Goal: Task Accomplishment & Management: Manage account settings

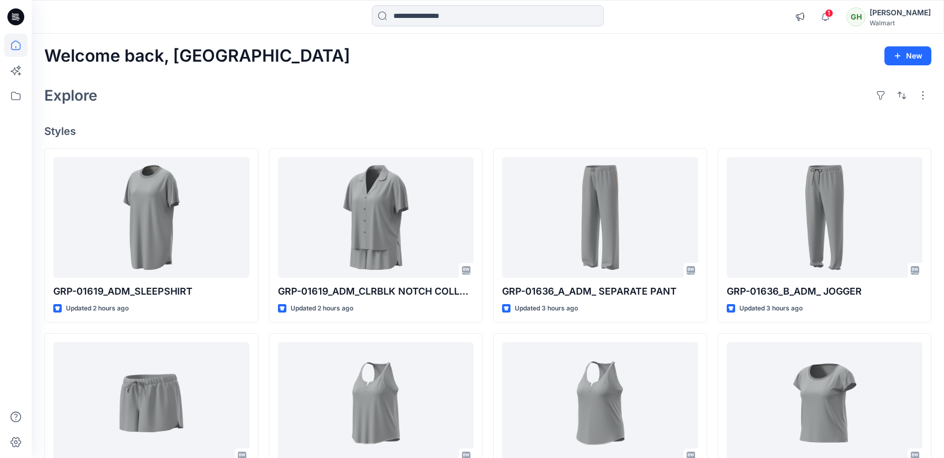
scroll to position [6071, 0]
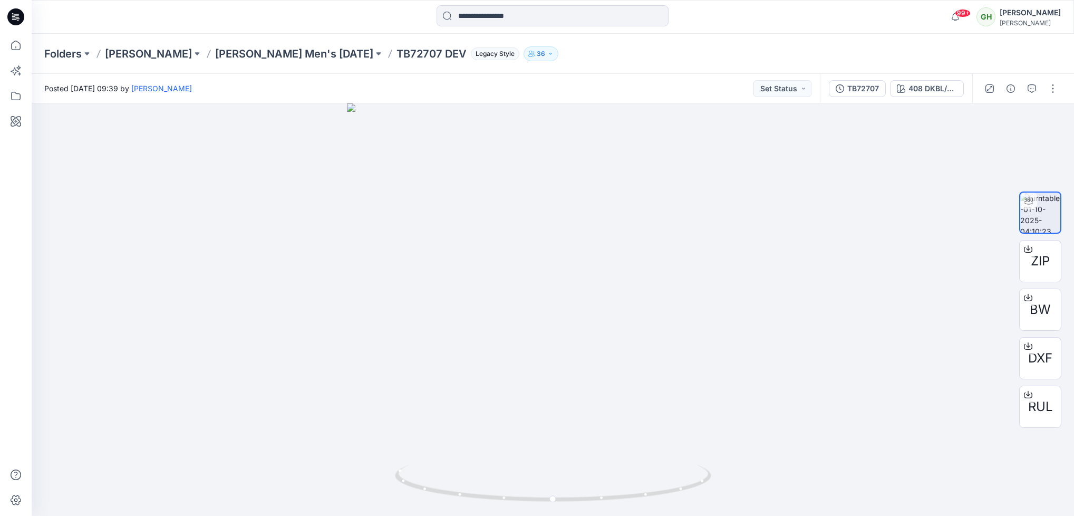
click at [322, 44] on div "Folders [PERSON_NAME] [PERSON_NAME] Men's [DATE] TB72707 DEV Legacy Style 36" at bounding box center [553, 54] width 1043 height 40
click at [326, 51] on p "[PERSON_NAME] Men's [DATE]" at bounding box center [294, 53] width 158 height 15
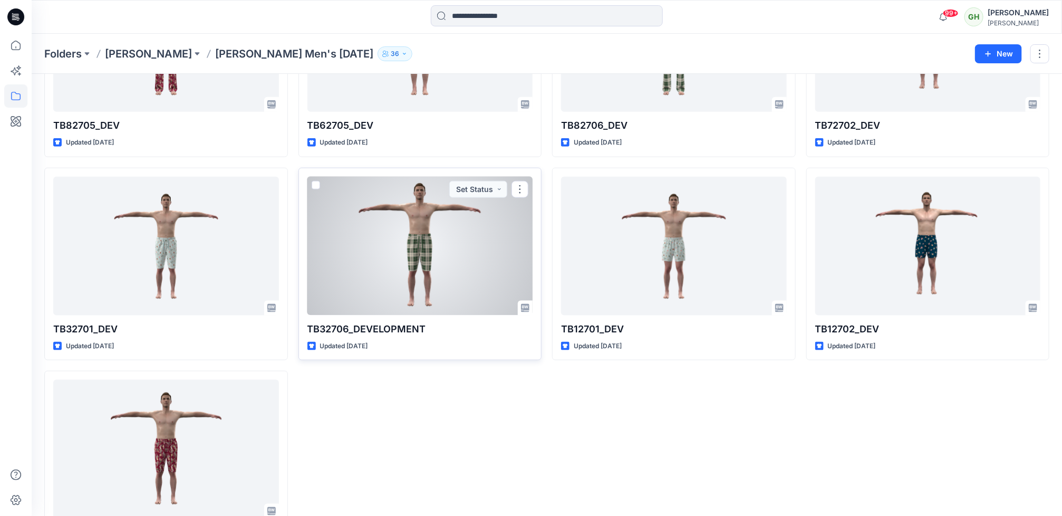
scroll to position [622, 0]
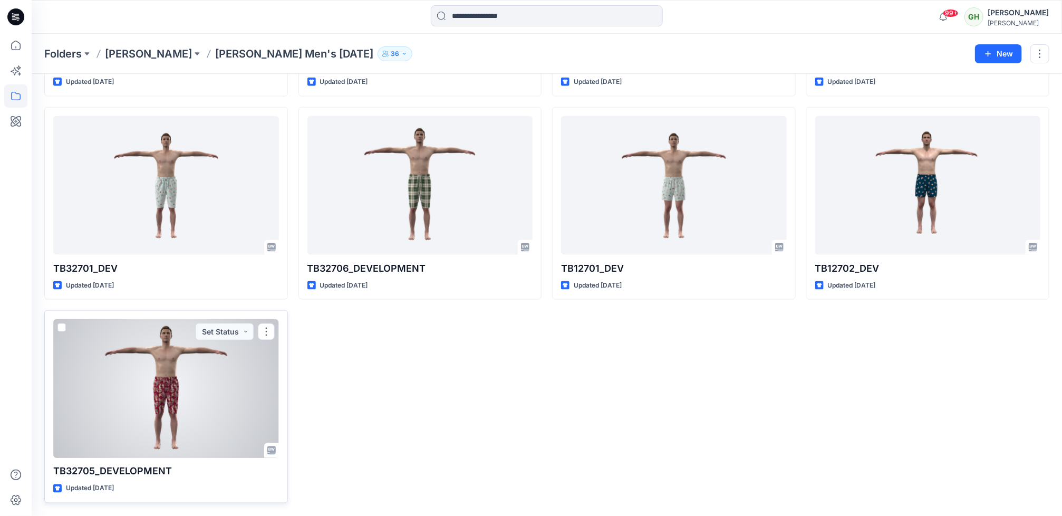
click at [179, 383] on div at bounding box center [166, 388] width 226 height 139
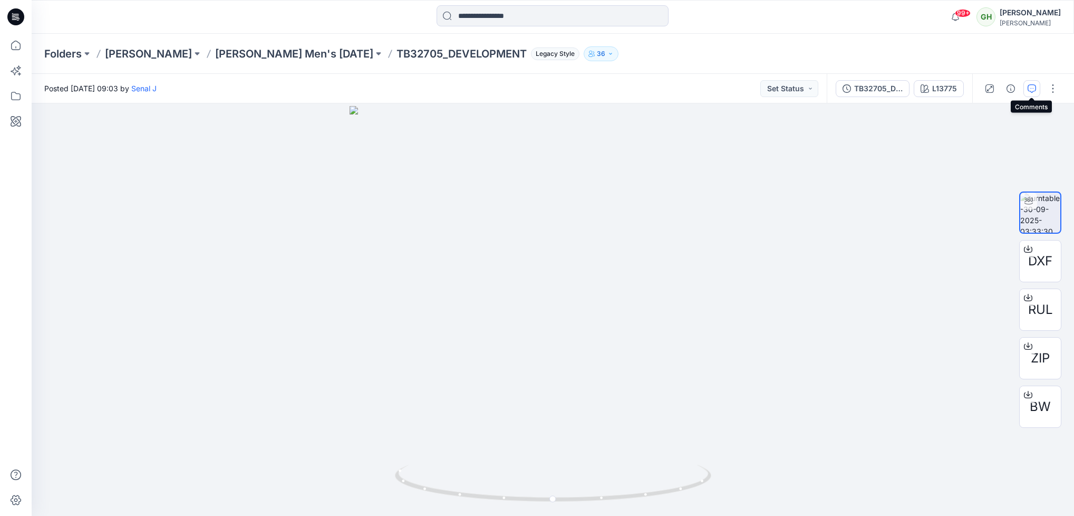
click at [1036, 87] on button "button" at bounding box center [1032, 88] width 17 height 17
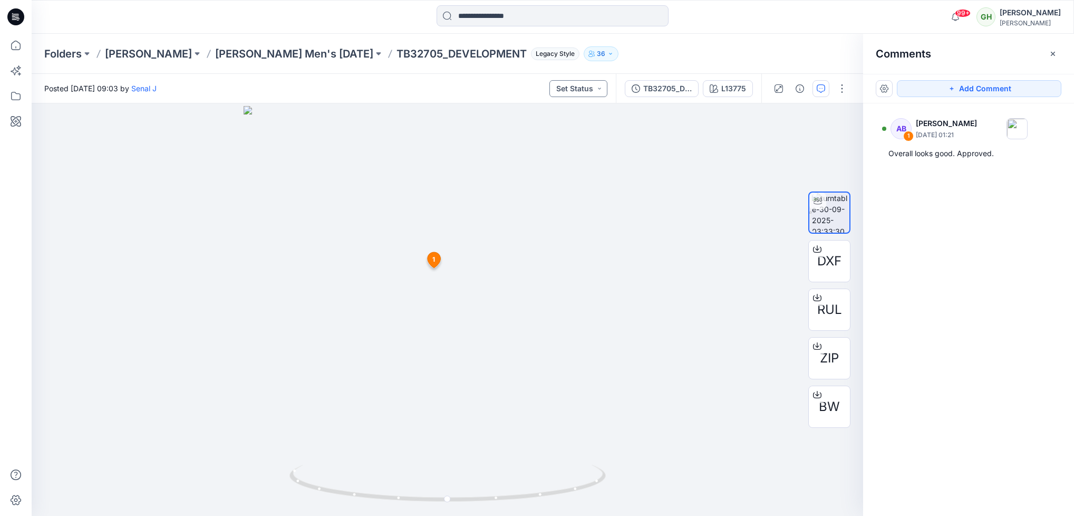
click at [603, 90] on button "Set Status" at bounding box center [579, 88] width 58 height 17
click at [563, 142] on p "Approved" at bounding box center [549, 137] width 35 height 14
click at [1051, 53] on icon "button" at bounding box center [1053, 54] width 8 height 8
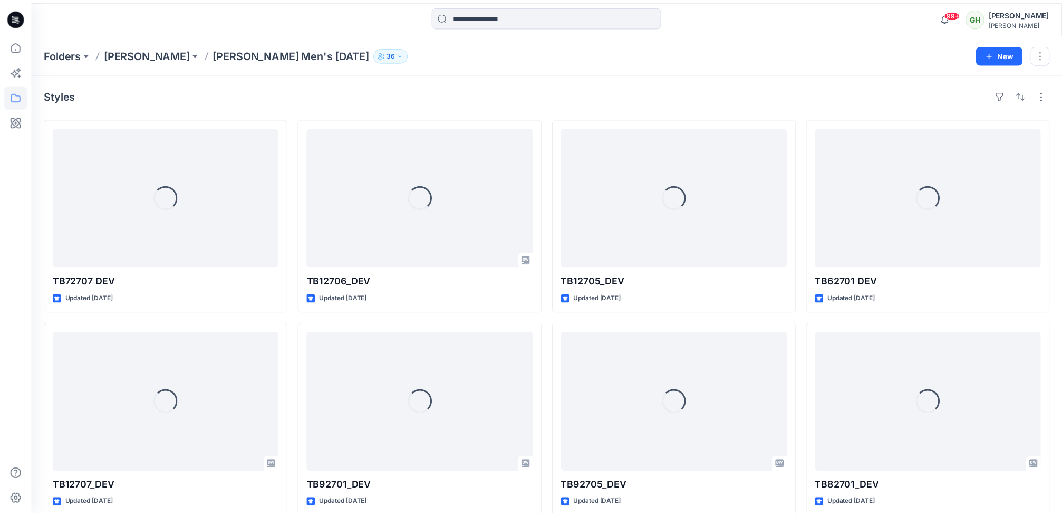
scroll to position [622, 0]
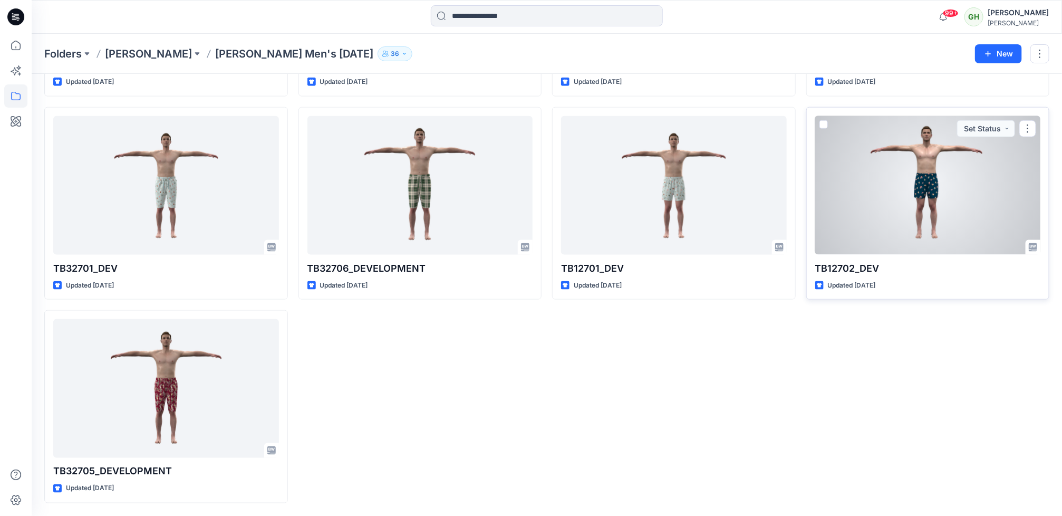
click at [867, 189] on div at bounding box center [928, 185] width 226 height 139
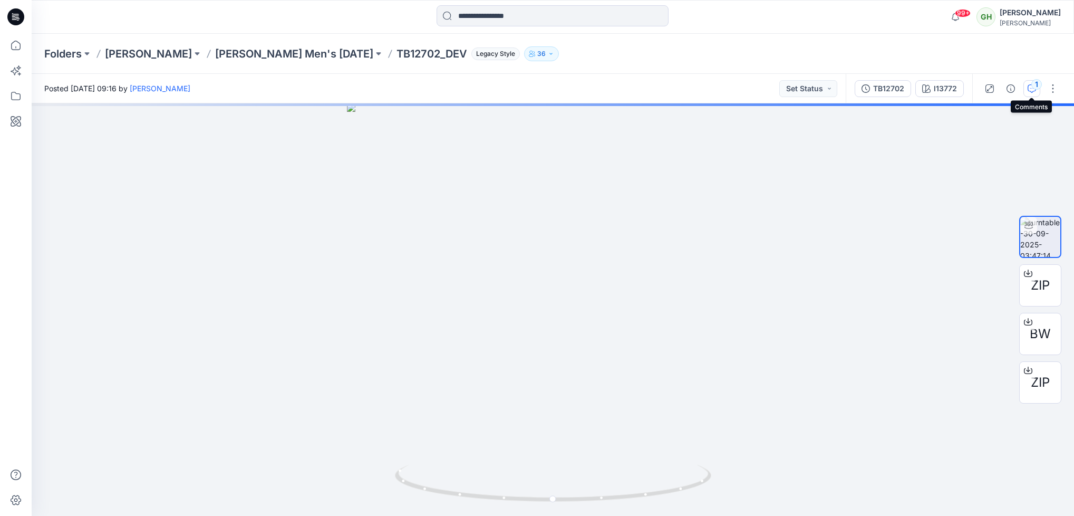
click at [1035, 86] on div "1" at bounding box center [1037, 84] width 11 height 11
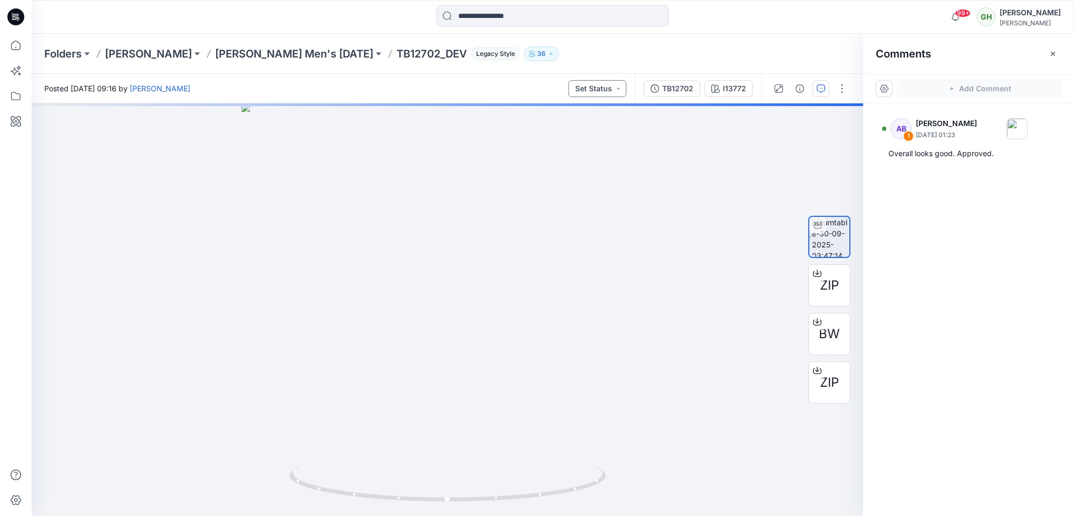
click at [617, 92] on button "Set Status" at bounding box center [597, 88] width 58 height 17
click at [589, 137] on span "Approved" at bounding box center [565, 137] width 55 height 15
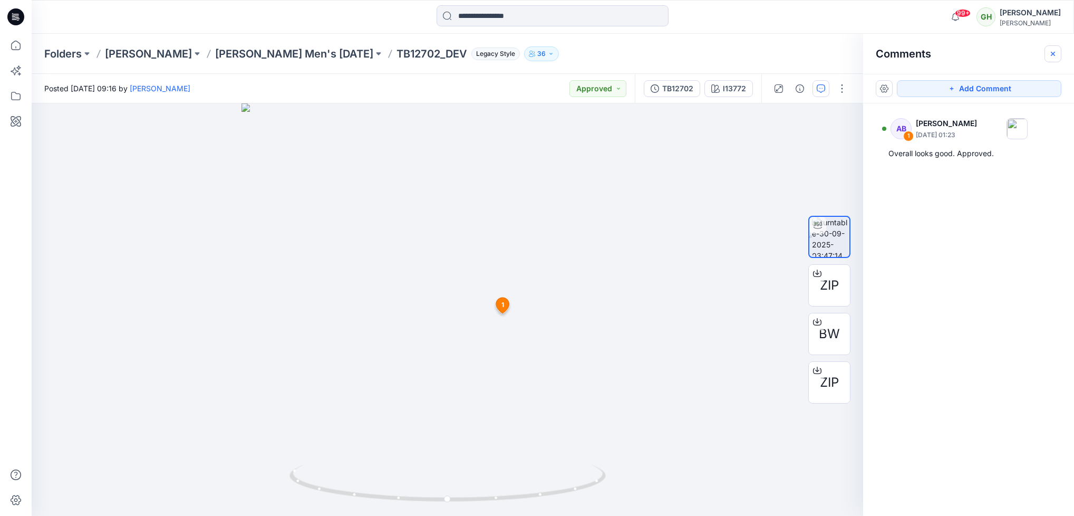
click at [1054, 50] on icon "button" at bounding box center [1053, 54] width 8 height 8
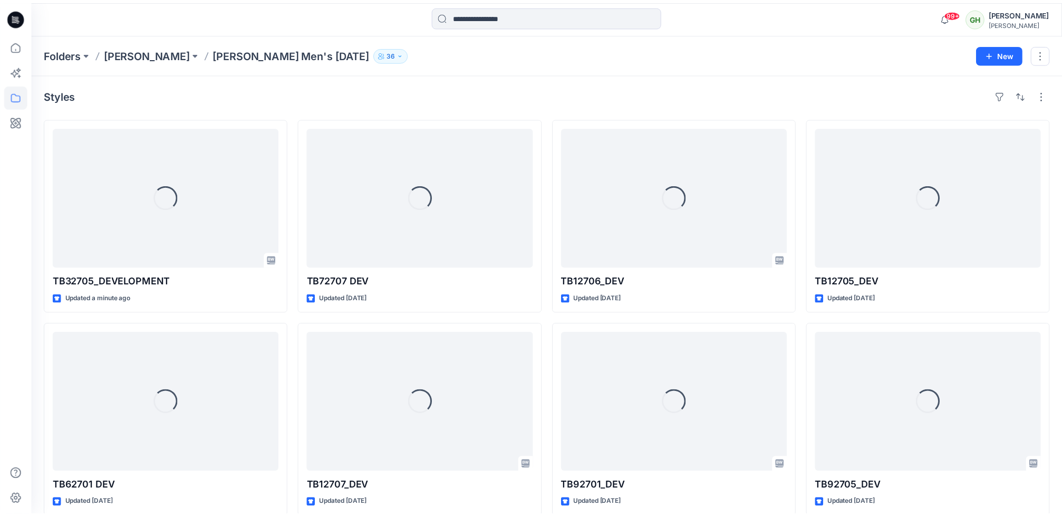
scroll to position [622, 0]
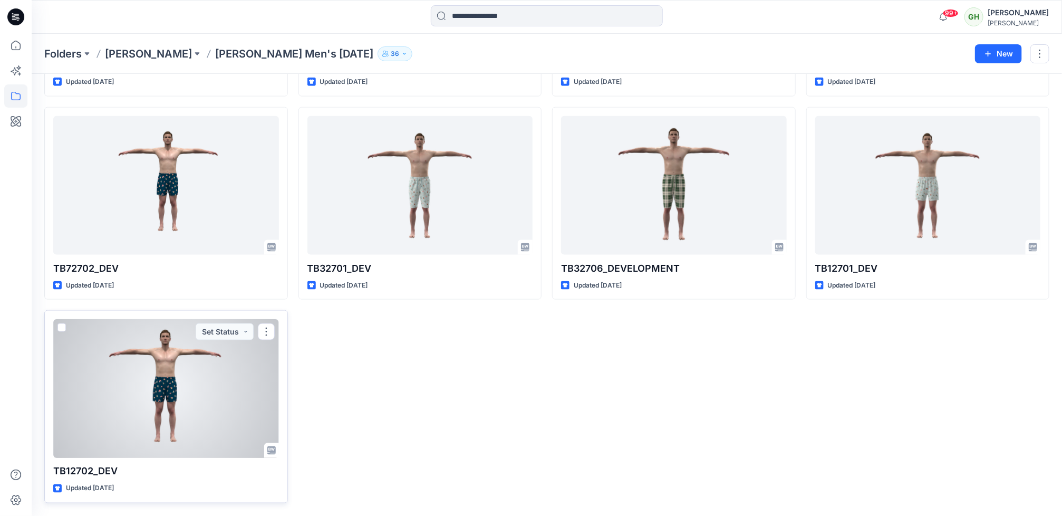
click at [132, 438] on div at bounding box center [166, 388] width 226 height 139
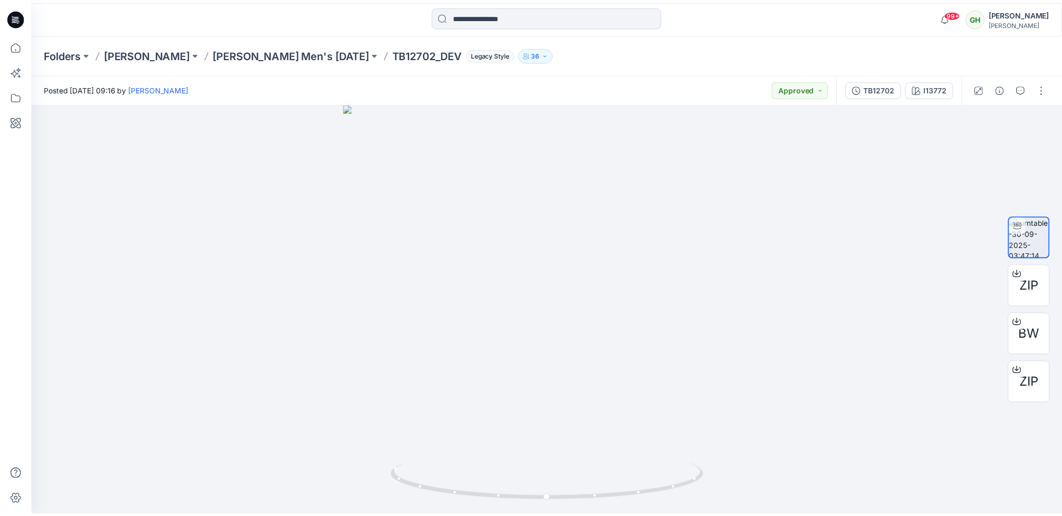
scroll to position [622, 0]
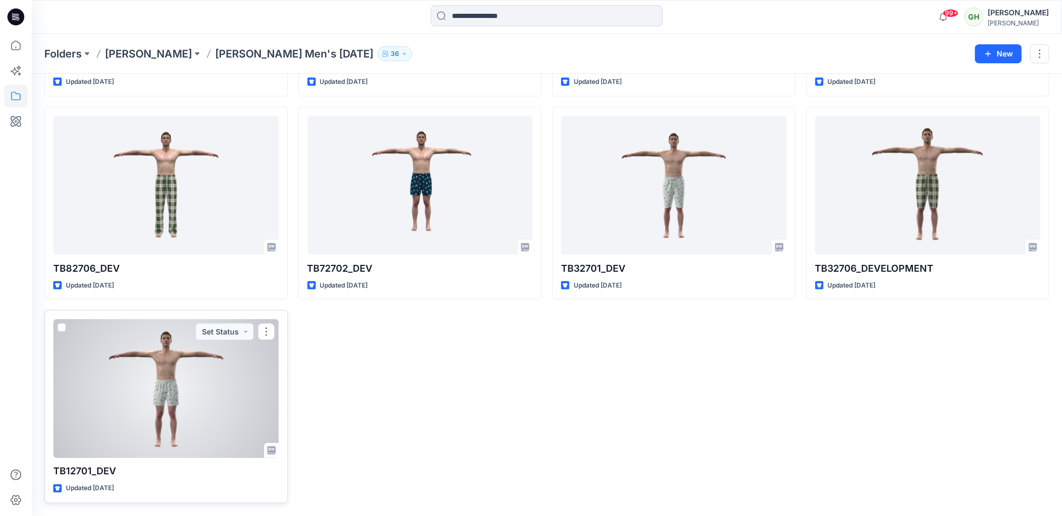
click at [122, 424] on div at bounding box center [166, 388] width 226 height 139
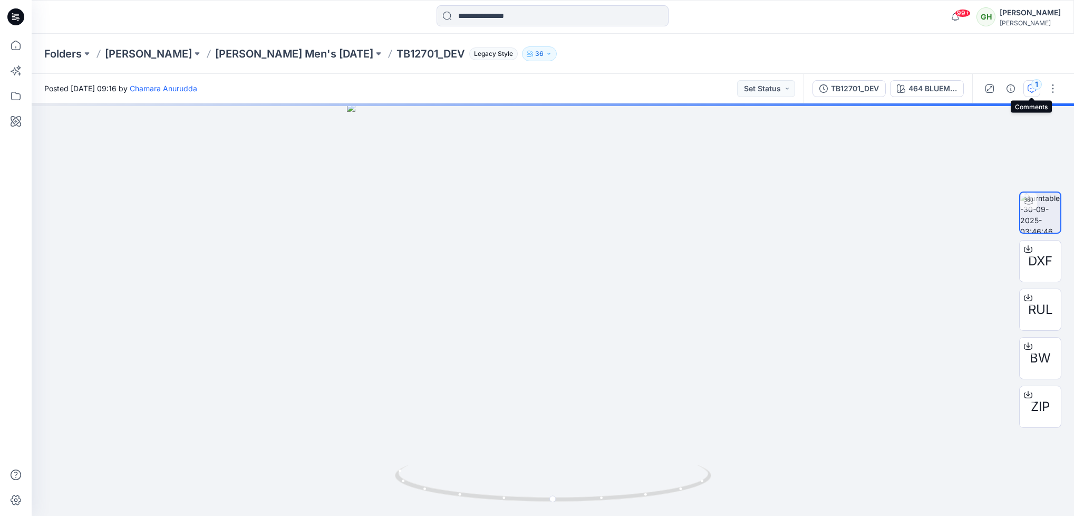
click at [1025, 92] on button "1" at bounding box center [1032, 88] width 17 height 17
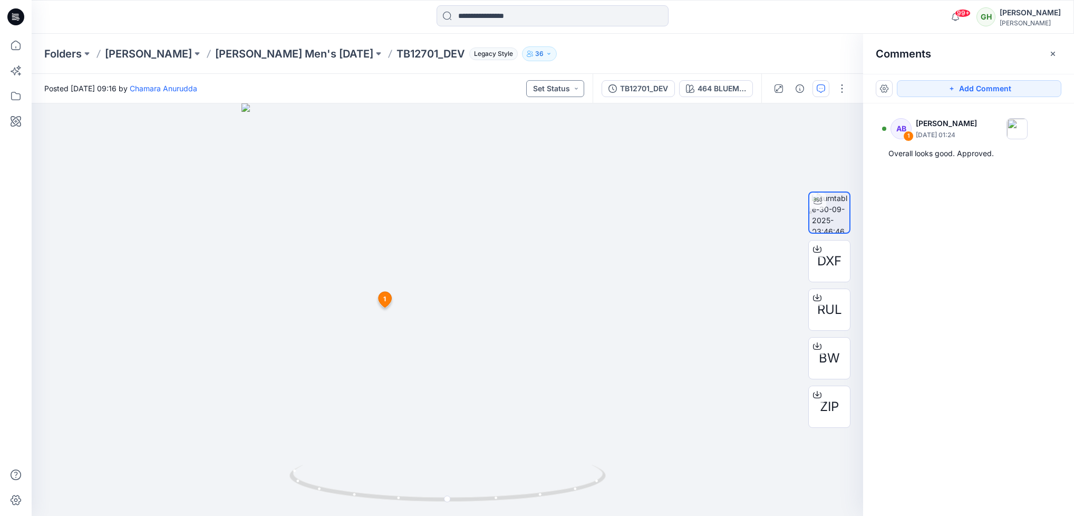
click at [580, 86] on button "Set Status" at bounding box center [555, 88] width 58 height 17
click at [540, 138] on p "Approved" at bounding box center [526, 137] width 35 height 14
click at [1050, 57] on button "button" at bounding box center [1053, 53] width 17 height 17
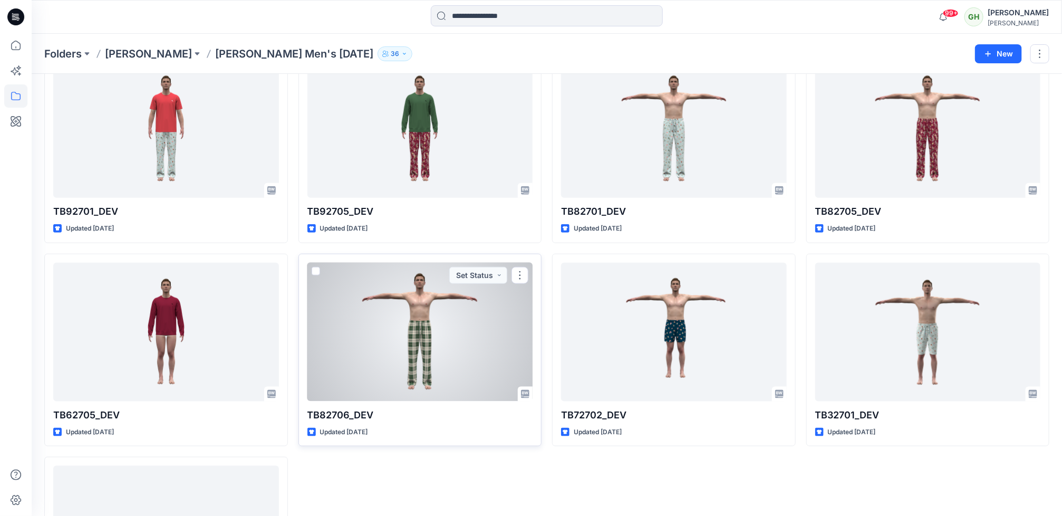
scroll to position [622, 0]
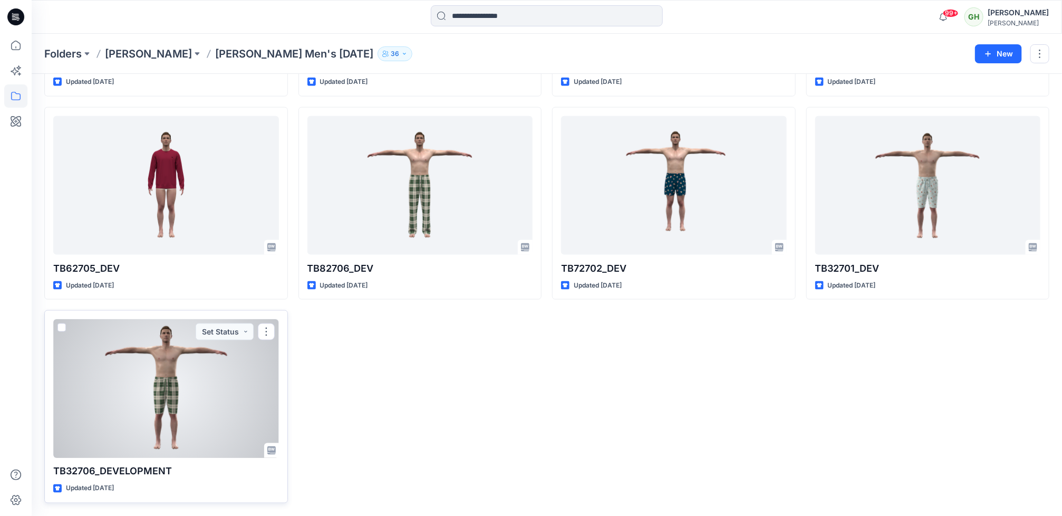
click at [185, 421] on div at bounding box center [166, 388] width 226 height 139
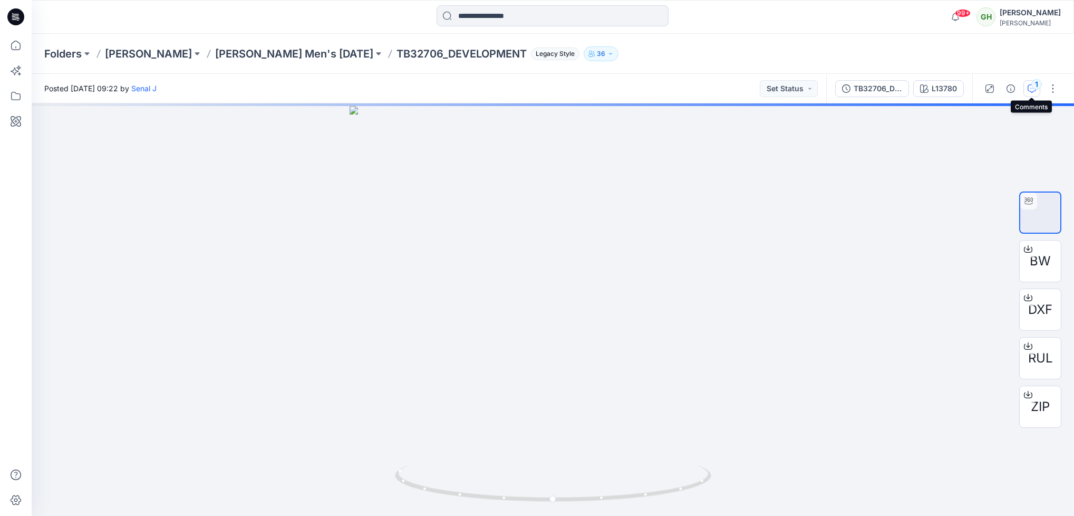
click at [1037, 86] on div "1" at bounding box center [1037, 84] width 11 height 11
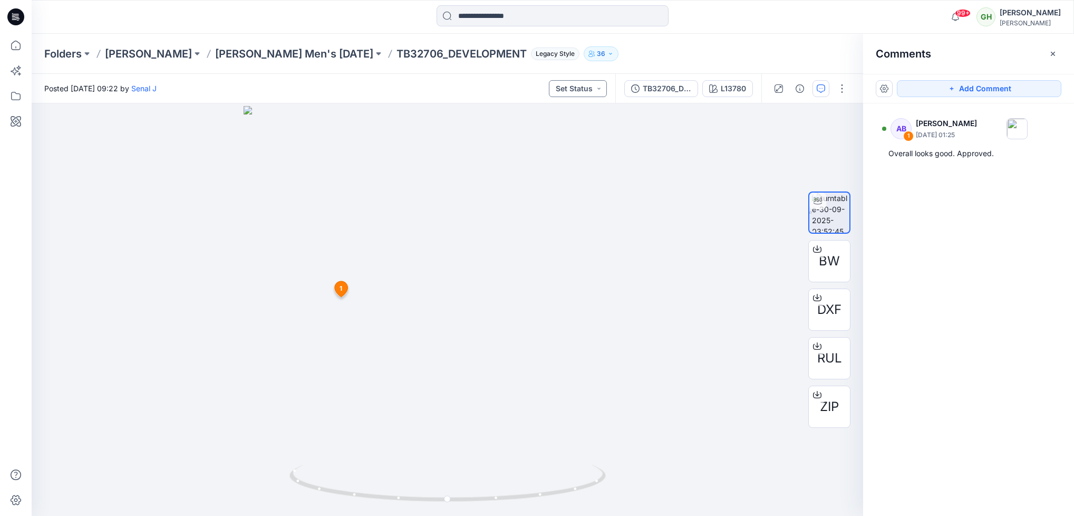
click at [589, 84] on button "Set Status" at bounding box center [578, 88] width 58 height 17
click at [566, 138] on span "Approved" at bounding box center [545, 137] width 55 height 15
click at [1054, 51] on icon "button" at bounding box center [1053, 54] width 8 height 8
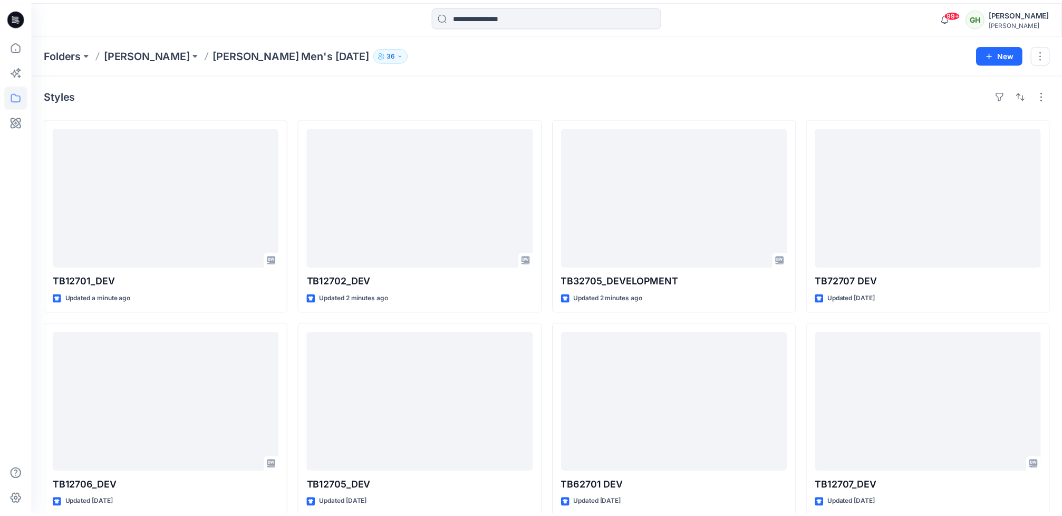
scroll to position [622, 0]
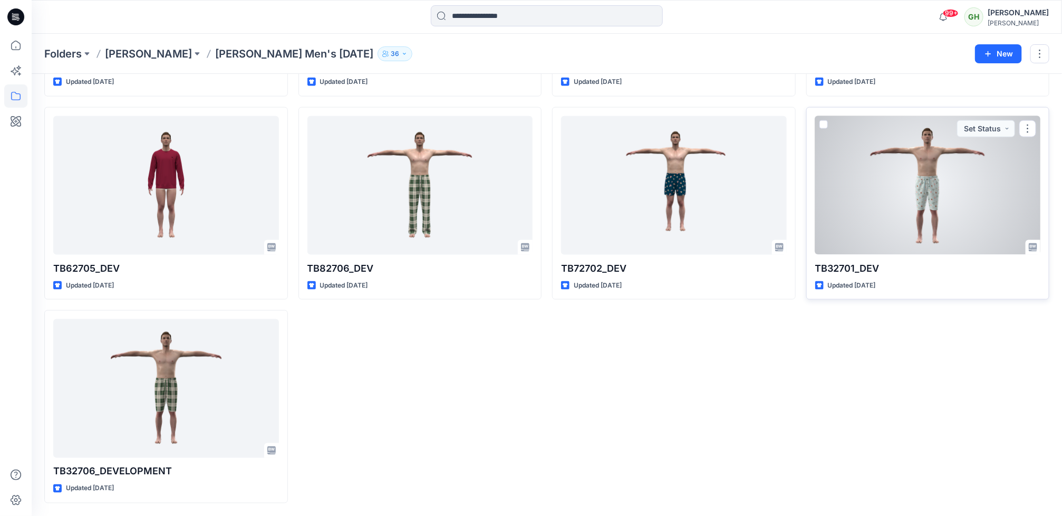
click at [900, 190] on div at bounding box center [928, 185] width 226 height 139
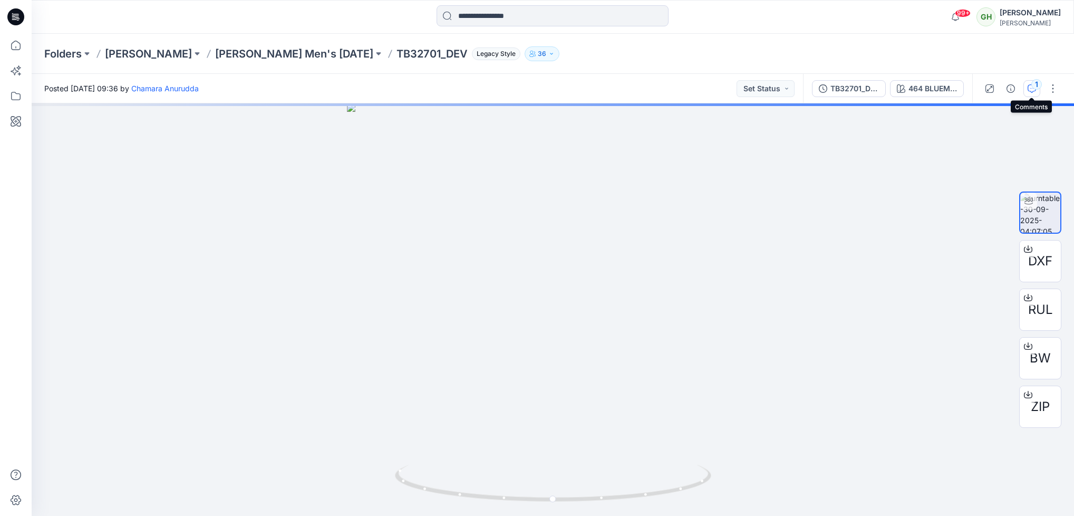
click at [1029, 87] on icon "button" at bounding box center [1032, 88] width 8 height 8
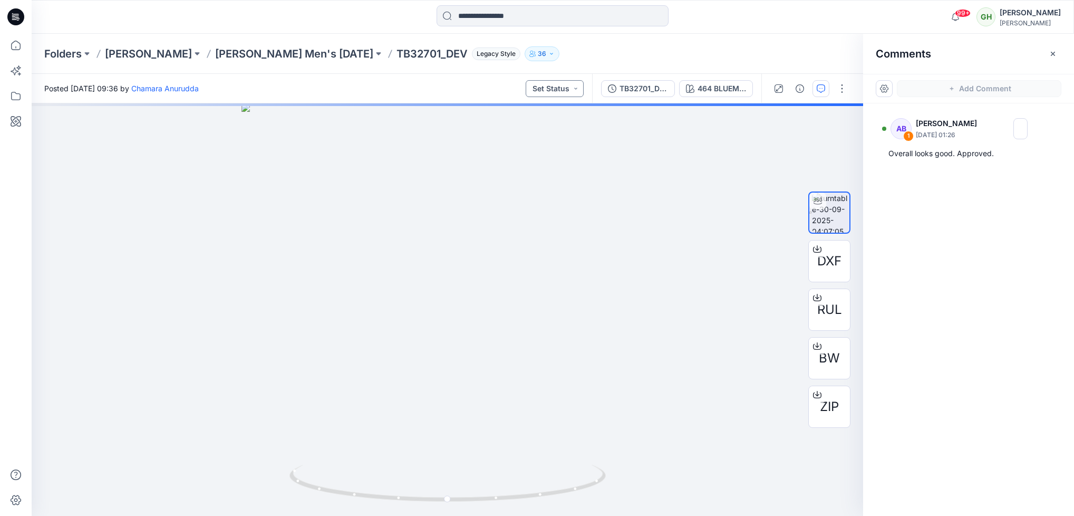
click at [577, 89] on button "Set Status" at bounding box center [555, 88] width 58 height 17
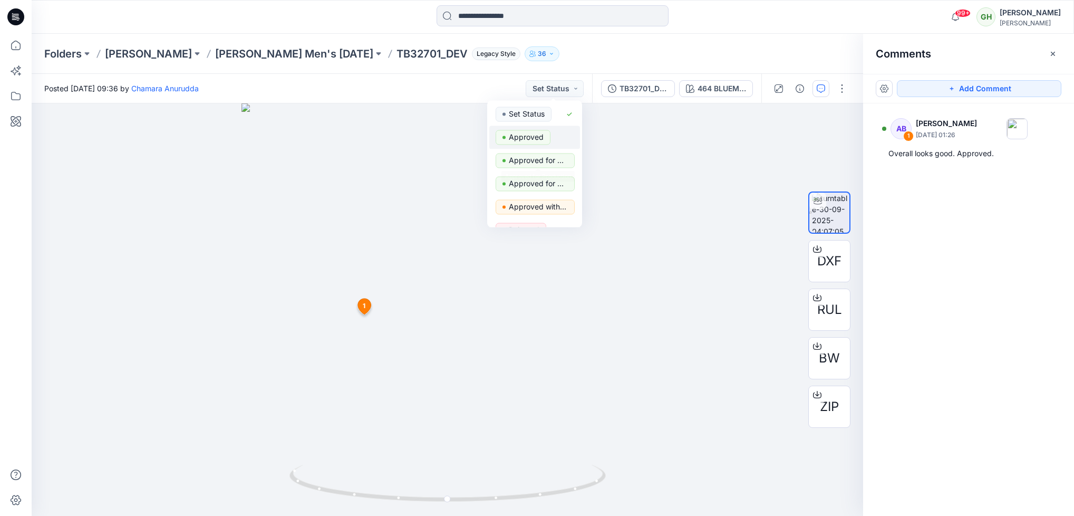
click at [516, 134] on p "Approved" at bounding box center [526, 137] width 35 height 14
click at [1049, 51] on icon "button" at bounding box center [1053, 54] width 8 height 8
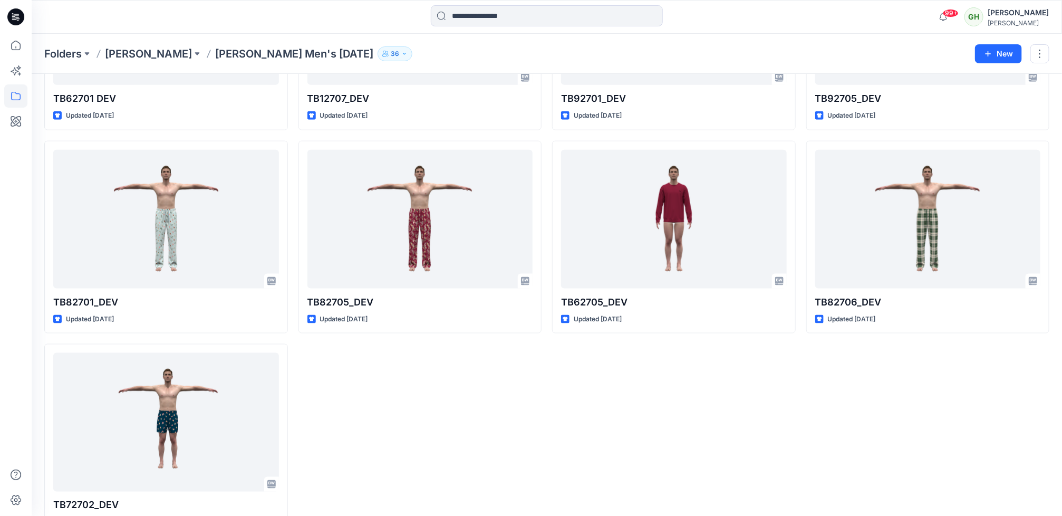
scroll to position [622, 0]
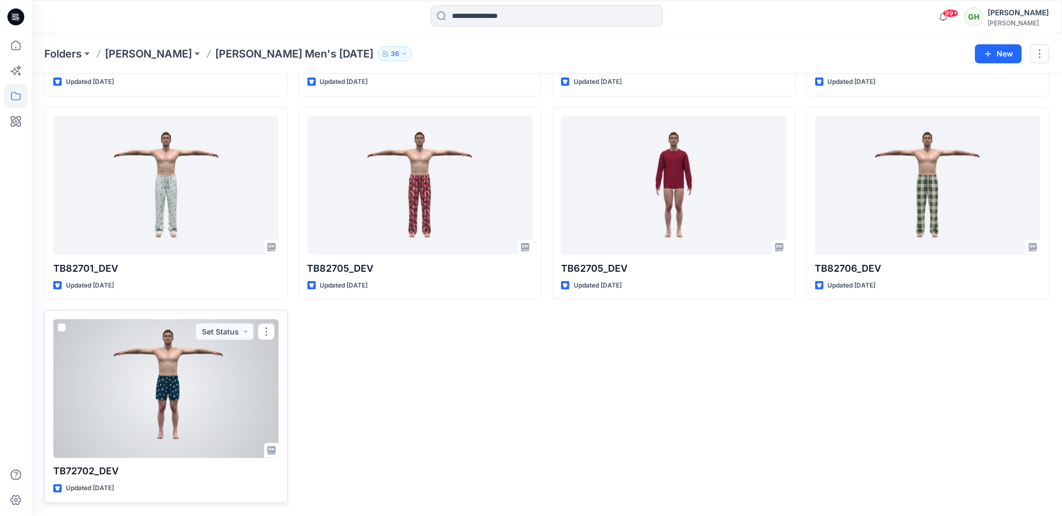
click at [198, 388] on div at bounding box center [166, 388] width 226 height 139
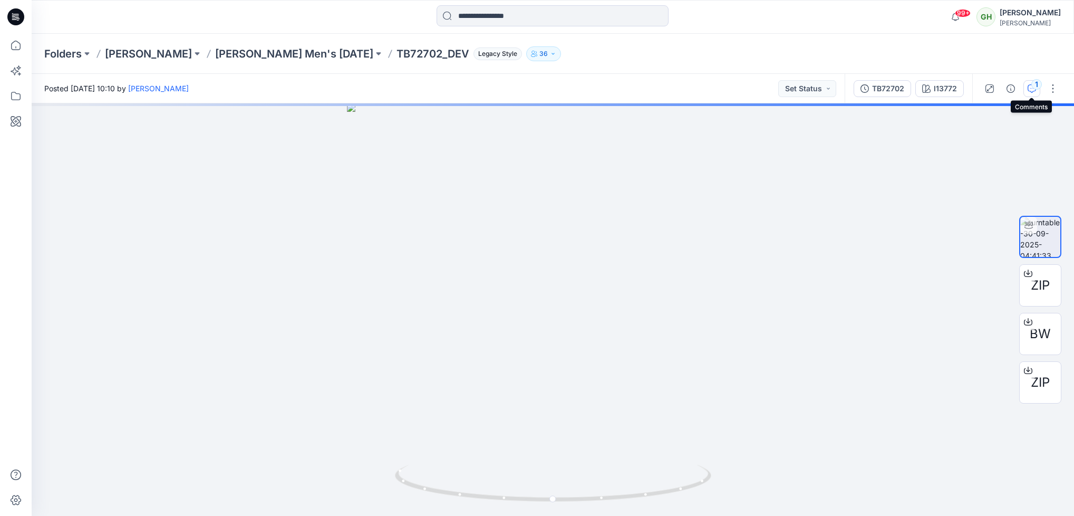
click at [1028, 95] on button "1" at bounding box center [1032, 88] width 17 height 17
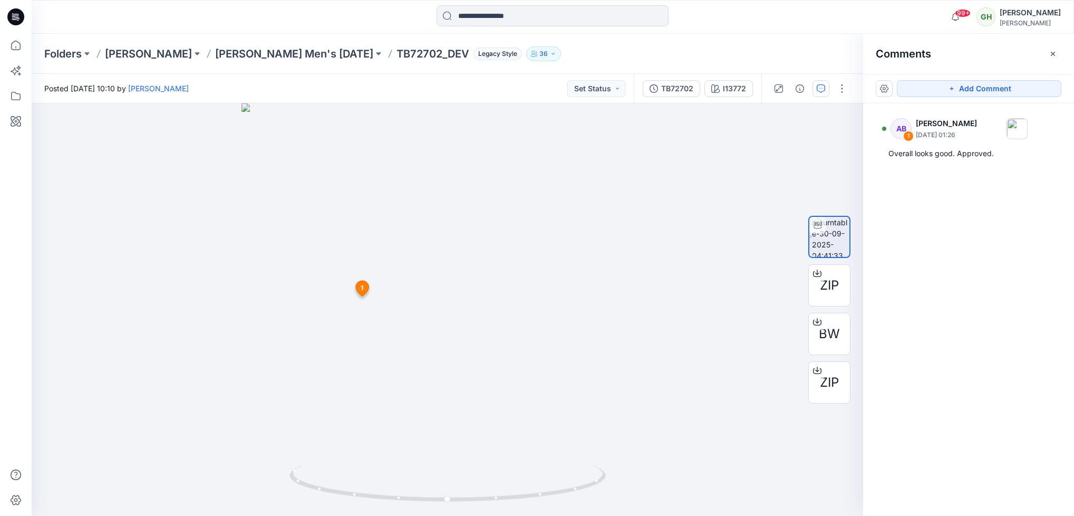
click at [608, 99] on div "Posted [DATE] 10:10 by [PERSON_NAME] Set Status" at bounding box center [333, 88] width 602 height 29
click at [608, 97] on button "Set Status" at bounding box center [596, 88] width 58 height 17
click at [593, 144] on div "Approved" at bounding box center [575, 137] width 78 height 15
click at [1049, 52] on icon "button" at bounding box center [1053, 54] width 8 height 8
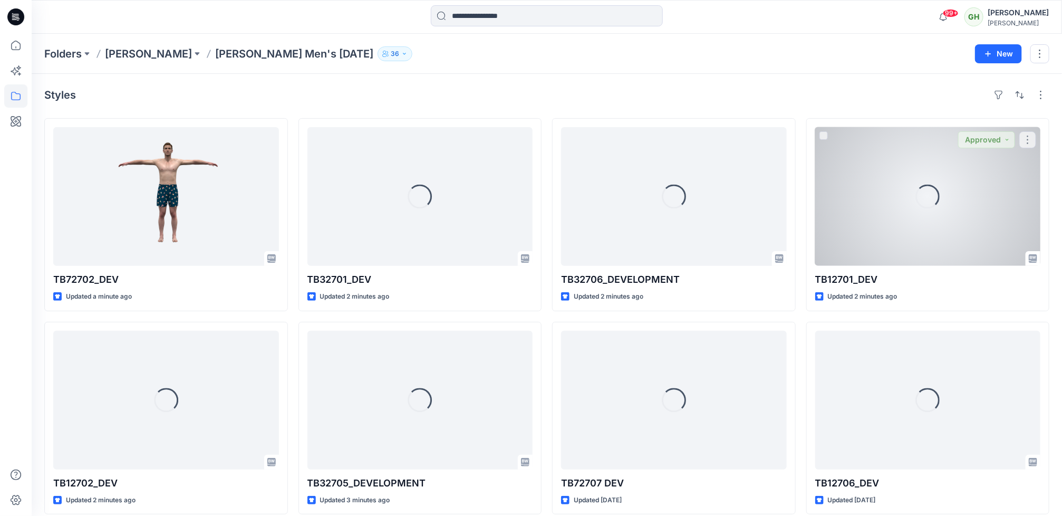
click at [916, 214] on div "Loading..." at bounding box center [928, 196] width 226 height 139
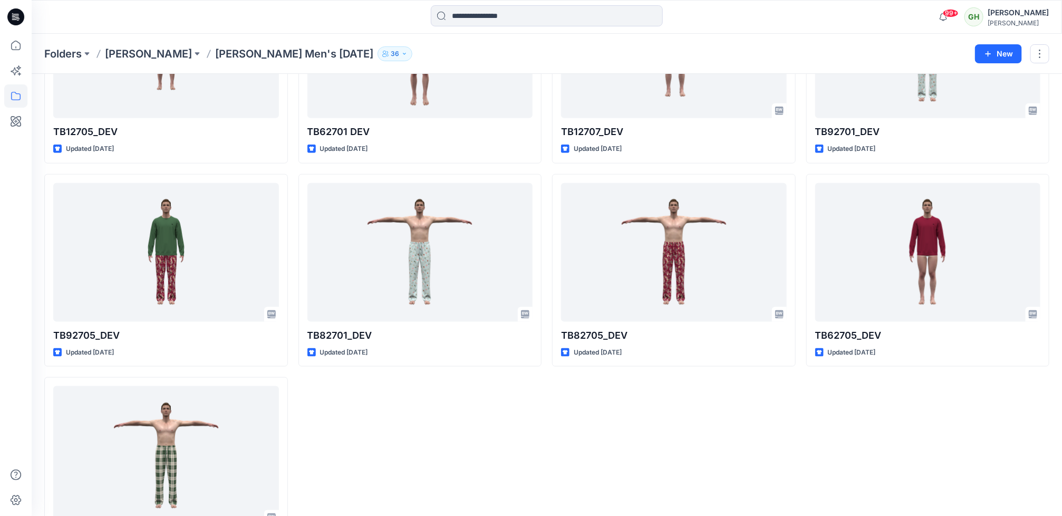
scroll to position [622, 0]
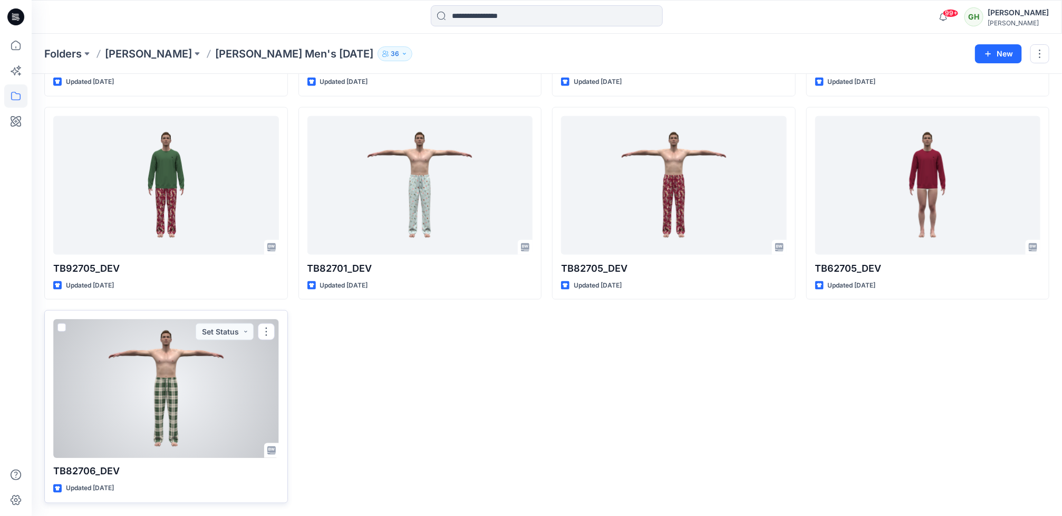
click at [138, 432] on div at bounding box center [166, 388] width 226 height 139
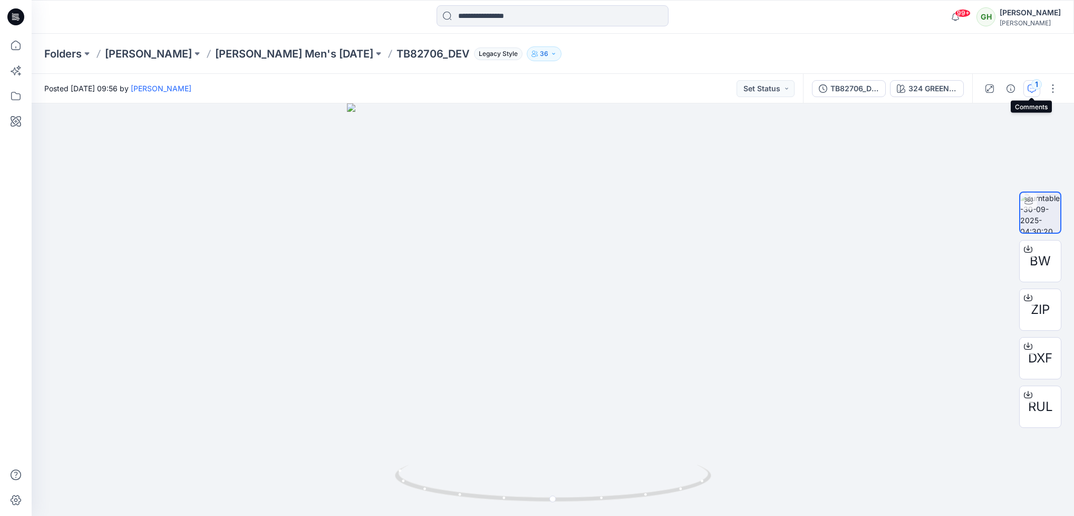
click at [1037, 84] on div "1" at bounding box center [1037, 84] width 11 height 11
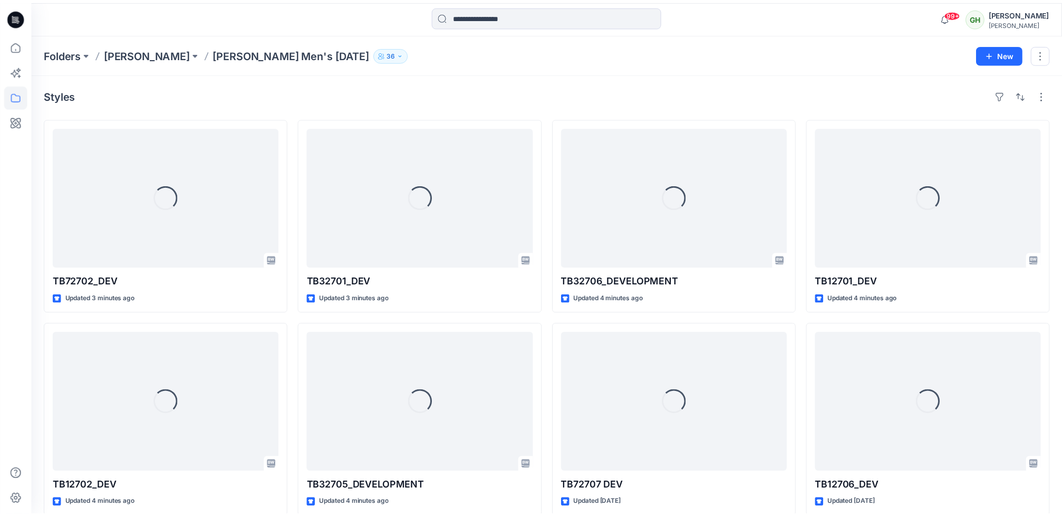
scroll to position [622, 0]
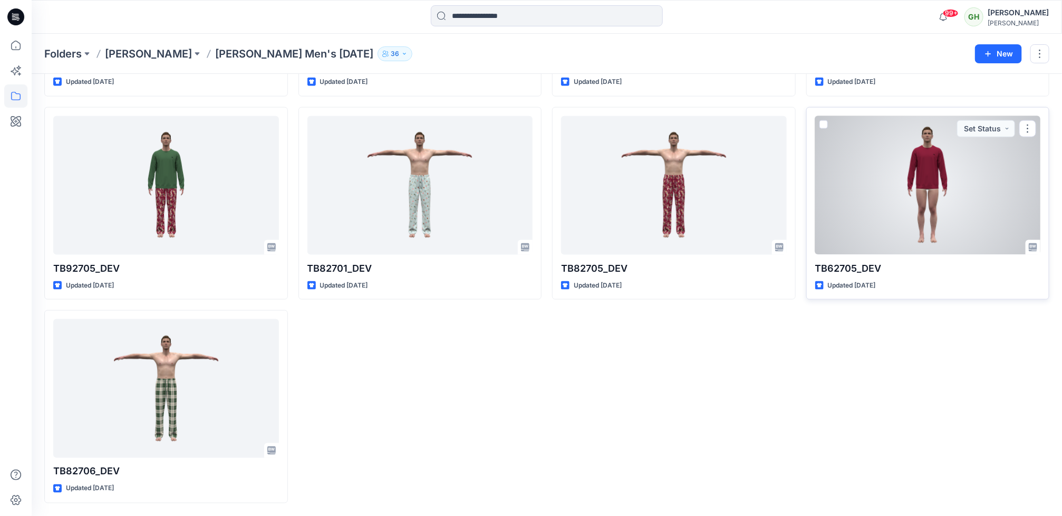
click at [900, 196] on div at bounding box center [928, 185] width 226 height 139
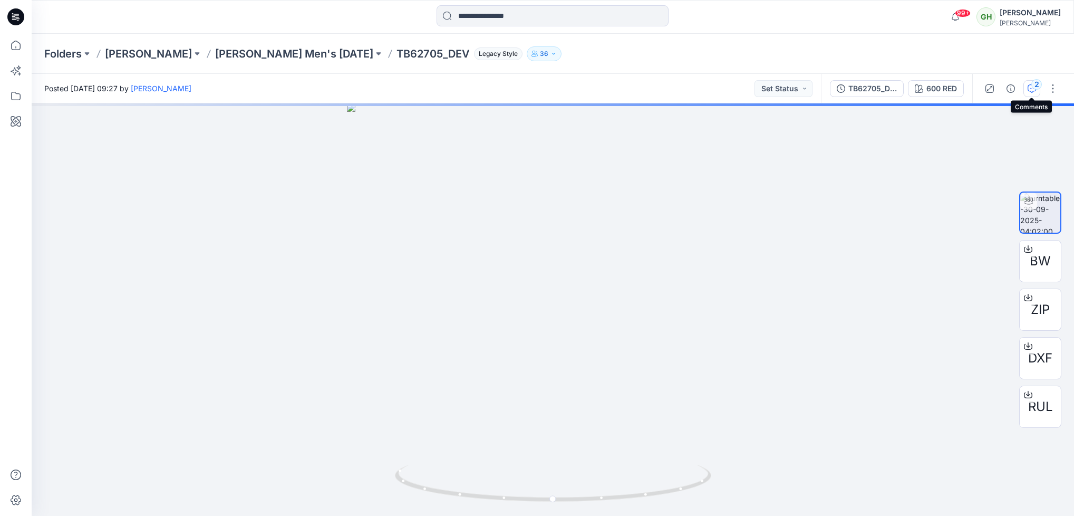
click at [1036, 88] on div "2" at bounding box center [1037, 84] width 11 height 11
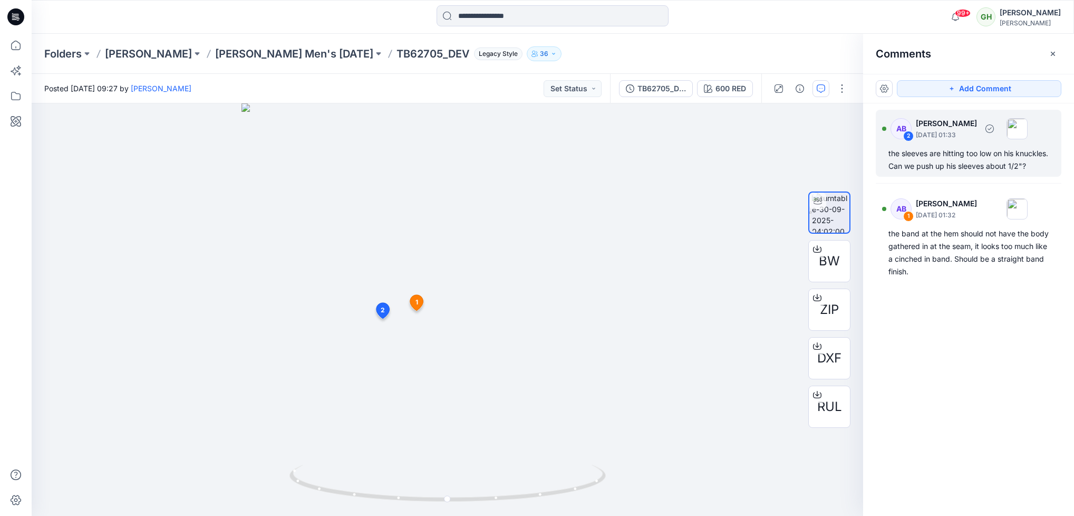
click at [967, 166] on div "the sleeves are hitting too low on his knuckles. Can we push up his sleeves abo…" at bounding box center [969, 159] width 160 height 25
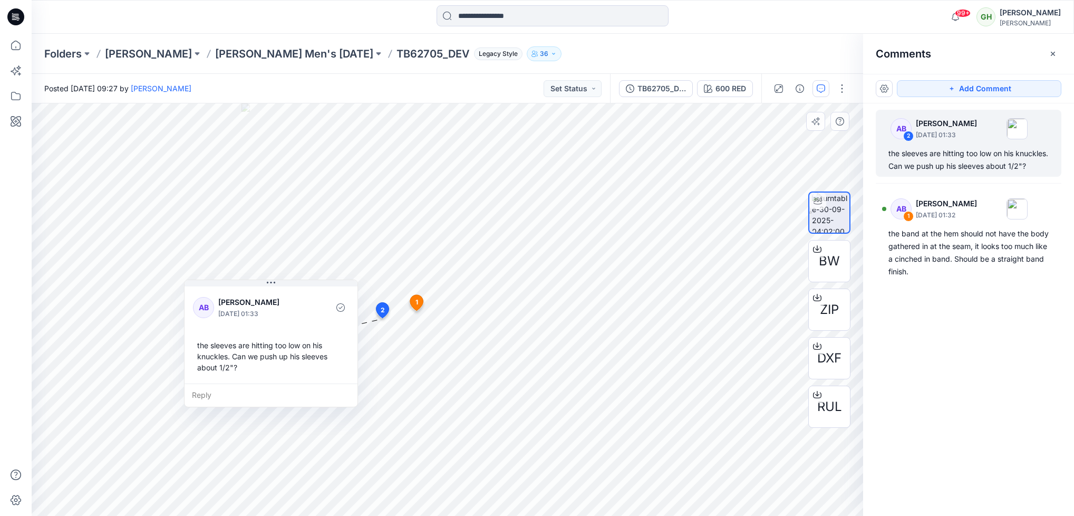
drag, startPoint x: 453, startPoint y: 378, endPoint x: 271, endPoint y: 334, distance: 187.6
click at [271, 334] on div "[PERSON_NAME] [DATE] 01:33 the sleeves are hitting too low on his knuckles. Can…" at bounding box center [271, 333] width 173 height 99
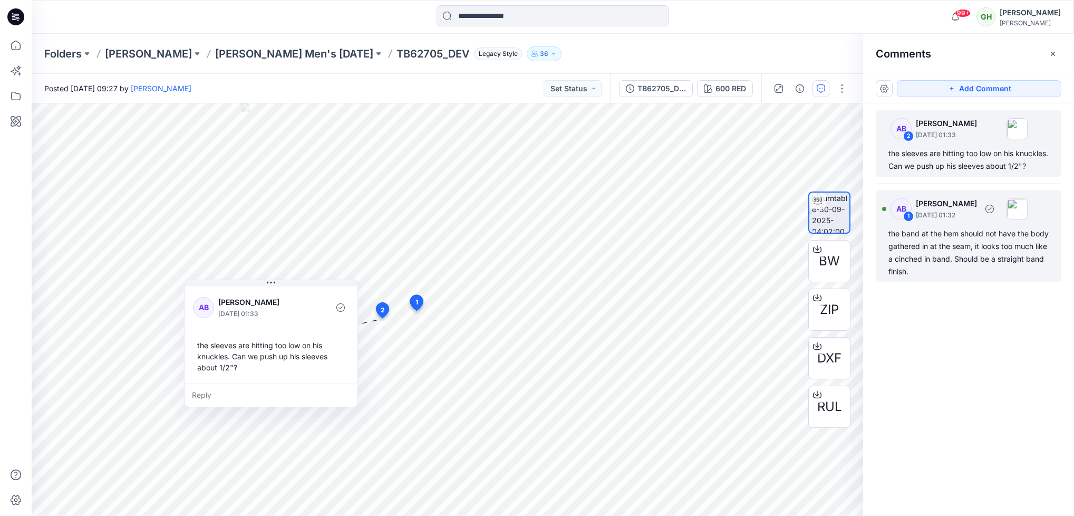
click at [952, 261] on div "the band at the hem should not have the body gathered in at the seam, it looks …" at bounding box center [969, 252] width 160 height 51
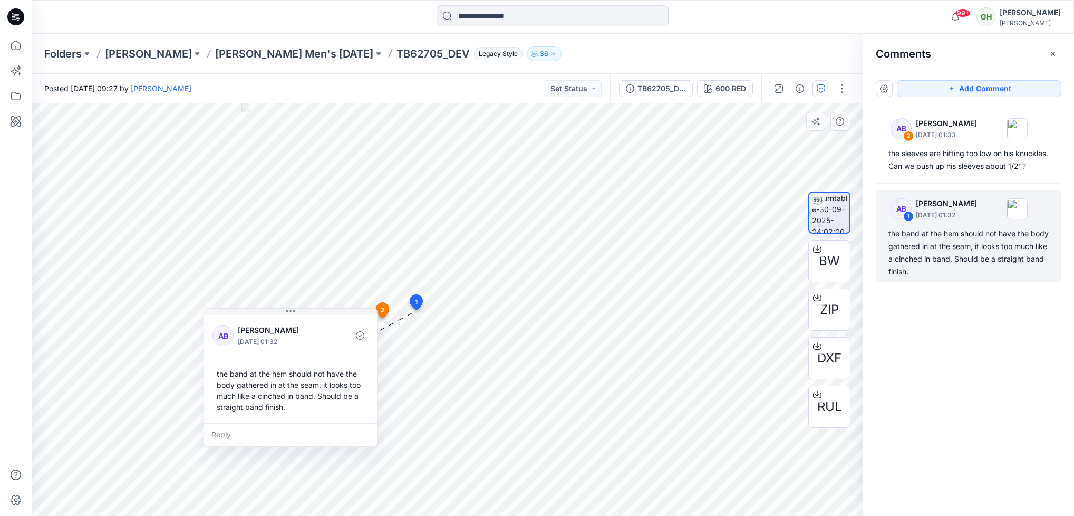
drag, startPoint x: 483, startPoint y: 373, endPoint x: 286, endPoint y: 366, distance: 196.3
click at [286, 366] on div "the band at the hem should not have the body gathered in at the seam, it looks …" at bounding box center [291, 390] width 156 height 53
click at [782, 34] on div "Folders [PERSON_NAME] [PERSON_NAME] Men's [DATE] TB62705_DEV Legacy Style 36" at bounding box center [553, 54] width 1043 height 40
click at [1047, 53] on button "button" at bounding box center [1053, 53] width 17 height 17
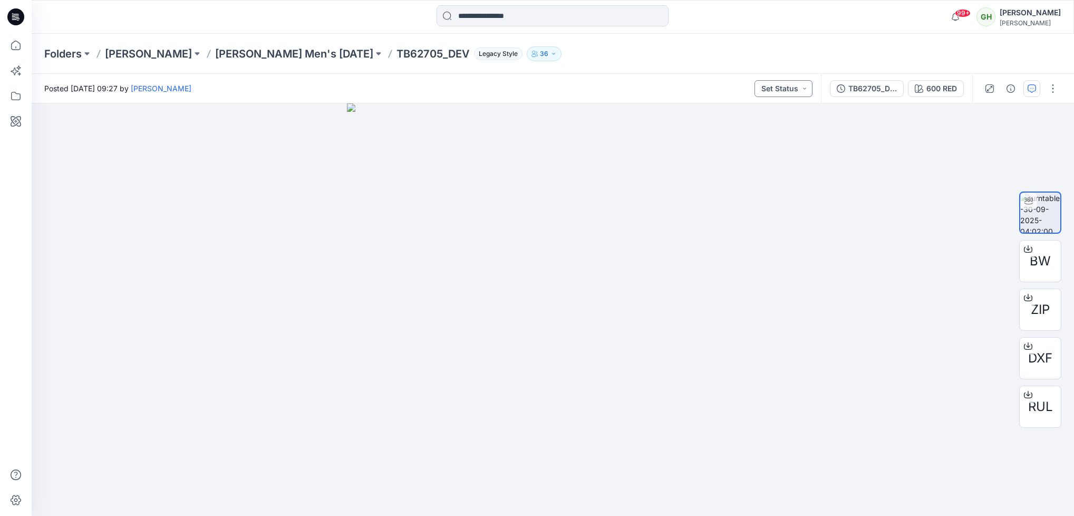
click at [796, 84] on button "Set Status" at bounding box center [784, 88] width 58 height 17
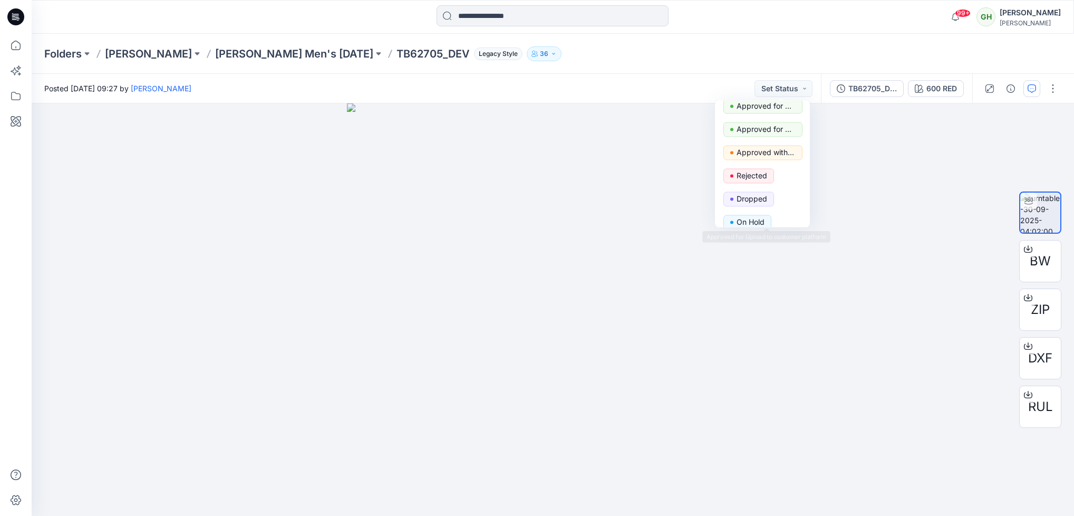
scroll to position [79, 0]
click at [756, 152] on p "Rejected" at bounding box center [752, 151] width 31 height 14
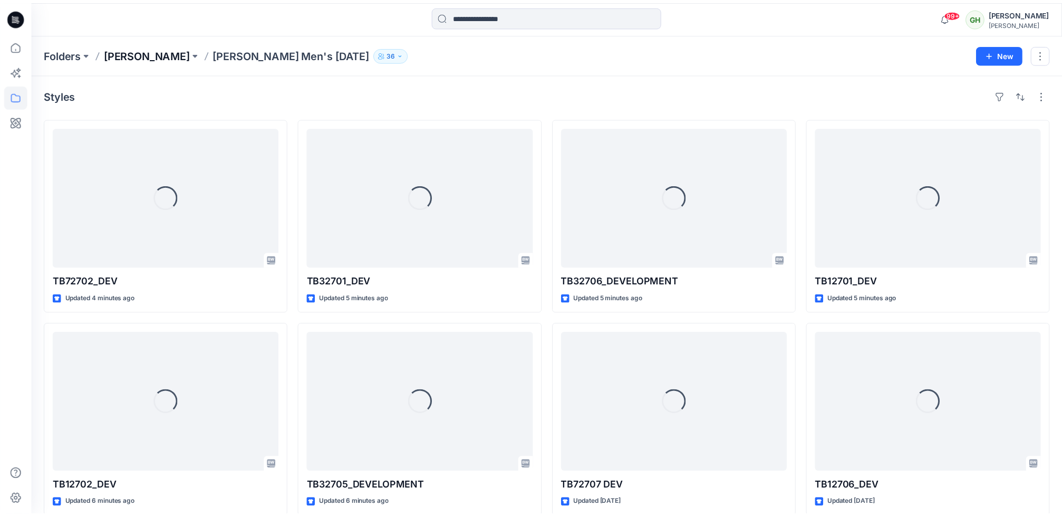
scroll to position [622, 0]
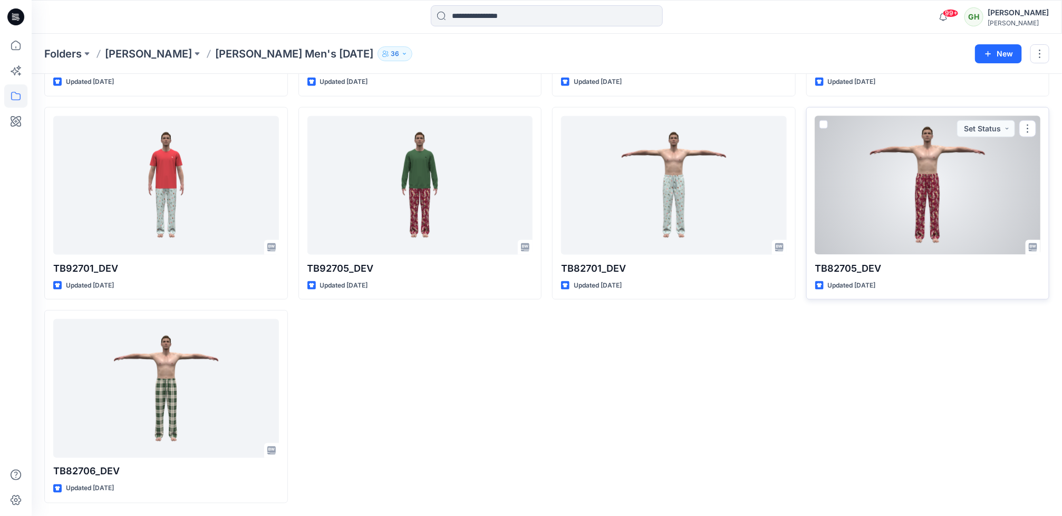
click at [869, 226] on div at bounding box center [928, 185] width 226 height 139
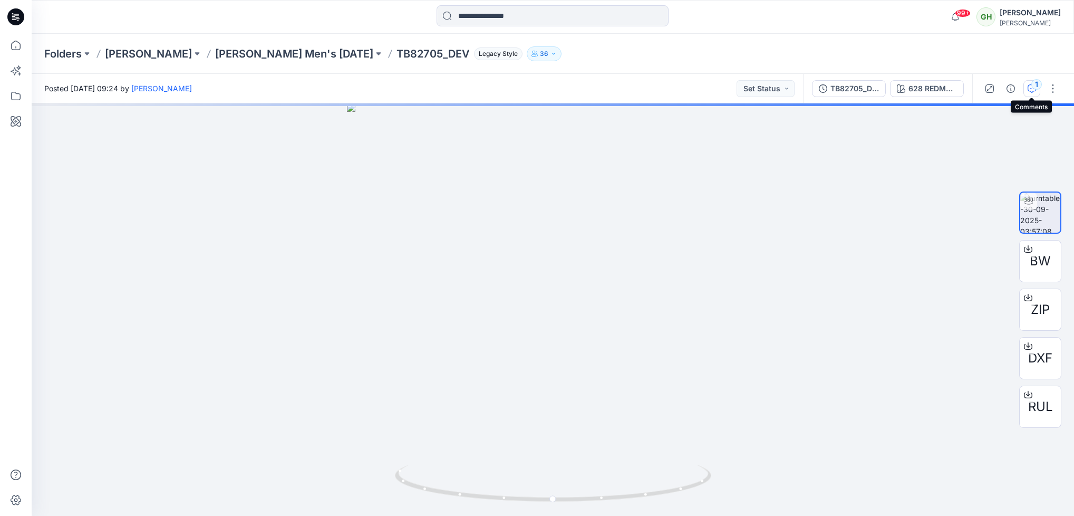
click at [1035, 94] on button "1" at bounding box center [1032, 88] width 17 height 17
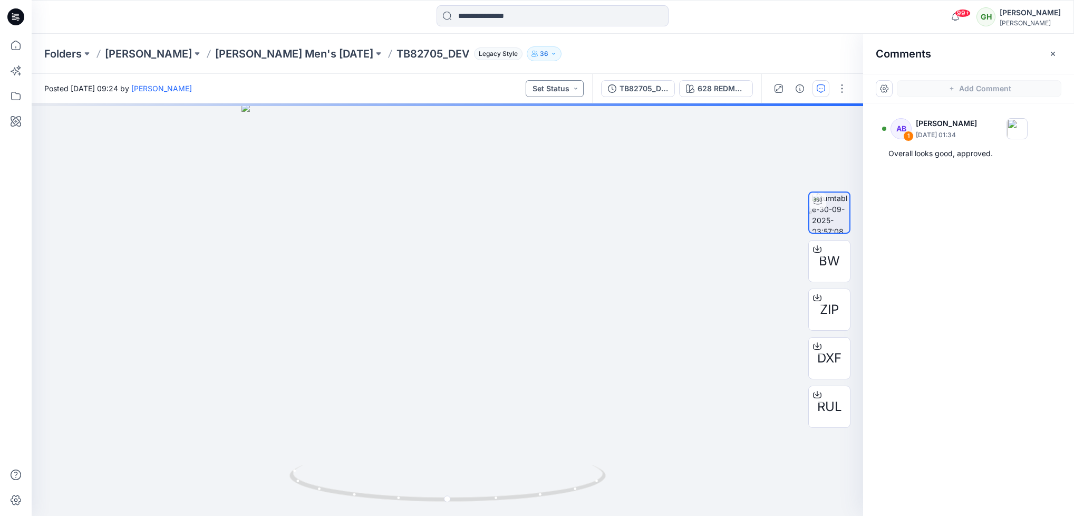
click at [565, 97] on button "Set Status" at bounding box center [555, 88] width 58 height 17
click at [532, 138] on p "Approved" at bounding box center [526, 137] width 35 height 14
click at [1054, 52] on icon "button" at bounding box center [1053, 54] width 4 height 4
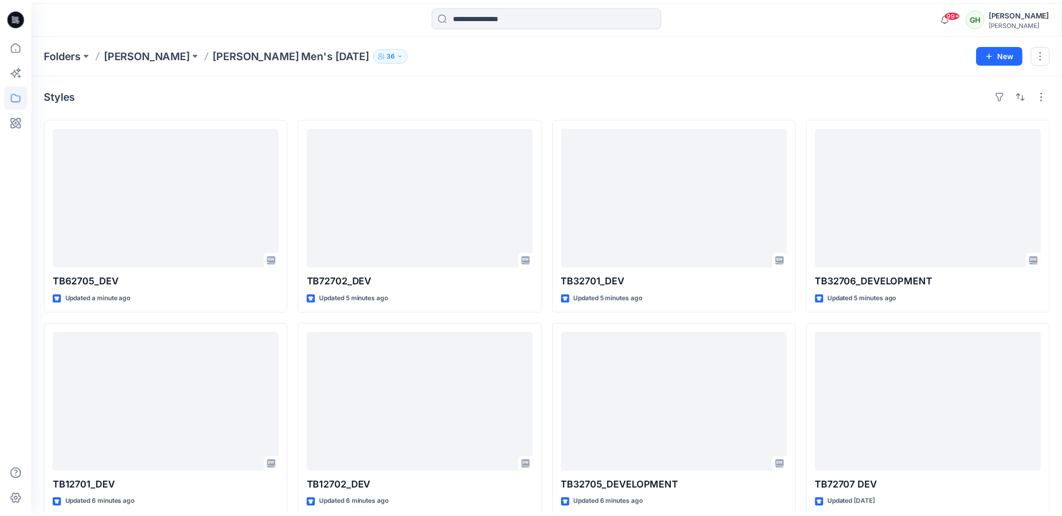
scroll to position [622, 0]
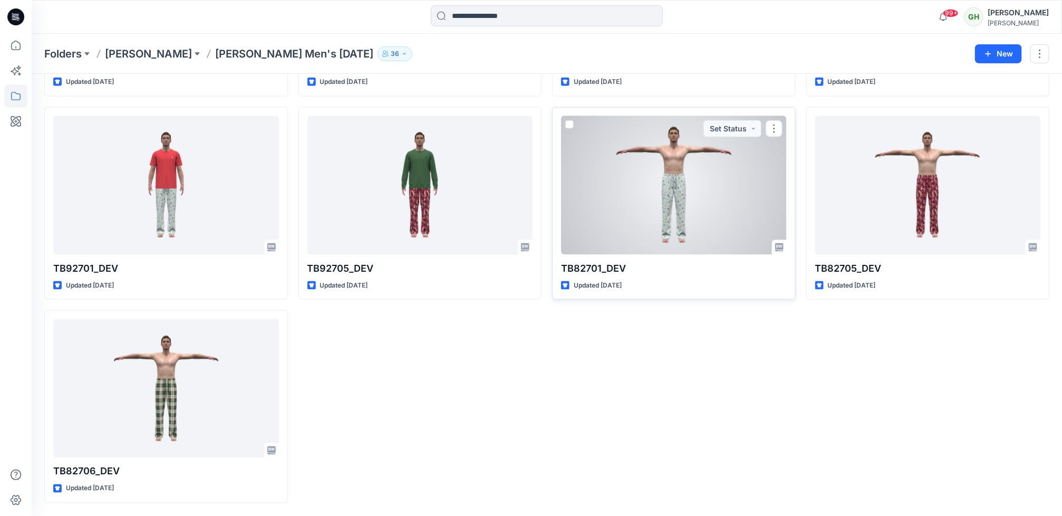
click at [641, 219] on div at bounding box center [674, 185] width 226 height 139
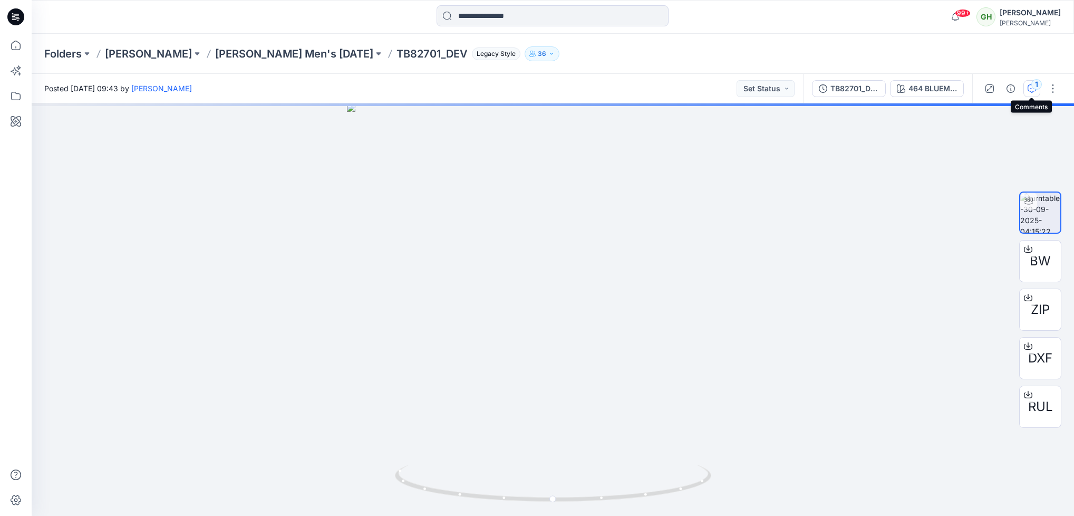
click at [1029, 87] on icon "button" at bounding box center [1032, 88] width 8 height 8
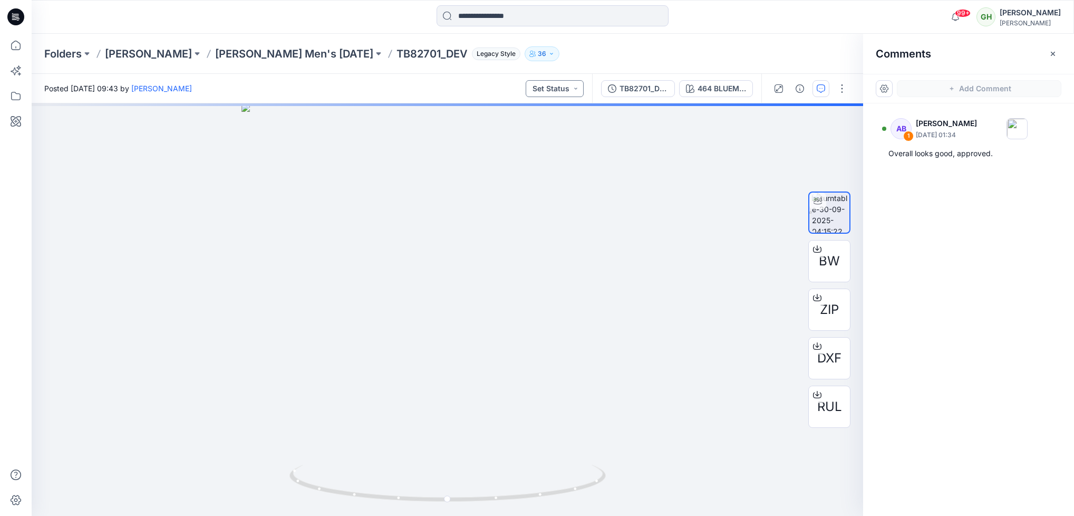
click at [572, 89] on button "Set Status" at bounding box center [555, 88] width 58 height 17
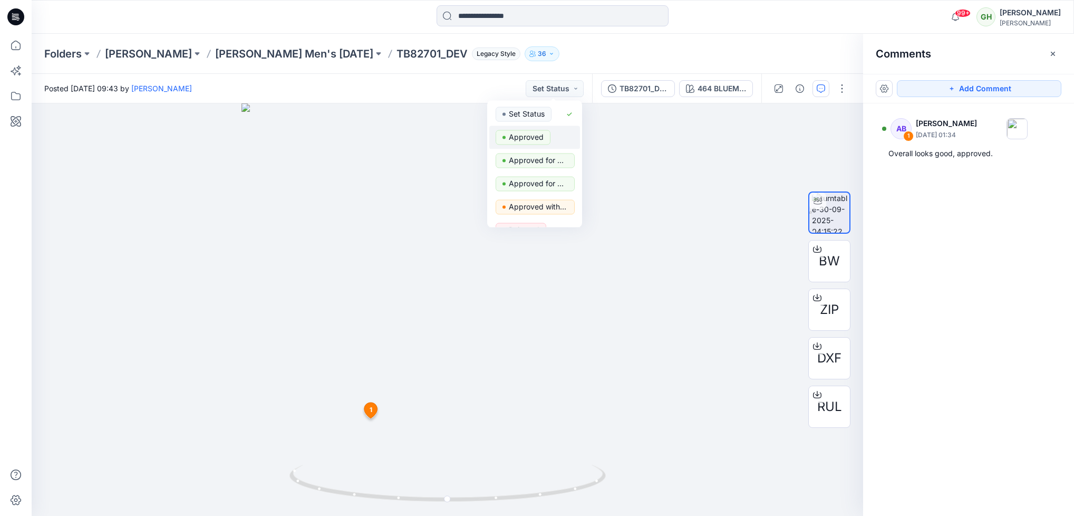
click at [534, 137] on p "Approved" at bounding box center [526, 137] width 35 height 14
click at [1057, 56] on button "button" at bounding box center [1053, 53] width 17 height 17
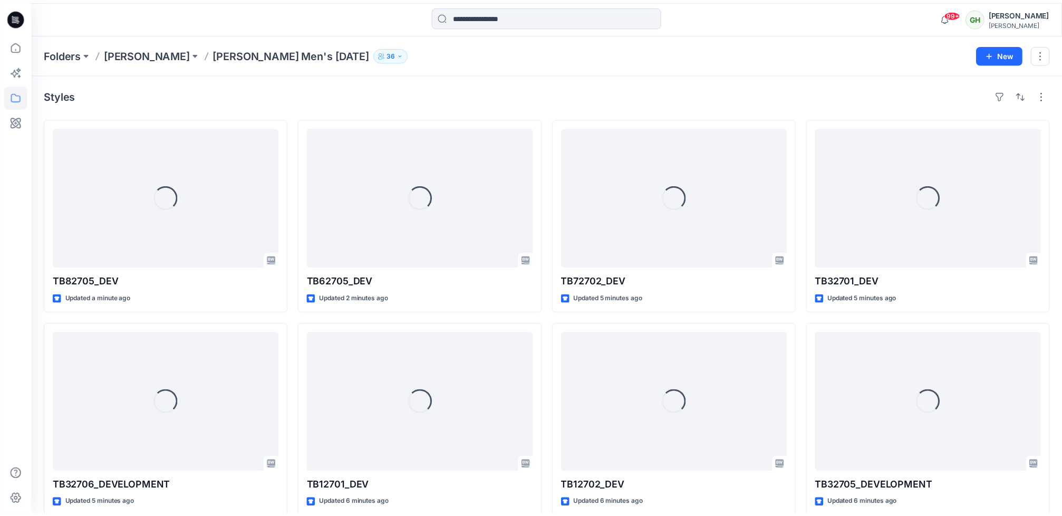
scroll to position [622, 0]
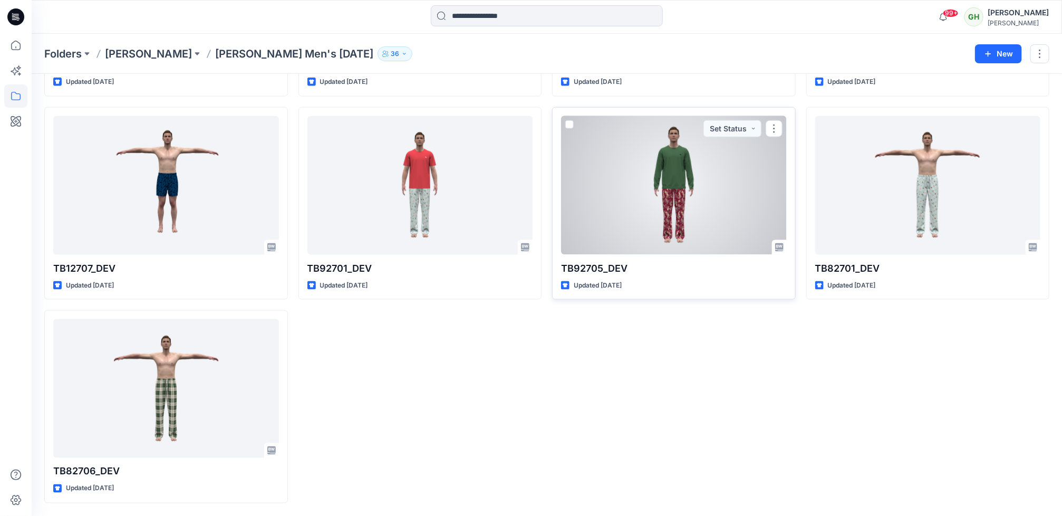
click at [705, 225] on div at bounding box center [674, 185] width 226 height 139
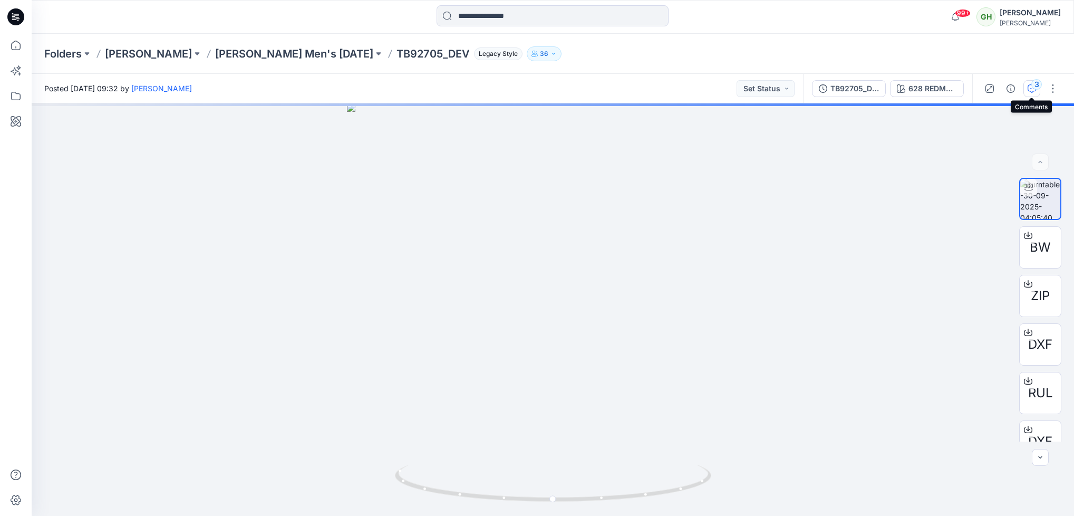
click at [1034, 85] on div "3" at bounding box center [1037, 84] width 11 height 11
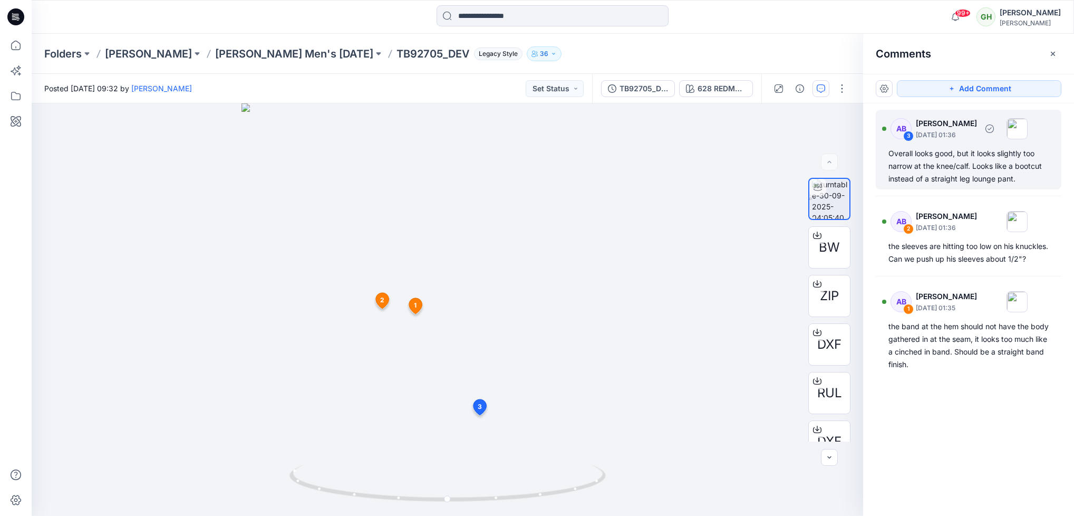
click at [1020, 174] on div "Overall looks good, but it looks slightly too narrow at the knee/calf. Looks li…" at bounding box center [969, 166] width 160 height 38
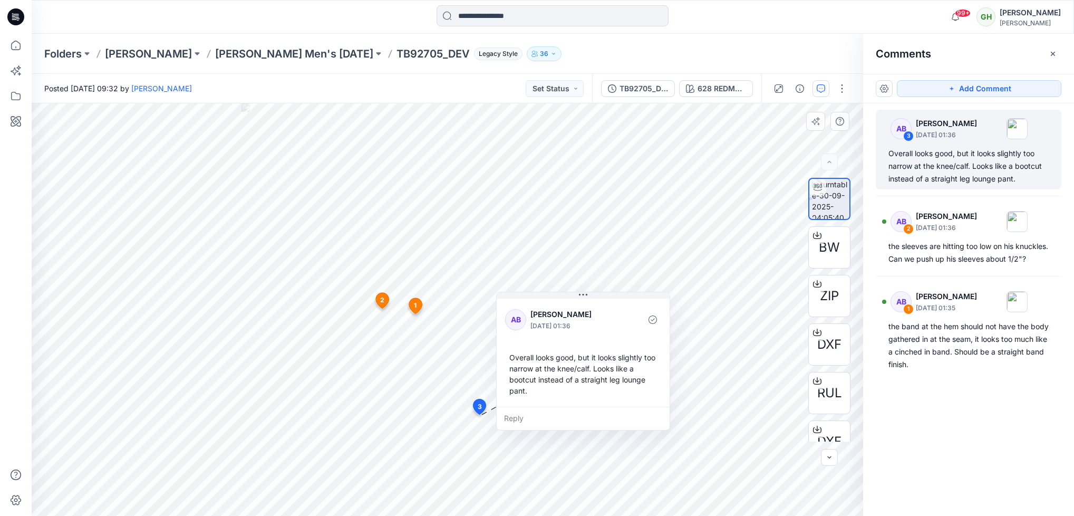
click at [634, 332] on div at bounding box center [628, 319] width 24 height 29
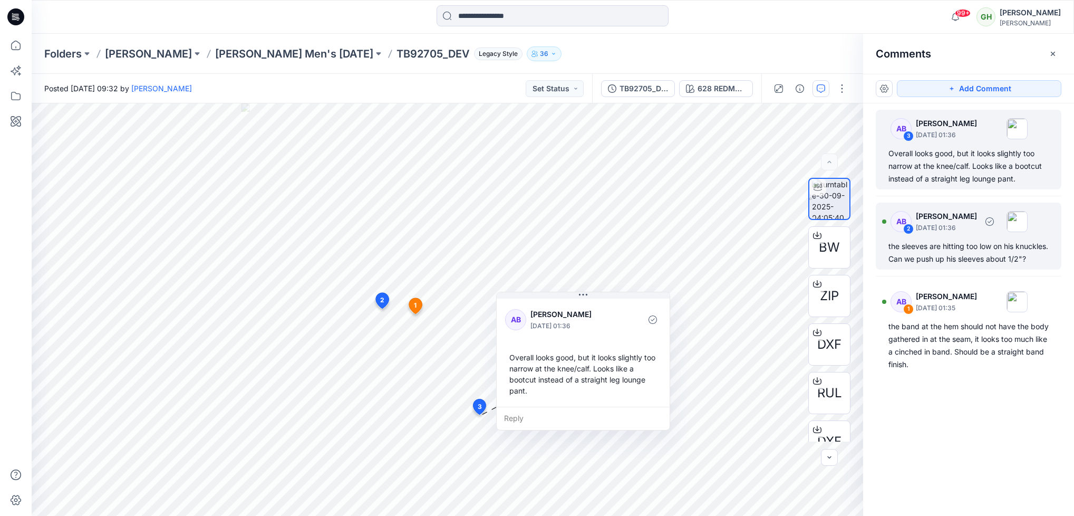
click at [939, 236] on div "AB 2 [PERSON_NAME] Best [DATE] 01:36" at bounding box center [955, 221] width 146 height 29
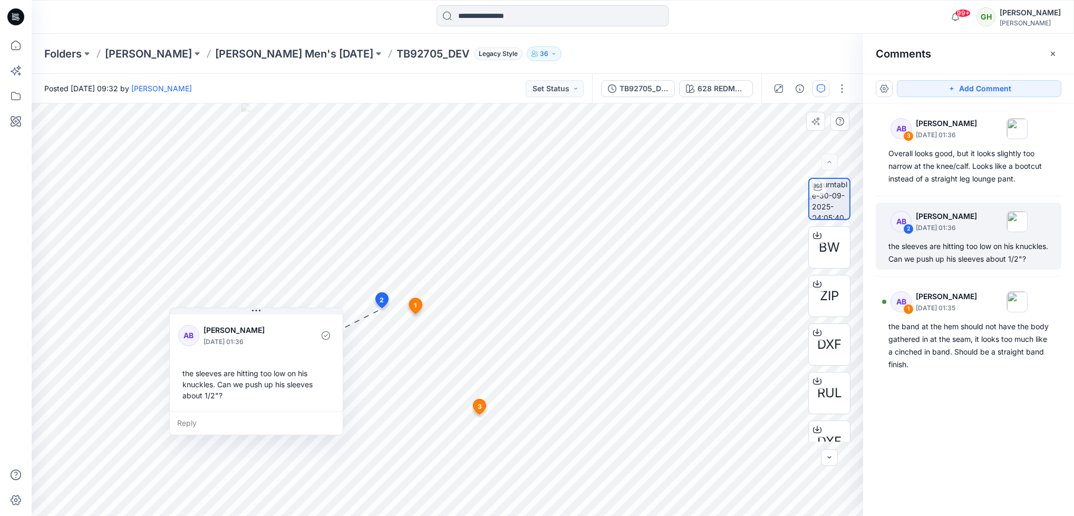
drag, startPoint x: 472, startPoint y: 389, endPoint x: 277, endPoint y: 383, distance: 194.7
click at [277, 383] on div "the sleeves are hitting too low on his knuckles. Can we push up his sleeves abo…" at bounding box center [256, 384] width 156 height 42
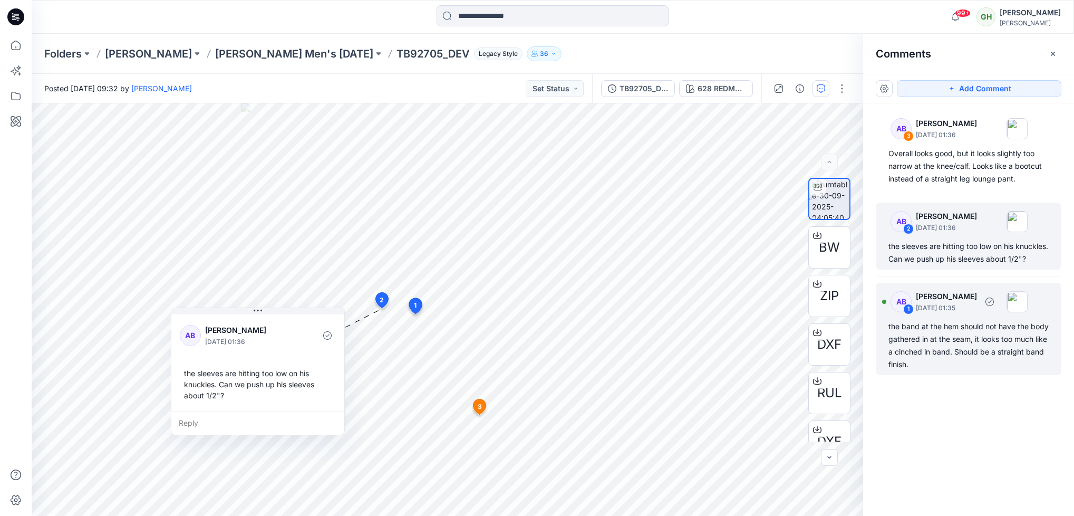
click at [941, 355] on div "the band at the hem should not have the body gathered in at the seam, it looks …" at bounding box center [969, 345] width 160 height 51
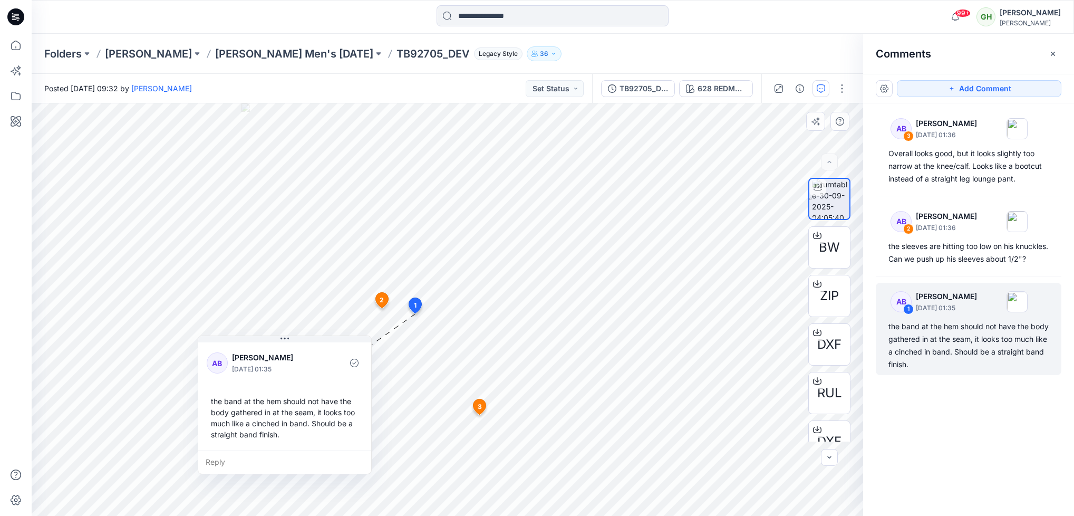
drag, startPoint x: 451, startPoint y: 390, endPoint x: 250, endPoint y: 407, distance: 201.1
click at [250, 407] on div "the band at the hem should not have the body gathered in at the seam, it looks …" at bounding box center [285, 417] width 156 height 53
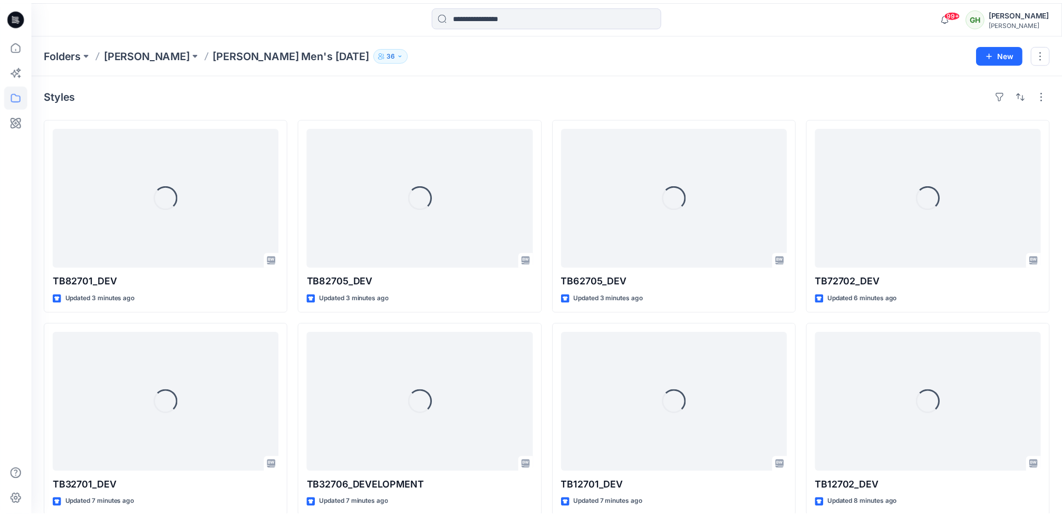
scroll to position [622, 0]
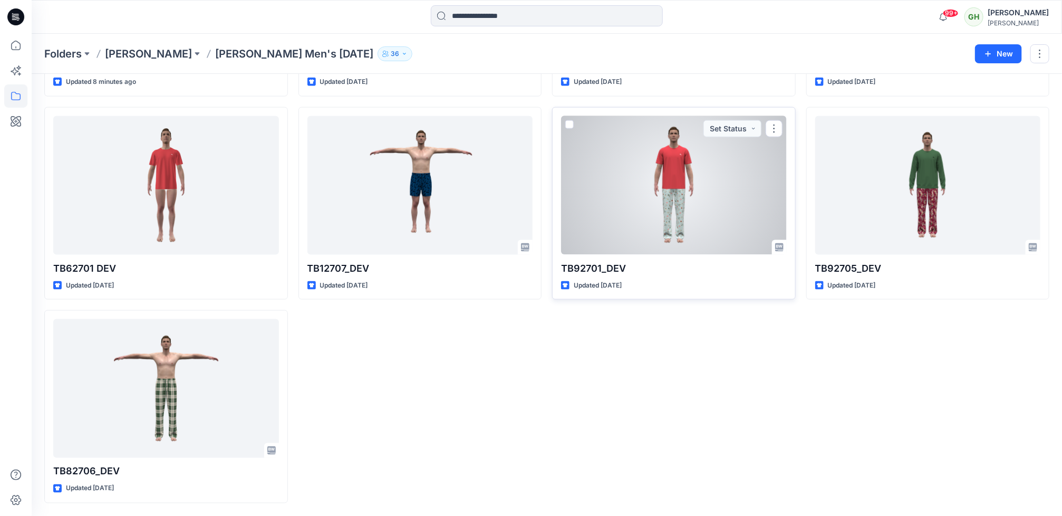
click at [668, 225] on div at bounding box center [674, 185] width 226 height 139
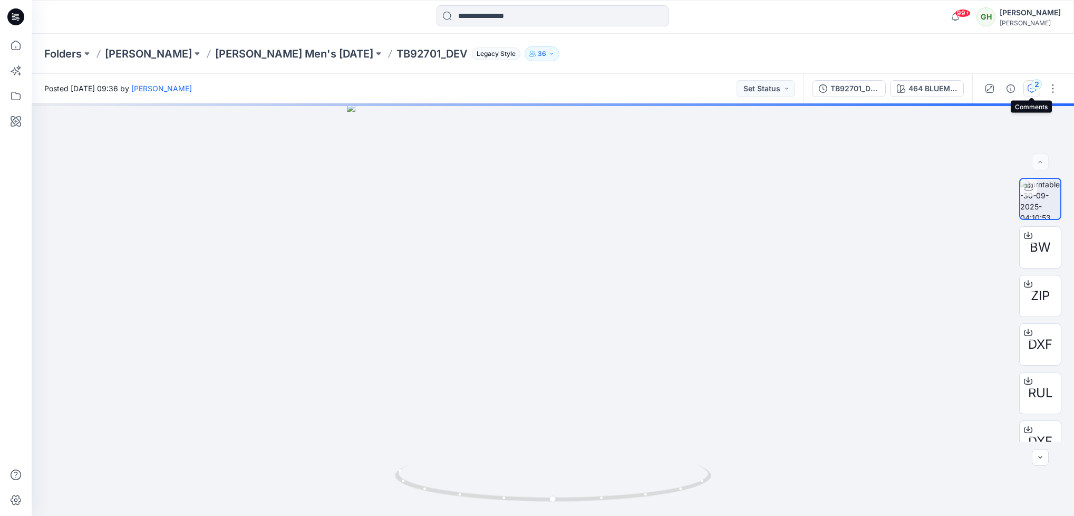
click at [1033, 89] on icon "button" at bounding box center [1032, 88] width 8 height 8
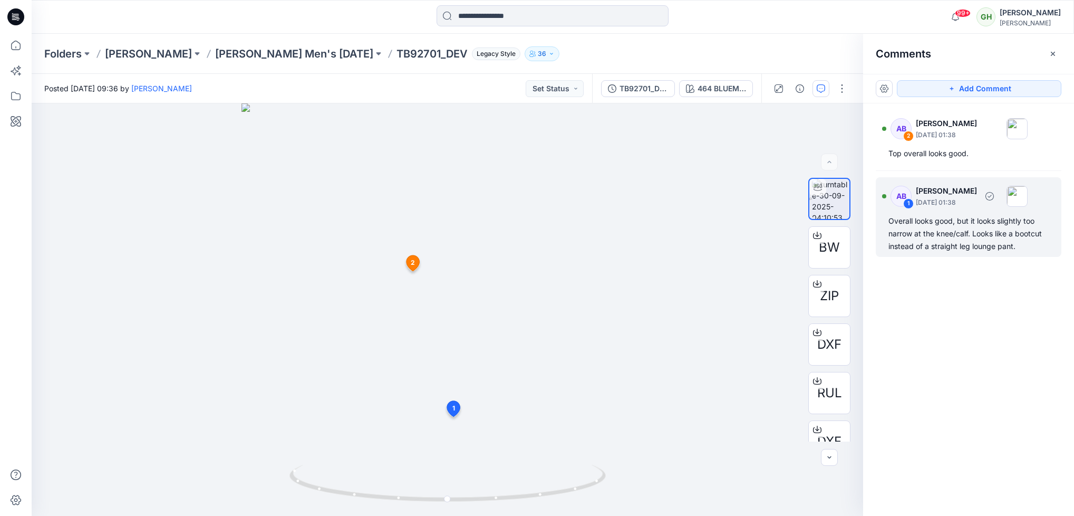
click at [971, 248] on div "Overall looks good, but it looks slightly too narrow at the knee/calf. Looks li…" at bounding box center [969, 234] width 160 height 38
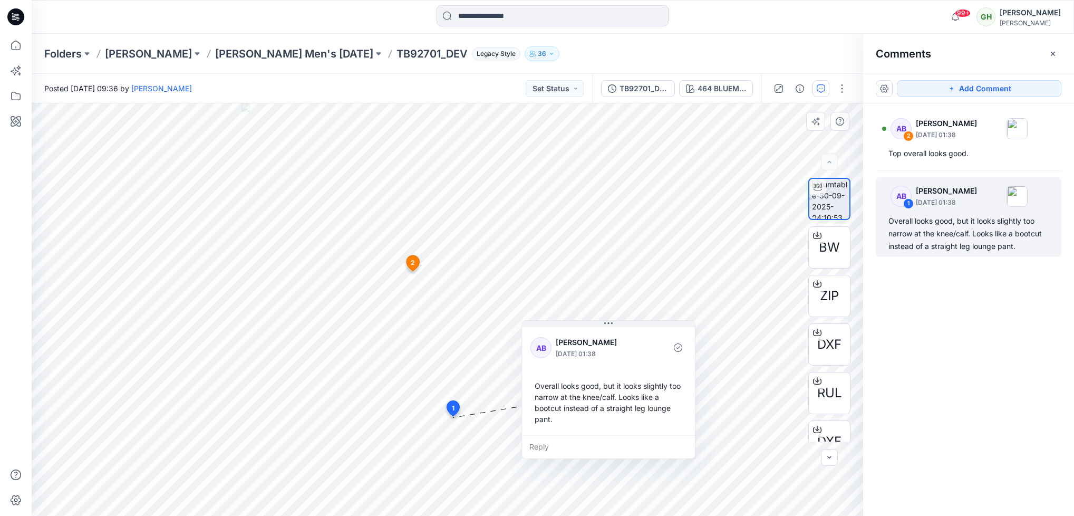
drag, startPoint x: 531, startPoint y: 468, endPoint x: 616, endPoint y: 366, distance: 133.3
click at [616, 366] on div "[PERSON_NAME] [DATE] 01:38 Overall looks good, but it looks slightly too narrow…" at bounding box center [608, 380] width 173 height 110
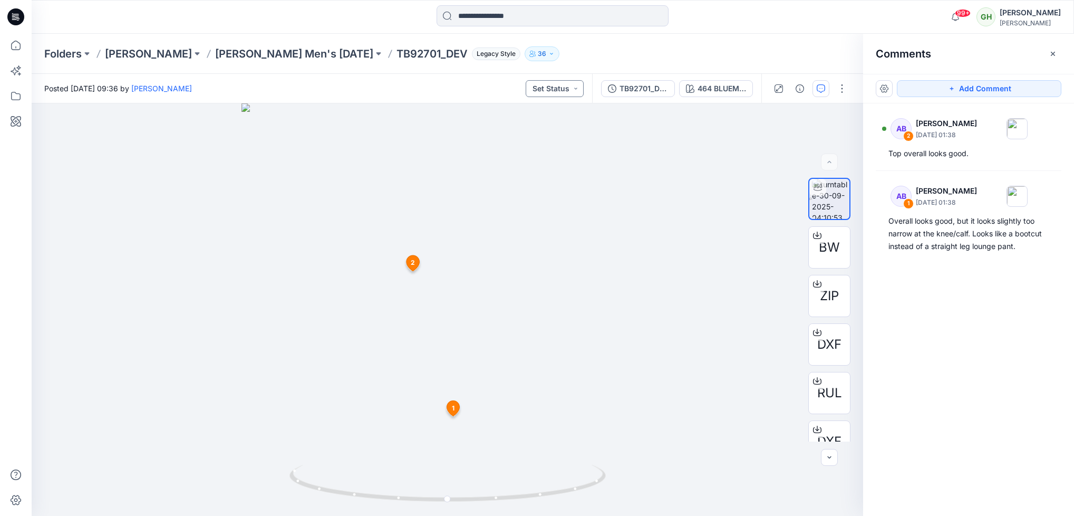
click at [565, 86] on button "Set Status" at bounding box center [555, 88] width 58 height 17
click at [712, 187] on div at bounding box center [448, 309] width 832 height 412
click at [573, 95] on button "Set Status" at bounding box center [555, 88] width 58 height 17
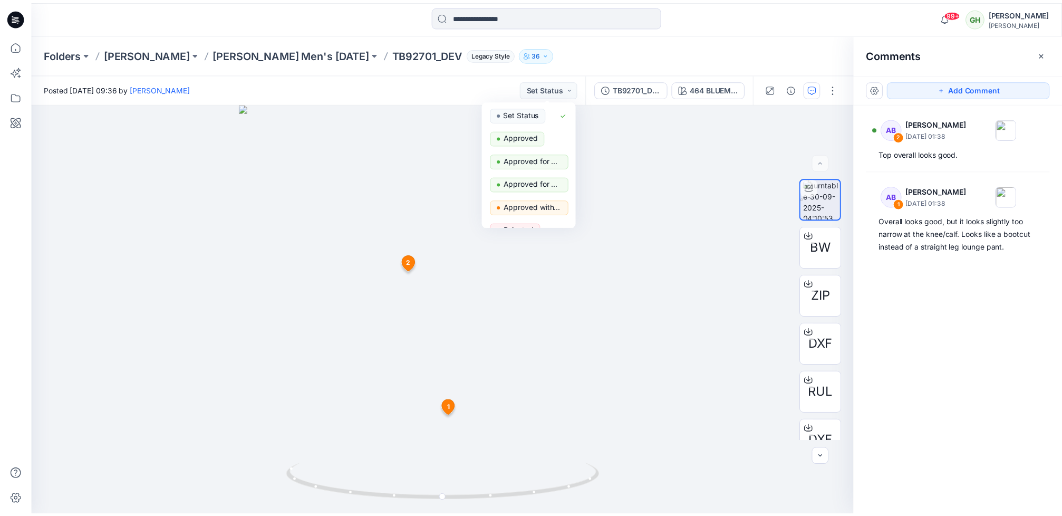
scroll to position [622, 0]
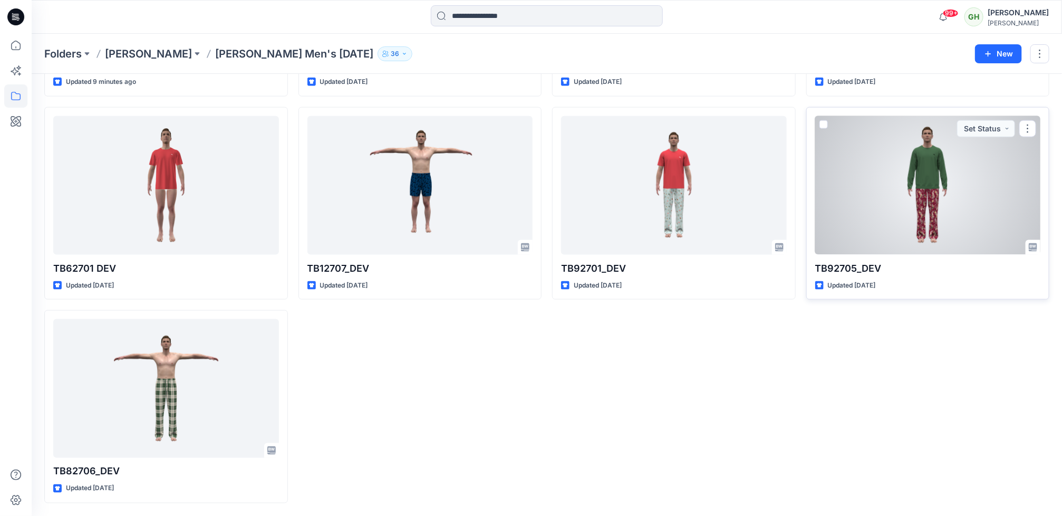
click at [937, 182] on div at bounding box center [928, 185] width 226 height 139
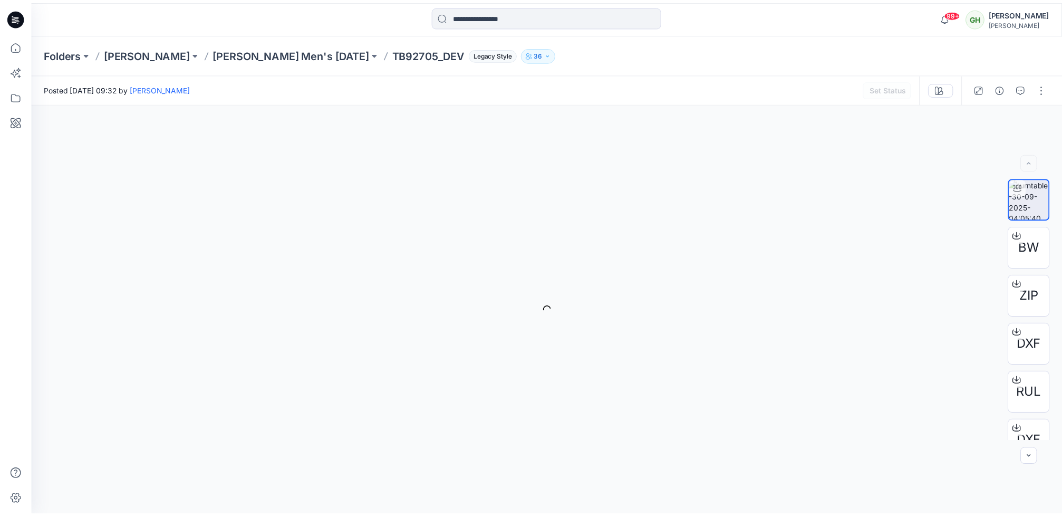
scroll to position [622, 0]
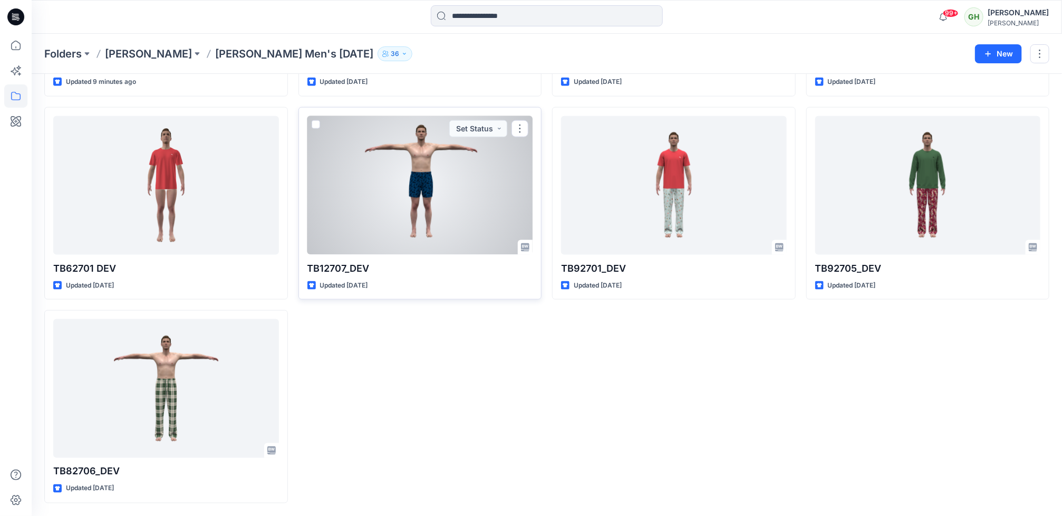
click at [431, 215] on div at bounding box center [420, 185] width 226 height 139
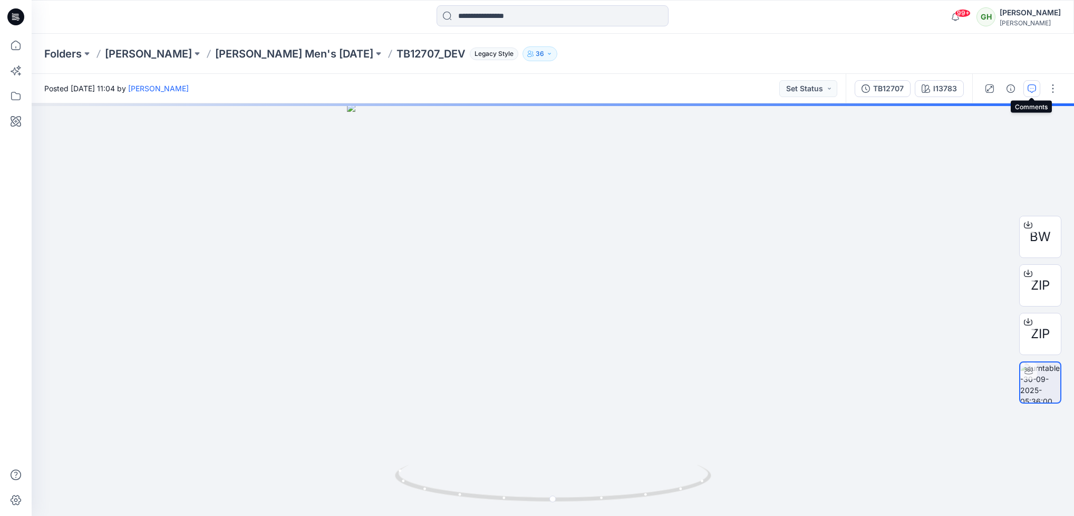
click at [1030, 87] on icon "button" at bounding box center [1032, 88] width 8 height 8
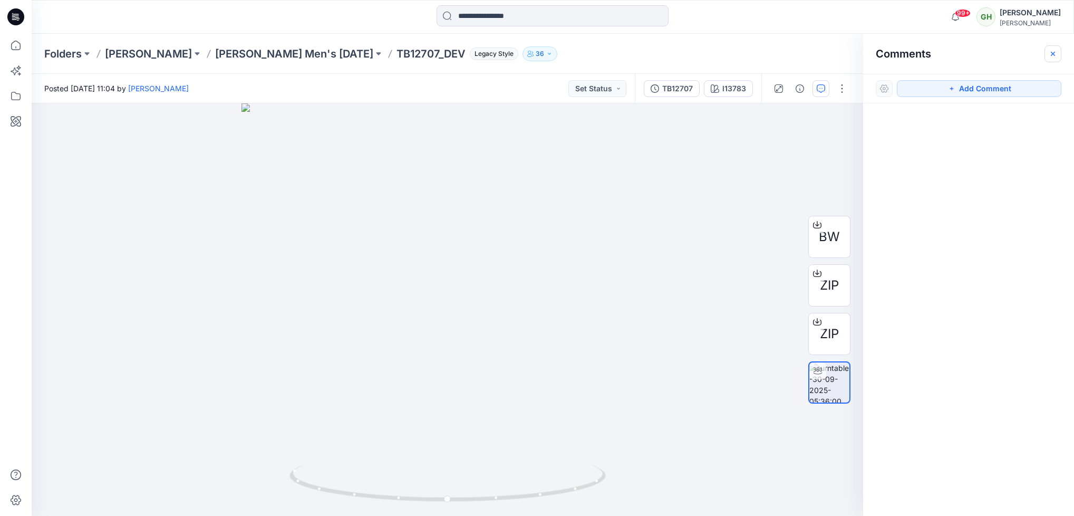
click at [1052, 54] on icon "button" at bounding box center [1053, 54] width 8 height 8
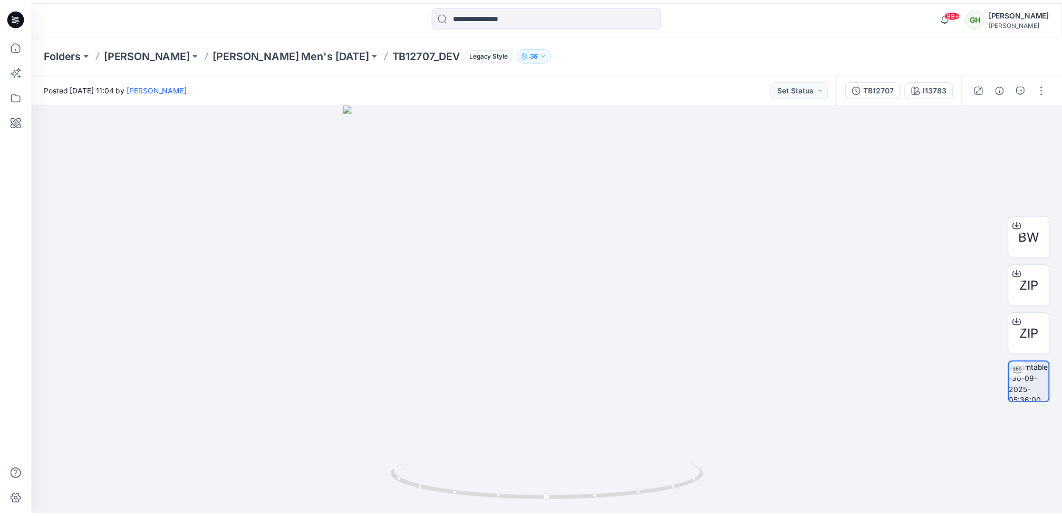
scroll to position [622, 0]
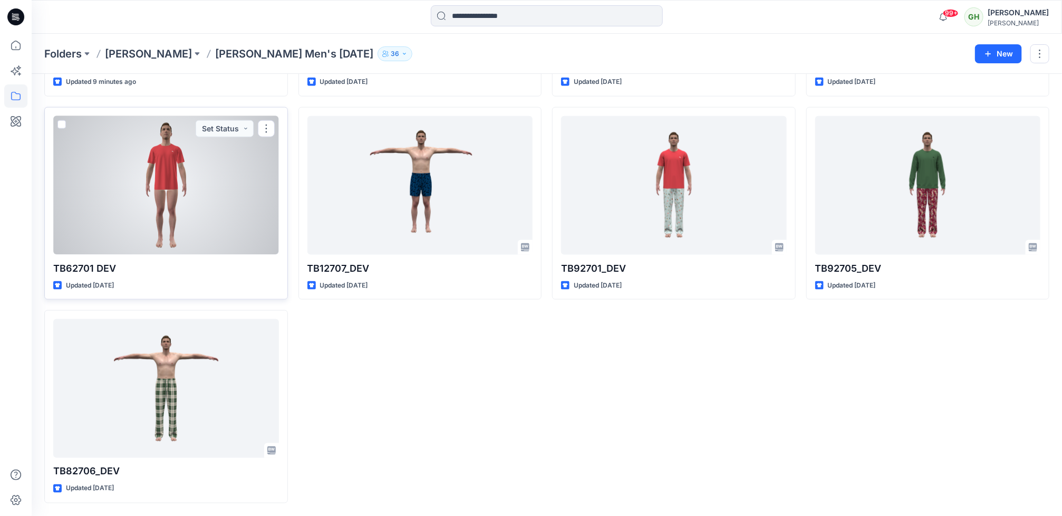
click at [230, 206] on div at bounding box center [166, 185] width 226 height 139
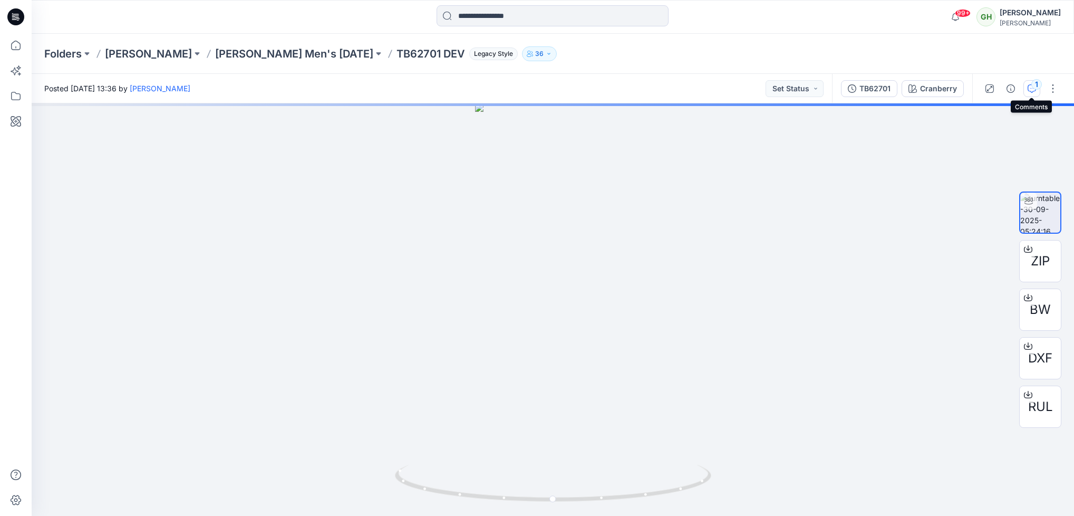
click at [1029, 87] on icon "button" at bounding box center [1032, 88] width 8 height 8
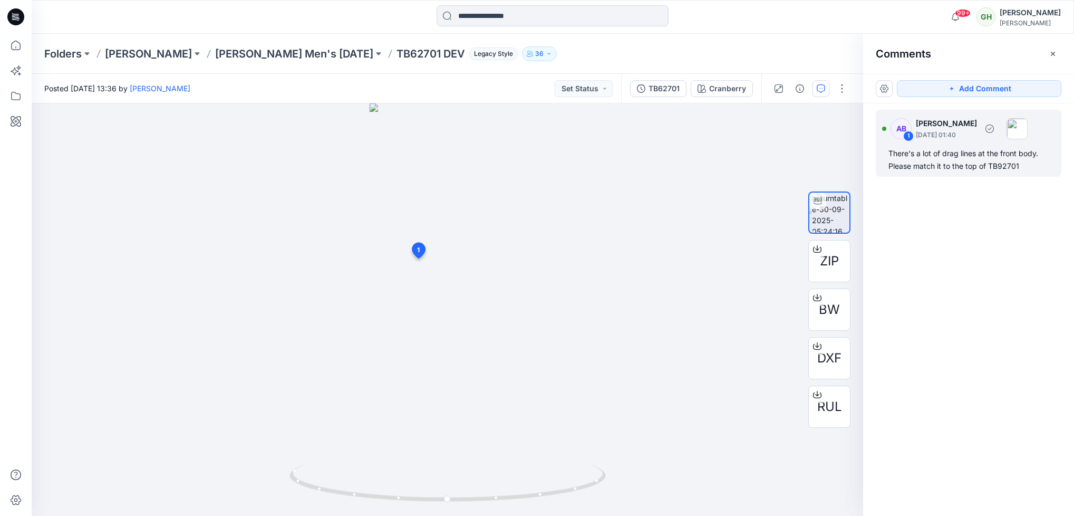
click at [991, 169] on div "There's a lot of drag lines at the front body. Please match it to the top of TB…" at bounding box center [969, 159] width 160 height 25
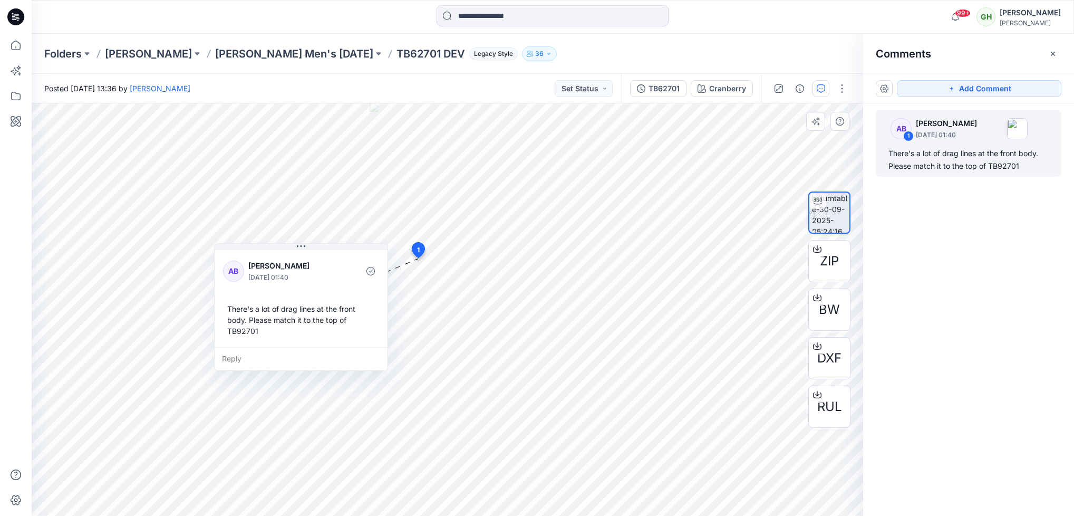
drag, startPoint x: 443, startPoint y: 339, endPoint x: 255, endPoint y: 319, distance: 188.8
click at [255, 319] on div "There's a lot of drag lines at the front body. Please match it to the top of TB…" at bounding box center [301, 320] width 156 height 42
click at [604, 85] on button "Set Status" at bounding box center [584, 88] width 58 height 17
click at [544, 220] on button "Rejected" at bounding box center [562, 230] width 91 height 23
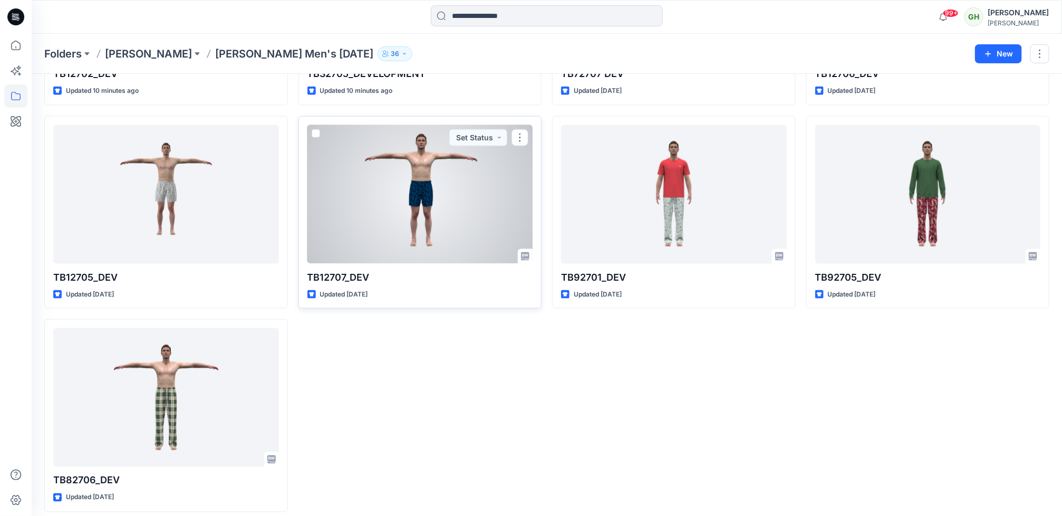
scroll to position [622, 0]
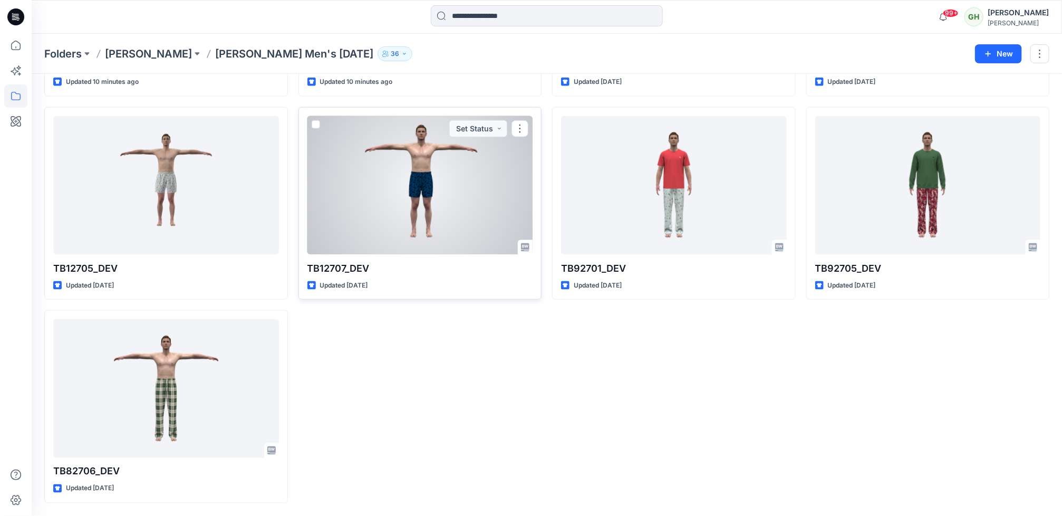
click at [432, 243] on div at bounding box center [420, 185] width 226 height 139
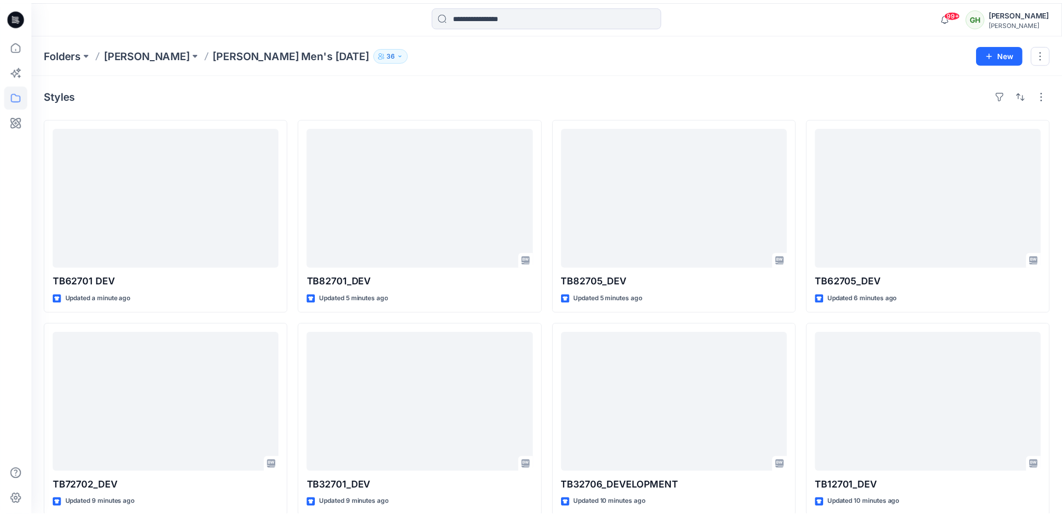
scroll to position [622, 0]
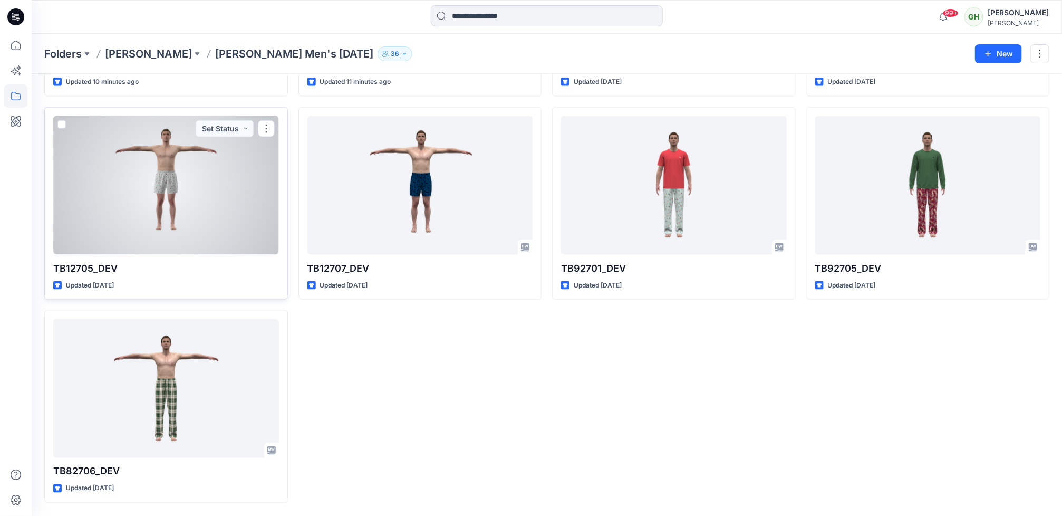
click at [103, 240] on div at bounding box center [166, 185] width 226 height 139
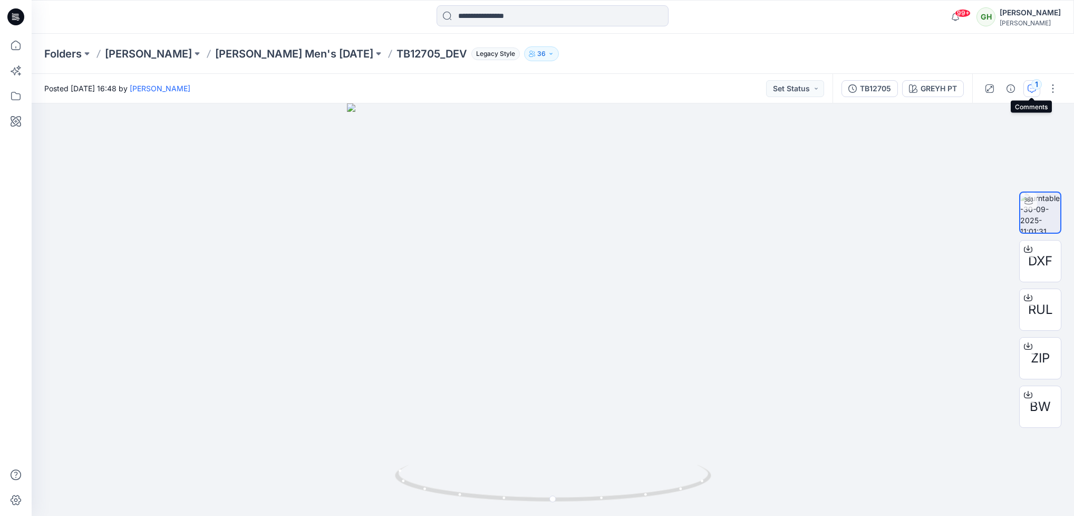
click at [1025, 93] on button "1" at bounding box center [1032, 88] width 17 height 17
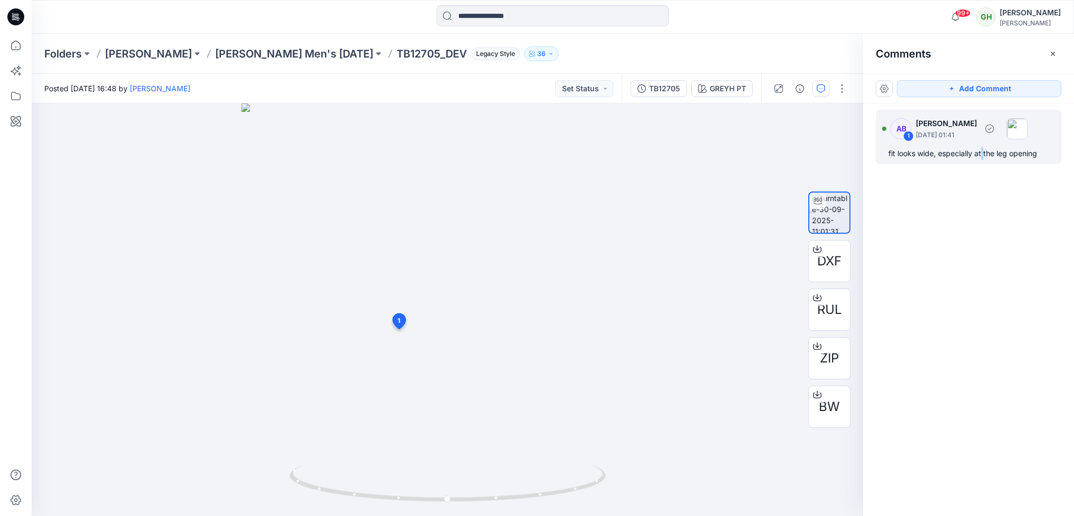
click at [982, 156] on div "fit looks wide, especially at the leg opening" at bounding box center [969, 153] width 160 height 13
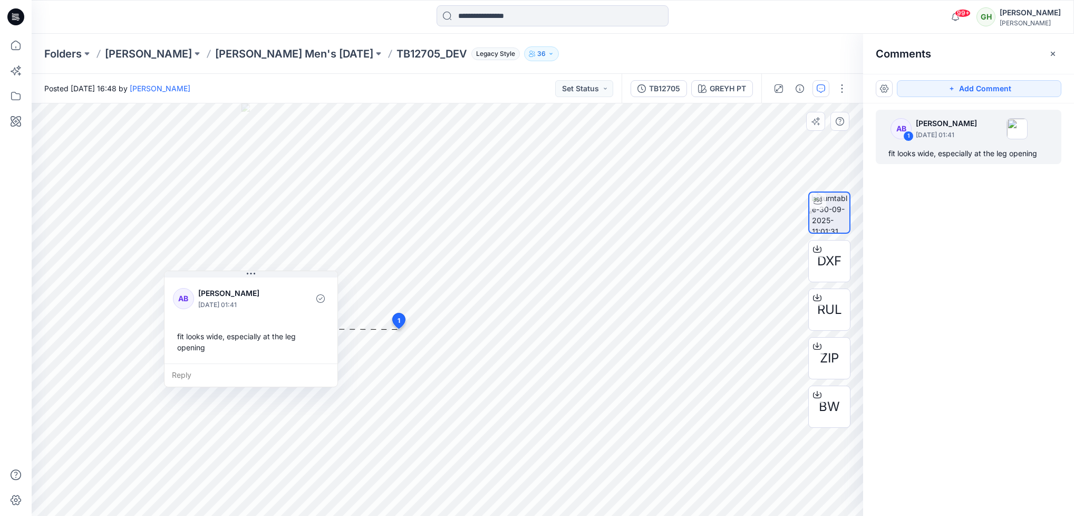
drag, startPoint x: 464, startPoint y: 391, endPoint x: 245, endPoint y: 328, distance: 227.3
click at [245, 328] on div "fit looks wide, especially at the leg opening" at bounding box center [251, 341] width 156 height 31
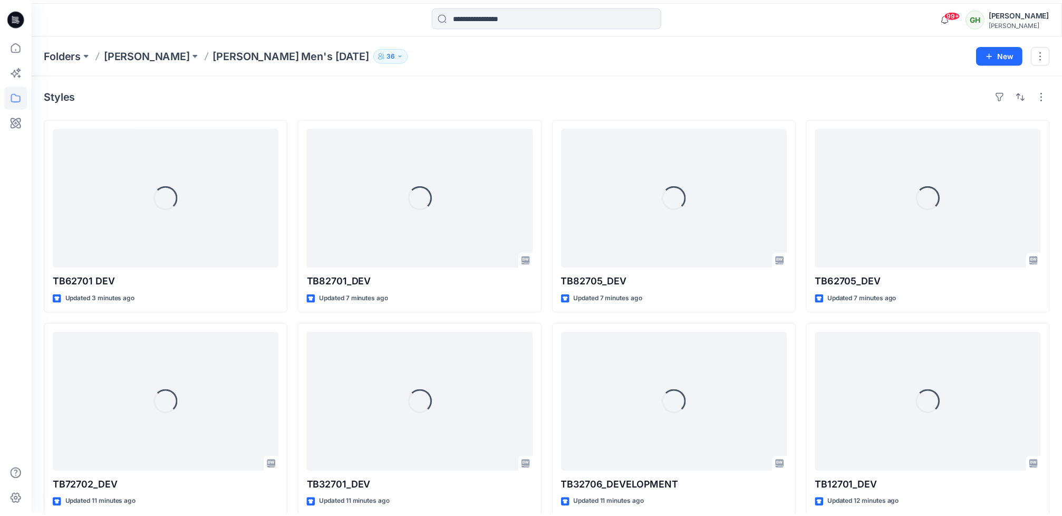
scroll to position [622, 0]
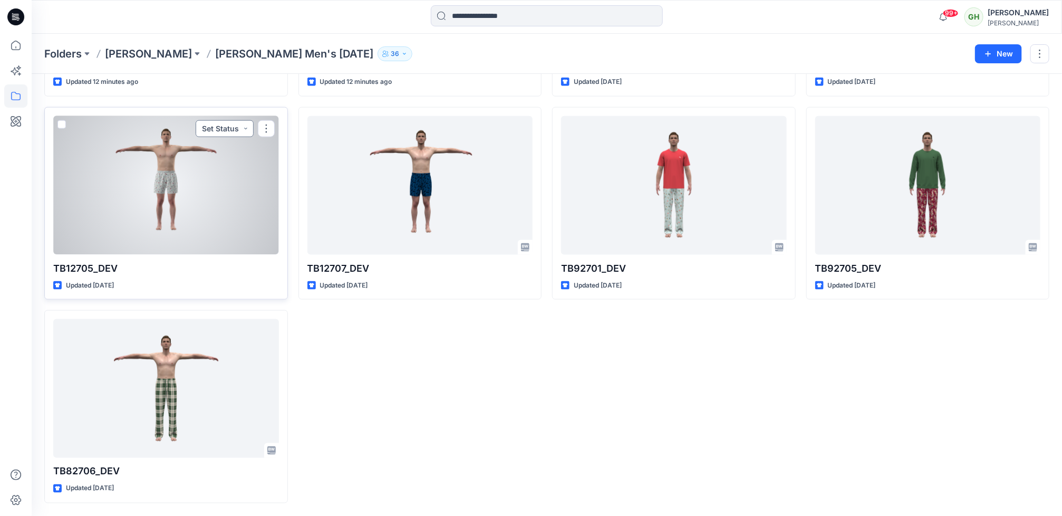
click at [246, 126] on button "Set Status" at bounding box center [225, 128] width 58 height 17
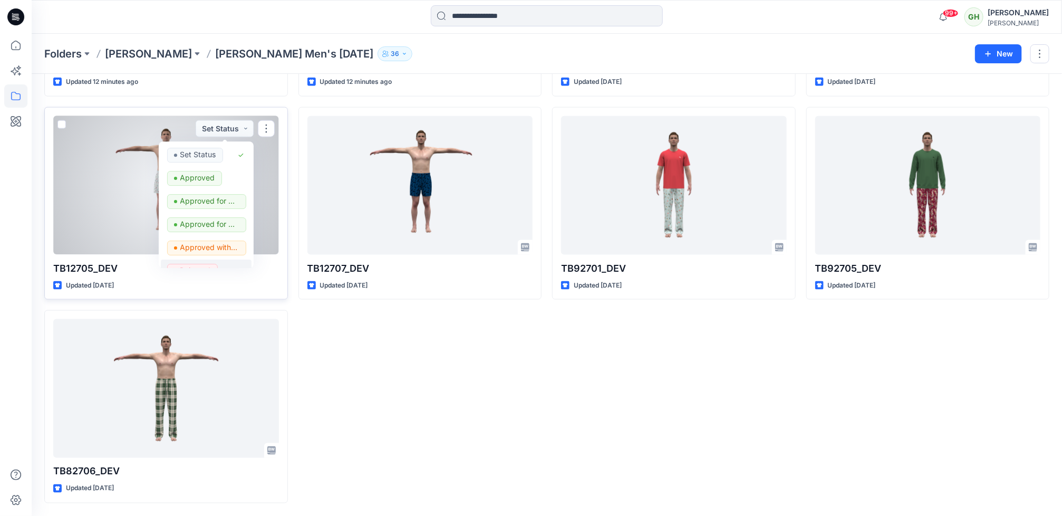
click at [199, 264] on p "Rejected" at bounding box center [195, 271] width 31 height 14
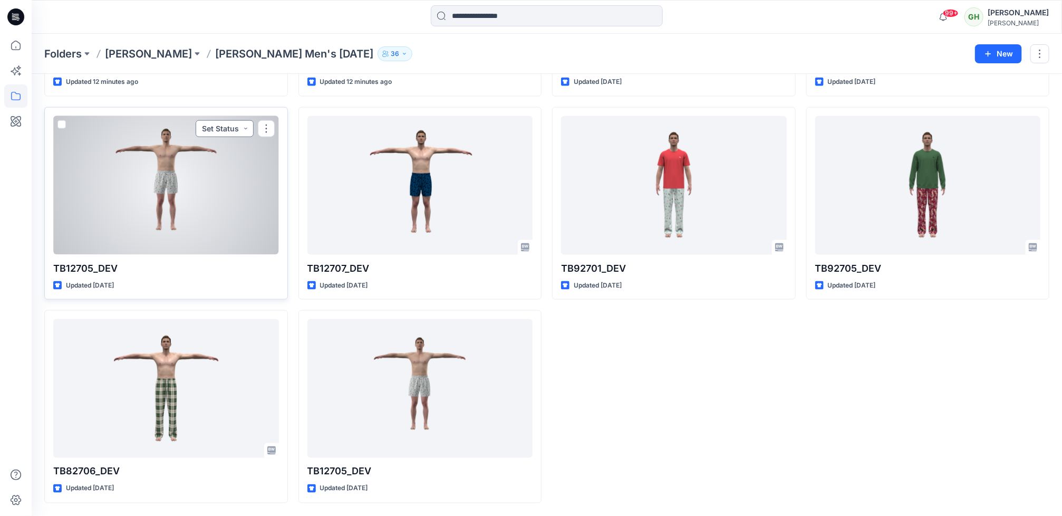
click at [239, 130] on button "Set Status" at bounding box center [225, 128] width 58 height 17
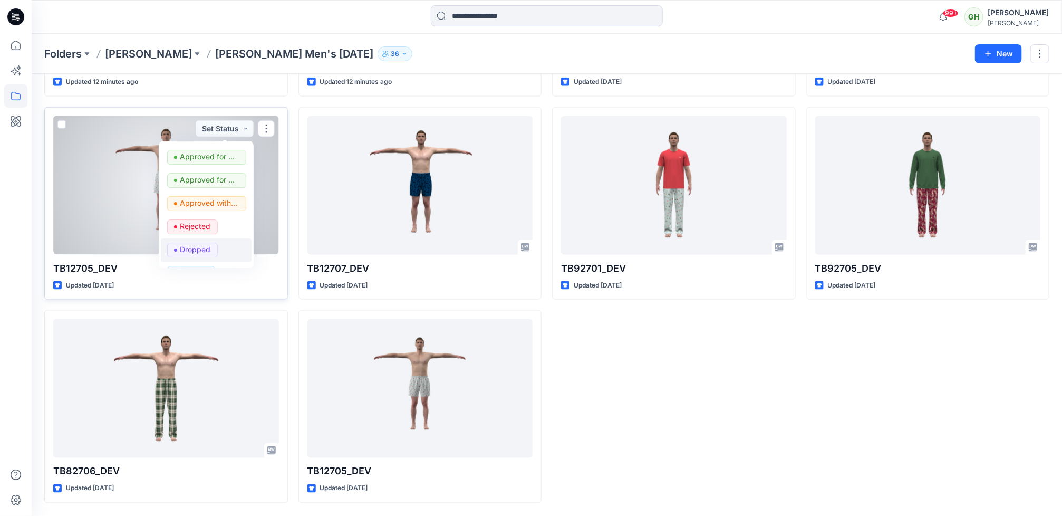
scroll to position [86, 0]
click at [187, 190] on p "Rejected" at bounding box center [195, 185] width 31 height 14
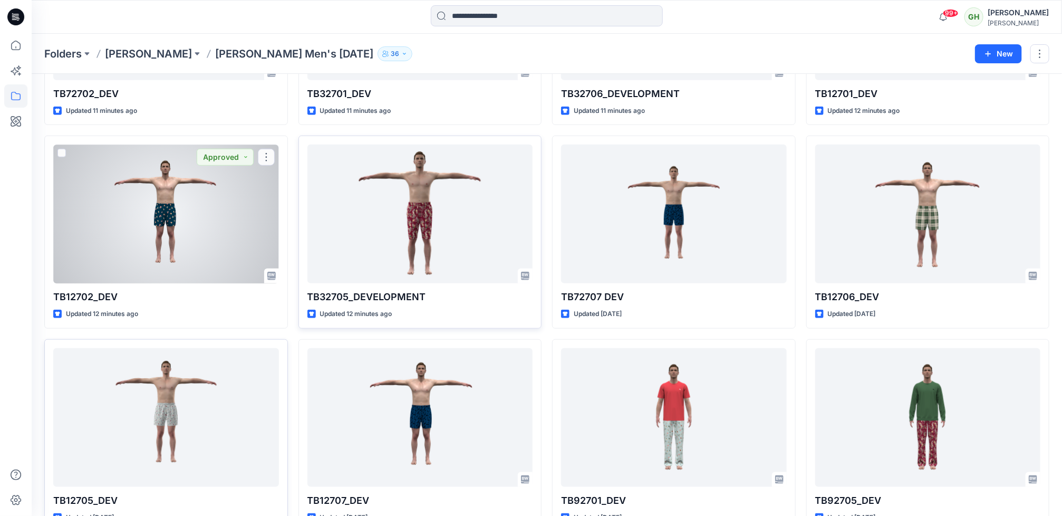
scroll to position [385, 0]
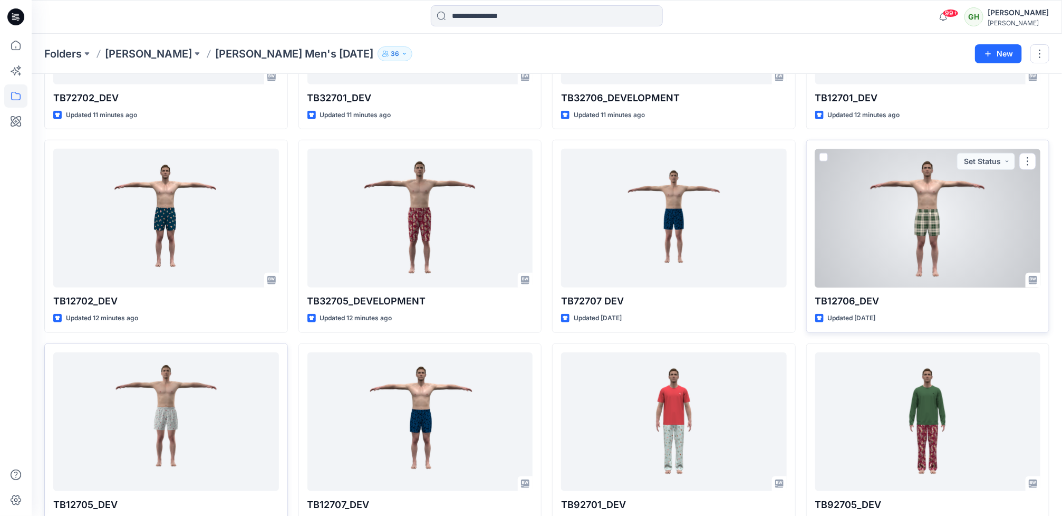
click at [848, 240] on div at bounding box center [928, 218] width 226 height 139
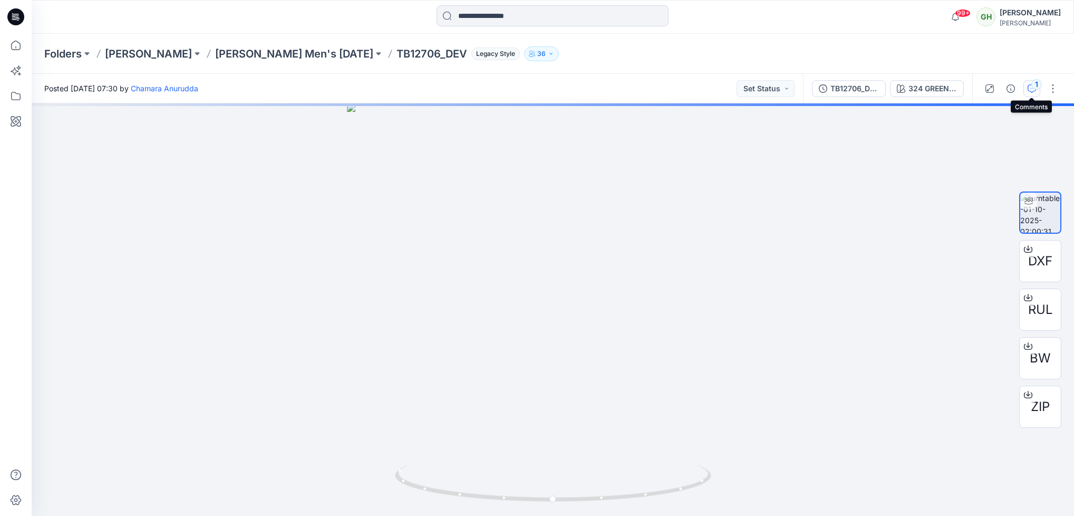
click at [1029, 89] on icon "button" at bounding box center [1032, 88] width 8 height 8
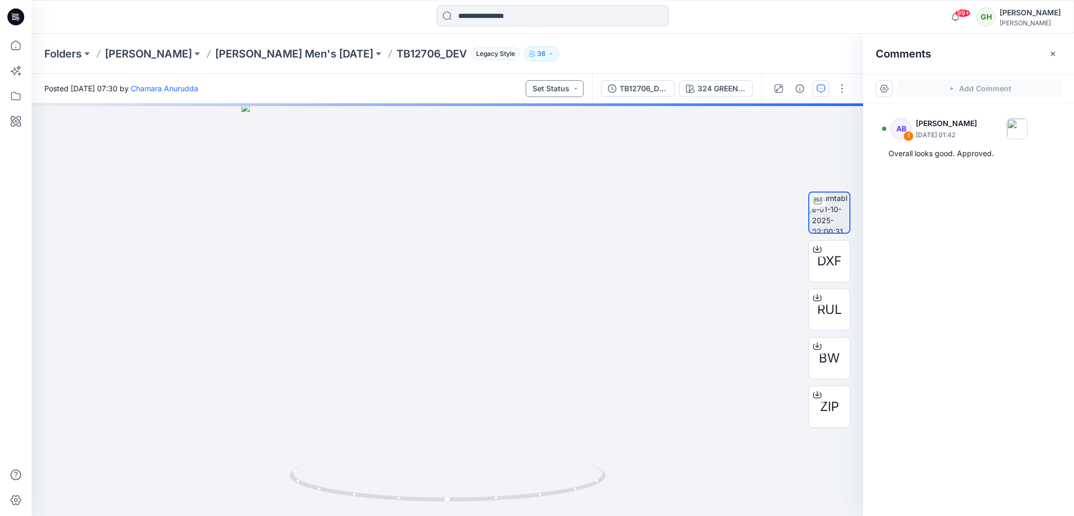
click at [560, 89] on button "Set Status" at bounding box center [555, 88] width 58 height 17
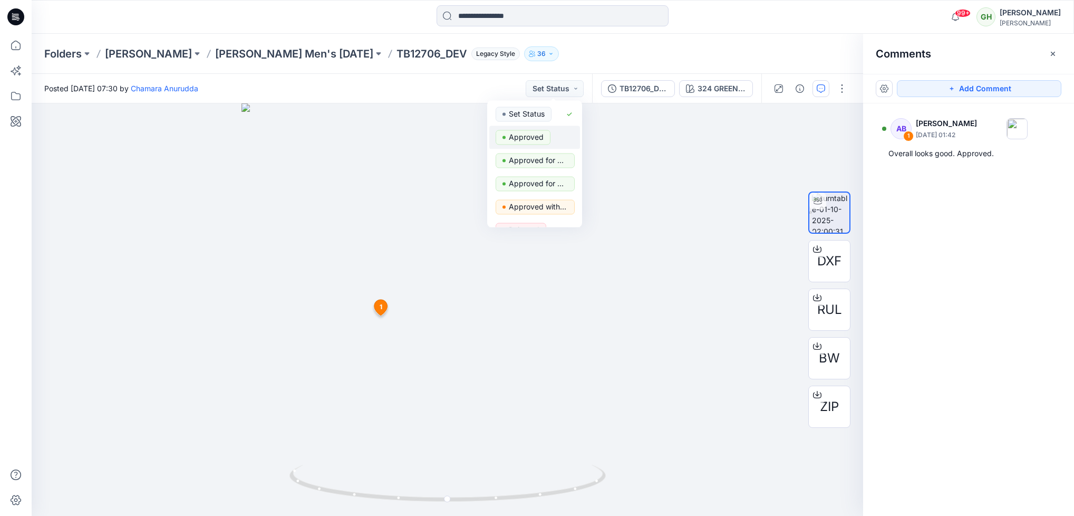
click at [533, 136] on p "Approved" at bounding box center [526, 137] width 35 height 14
click at [1056, 53] on icon "button" at bounding box center [1053, 54] width 8 height 8
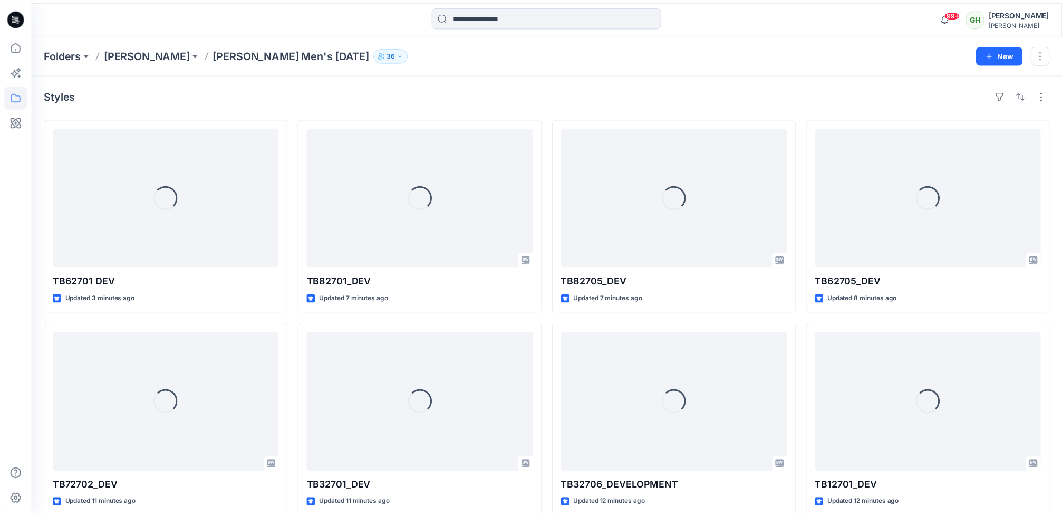
scroll to position [385, 0]
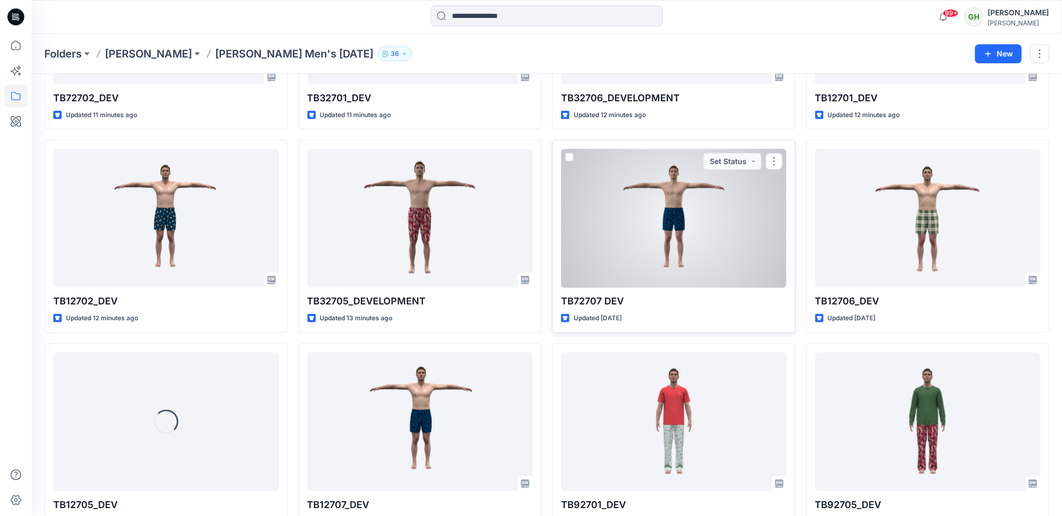
click at [690, 227] on div at bounding box center [674, 218] width 226 height 139
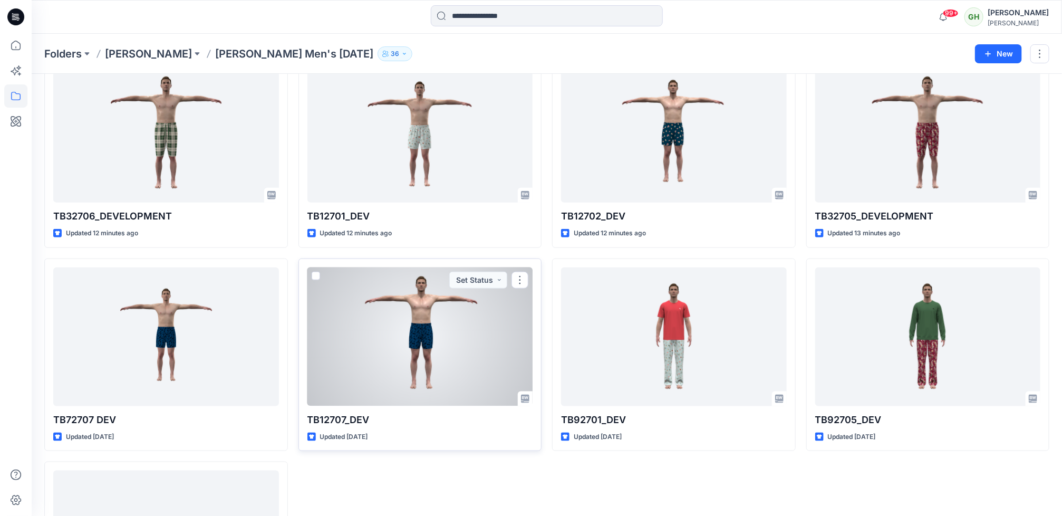
scroll to position [464, 0]
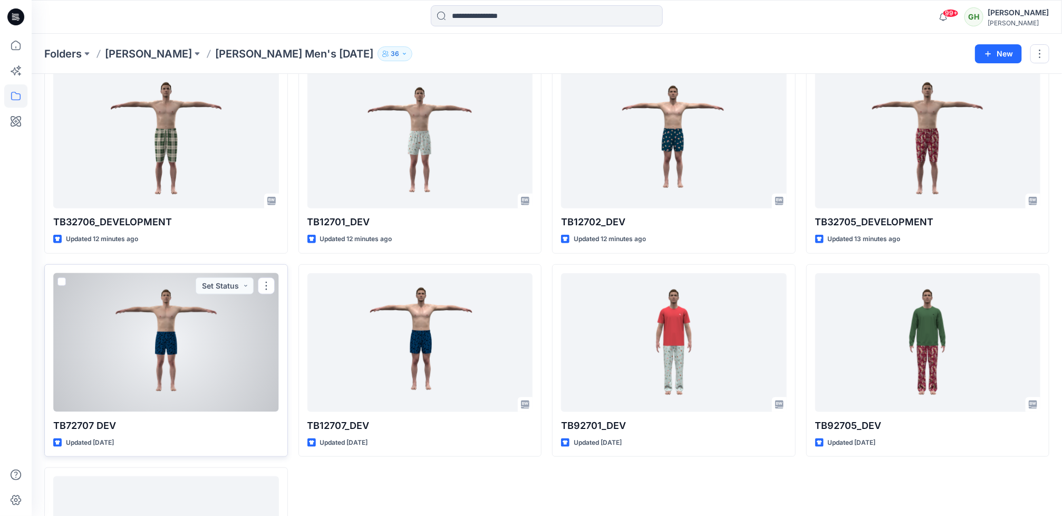
click at [160, 339] on div at bounding box center [166, 342] width 226 height 139
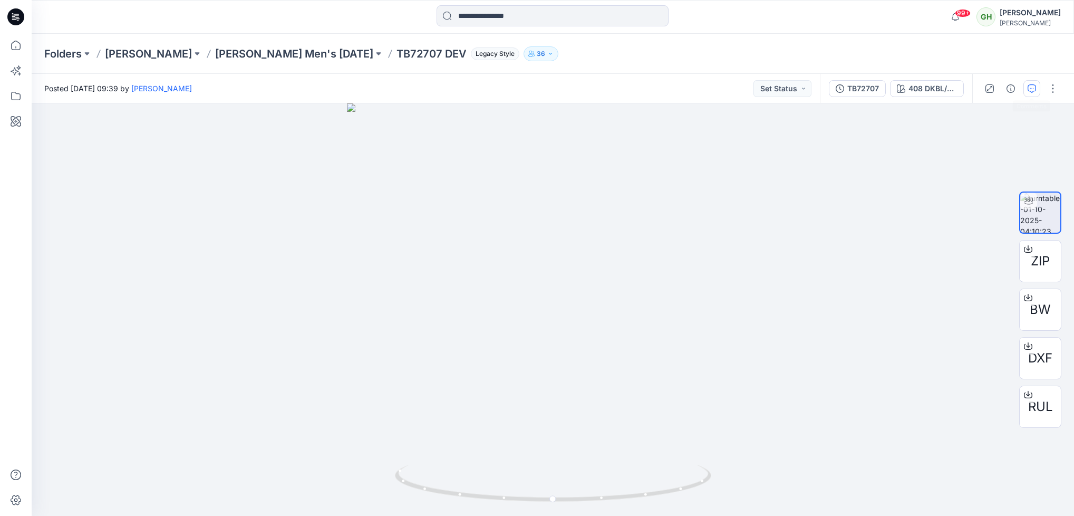
click at [1036, 94] on button "button" at bounding box center [1032, 88] width 17 height 17
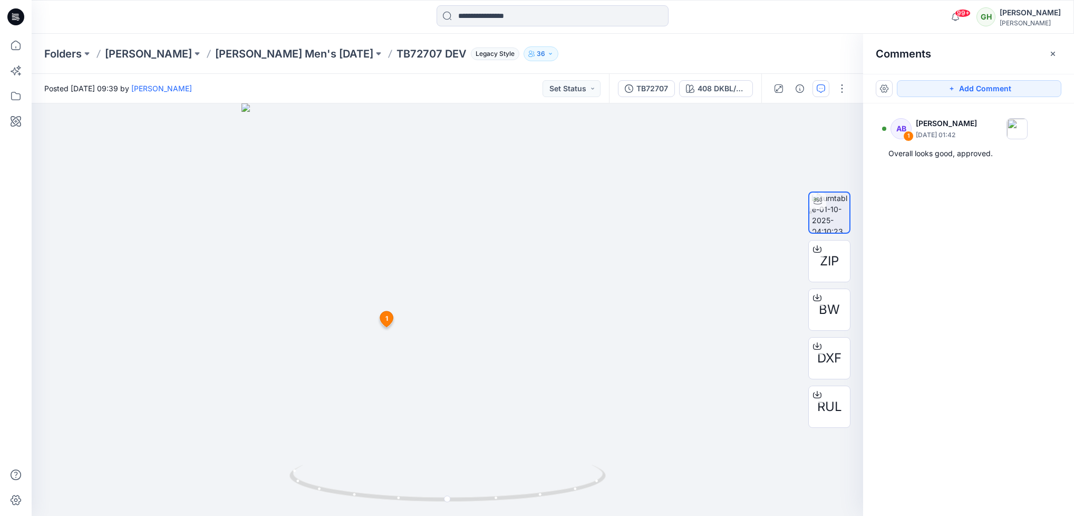
click at [594, 100] on div "Posted [DATE] 09:39 by [PERSON_NAME] Set Status" at bounding box center [320, 88] width 577 height 29
click at [574, 81] on button "Set Status" at bounding box center [572, 88] width 58 height 17
click at [563, 134] on span "Approved" at bounding box center [539, 137] width 55 height 15
click at [1056, 54] on icon "button" at bounding box center [1053, 54] width 8 height 8
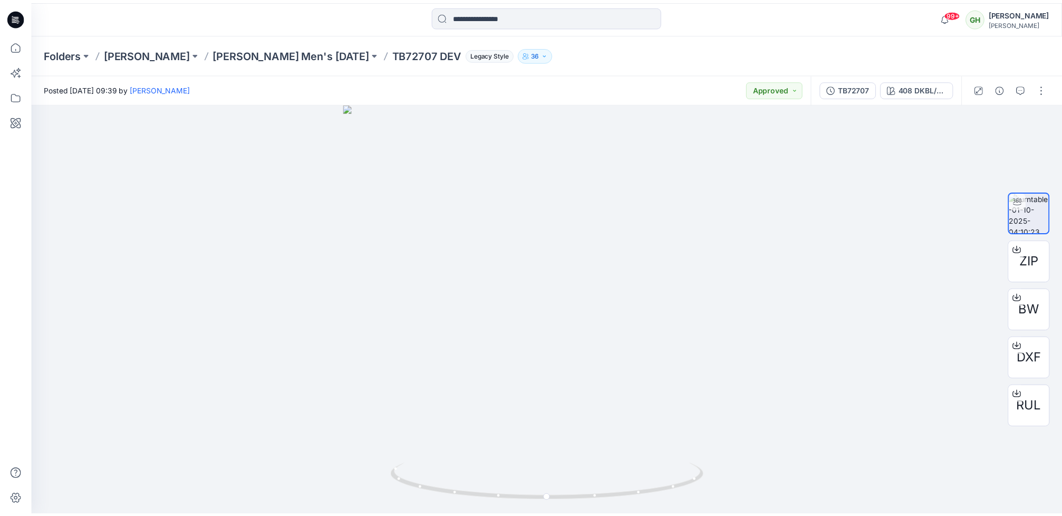
scroll to position [464, 0]
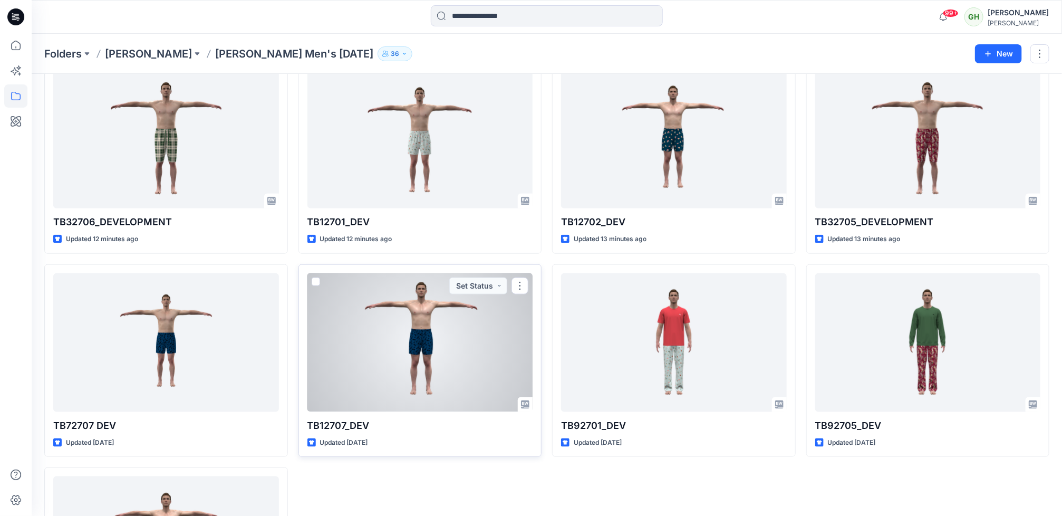
click at [315, 353] on div at bounding box center [420, 342] width 226 height 139
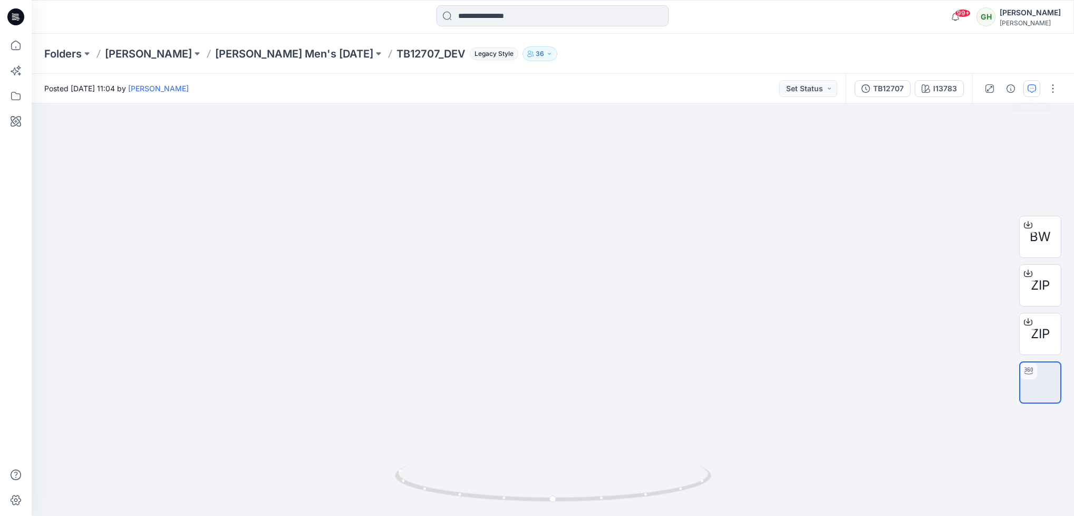
click at [1035, 95] on button "button" at bounding box center [1032, 88] width 17 height 17
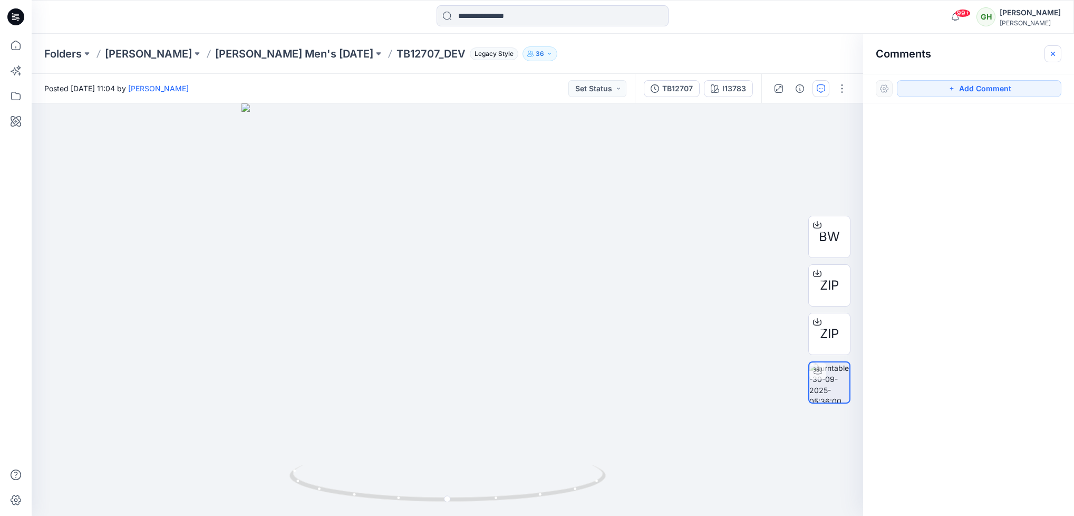
click at [1058, 53] on button "button" at bounding box center [1053, 53] width 17 height 17
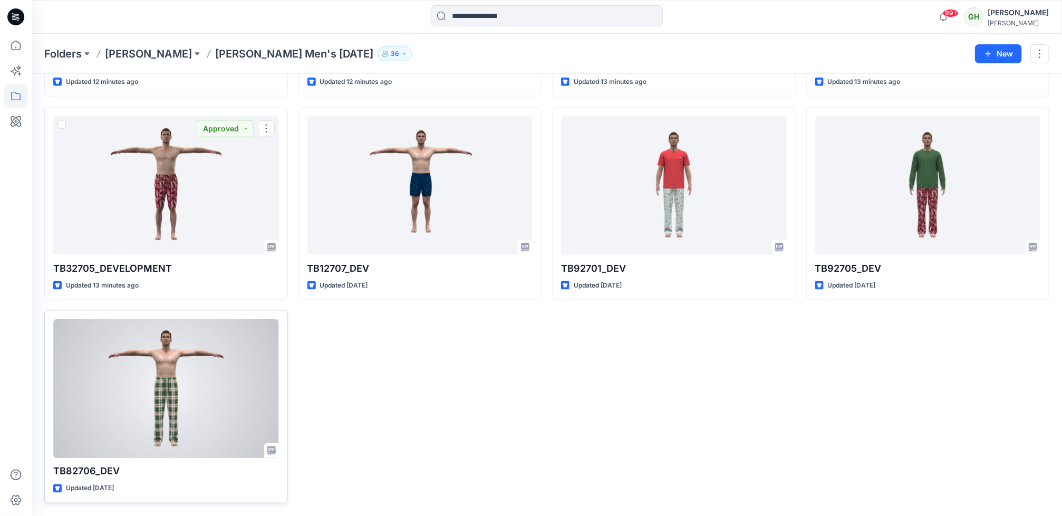
scroll to position [622, 0]
click at [189, 422] on div at bounding box center [166, 388] width 226 height 139
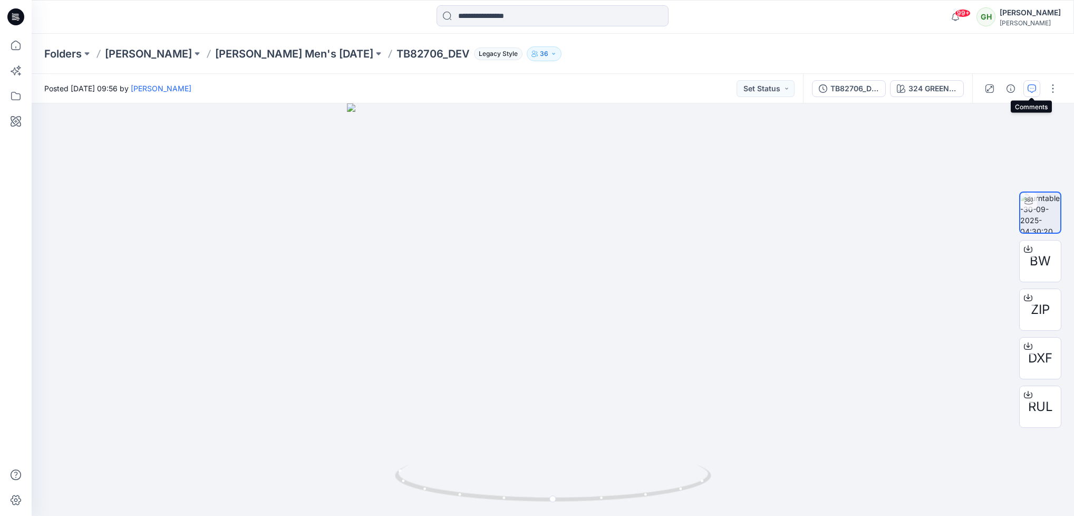
click at [1035, 85] on icon "button" at bounding box center [1032, 88] width 8 height 8
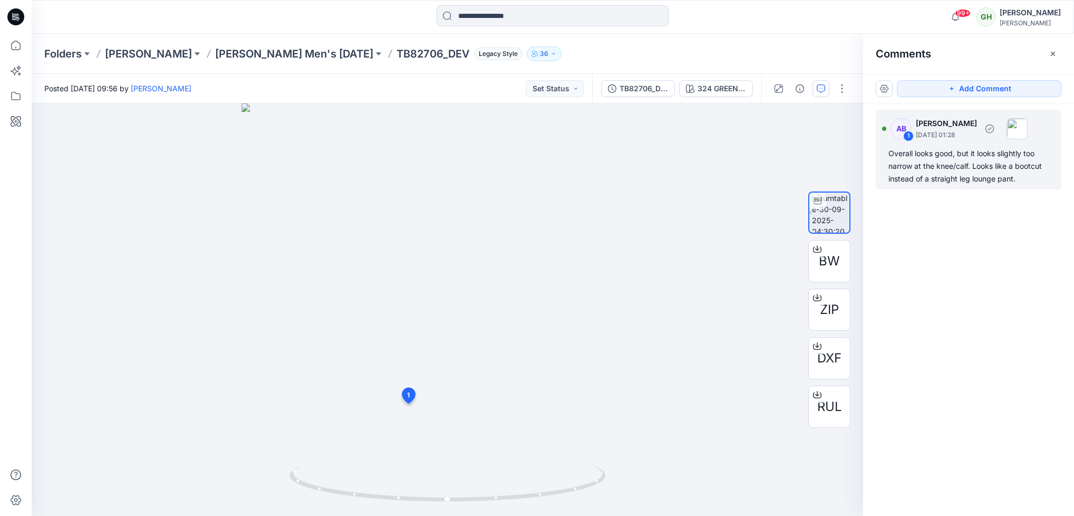
click at [922, 181] on div "Overall looks good, but it looks slightly too narrow at the knee/calf. Looks li…" at bounding box center [969, 166] width 160 height 38
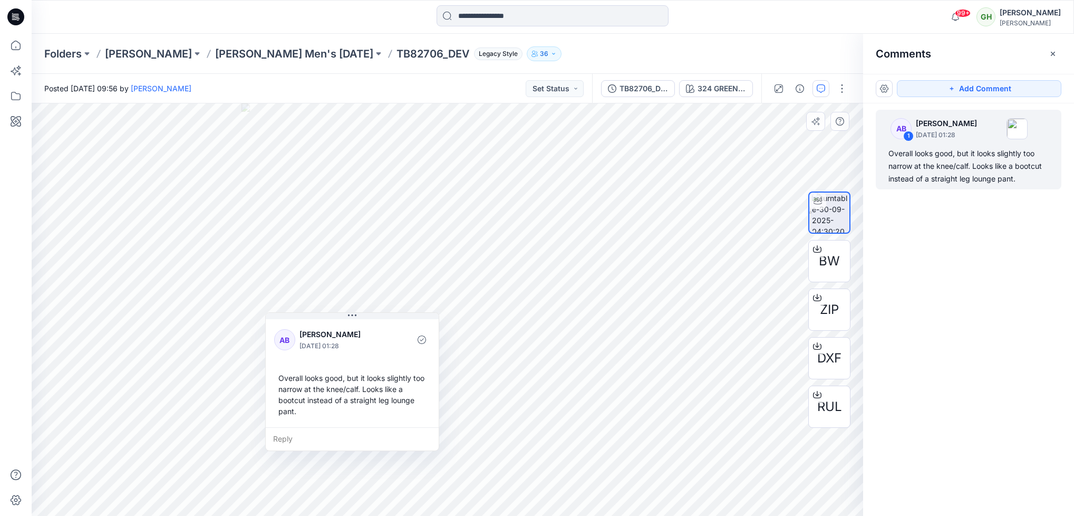
drag, startPoint x: 415, startPoint y: 452, endPoint x: 288, endPoint y: 356, distance: 159.6
click at [288, 356] on div "[PERSON_NAME] [DATE] 01:28 Overall looks good, but it looks slightly too narrow…" at bounding box center [352, 372] width 173 height 110
click at [426, 402] on div "Overall looks good, but it looks slightly too narrow at the knee/calf. Looks li…" at bounding box center [352, 394] width 156 height 53
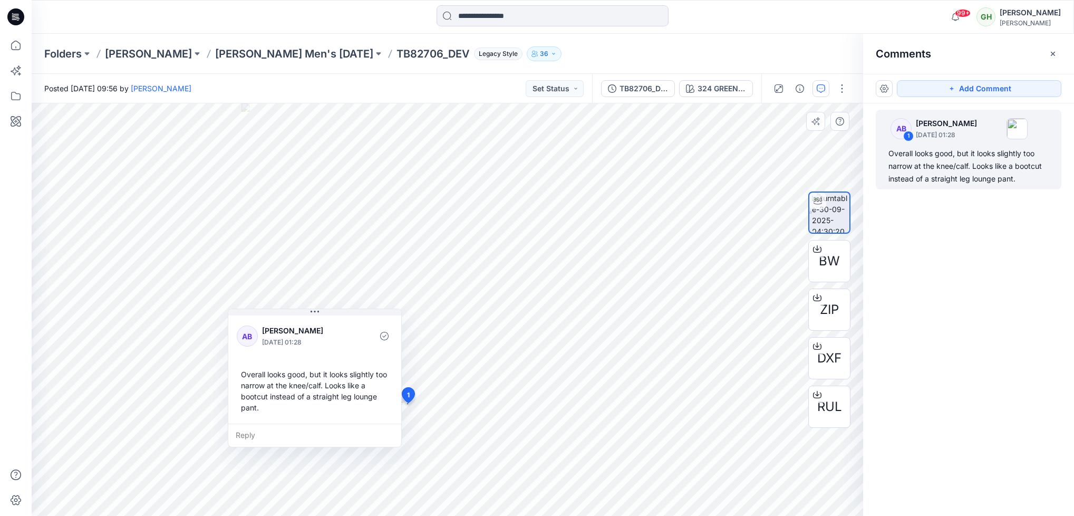
drag, startPoint x: 426, startPoint y: 402, endPoint x: 389, endPoint y: 399, distance: 37.1
click at [389, 399] on div "Overall looks good, but it looks slightly too narrow at the knee/calf. Looks li…" at bounding box center [315, 390] width 156 height 53
click at [1050, 51] on icon "button" at bounding box center [1053, 54] width 8 height 8
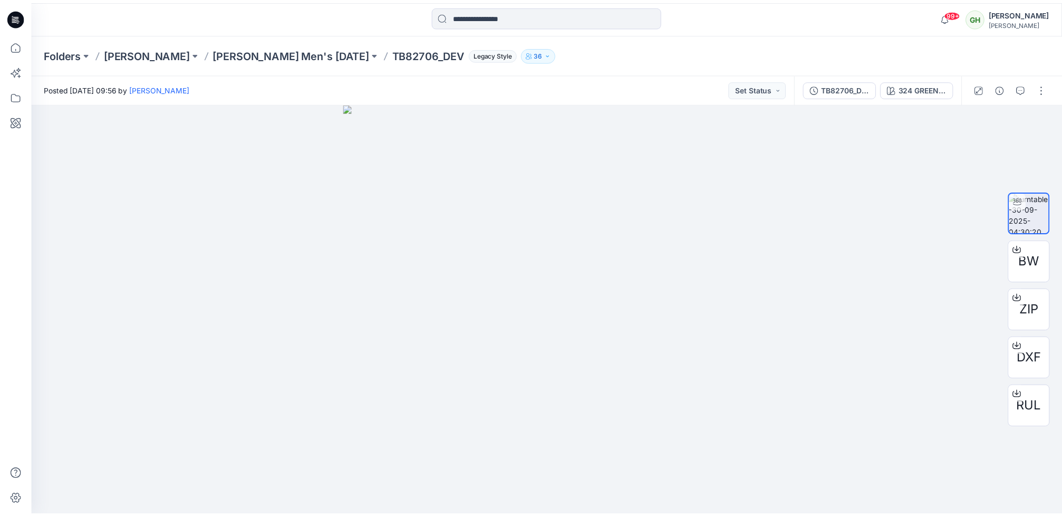
scroll to position [622, 0]
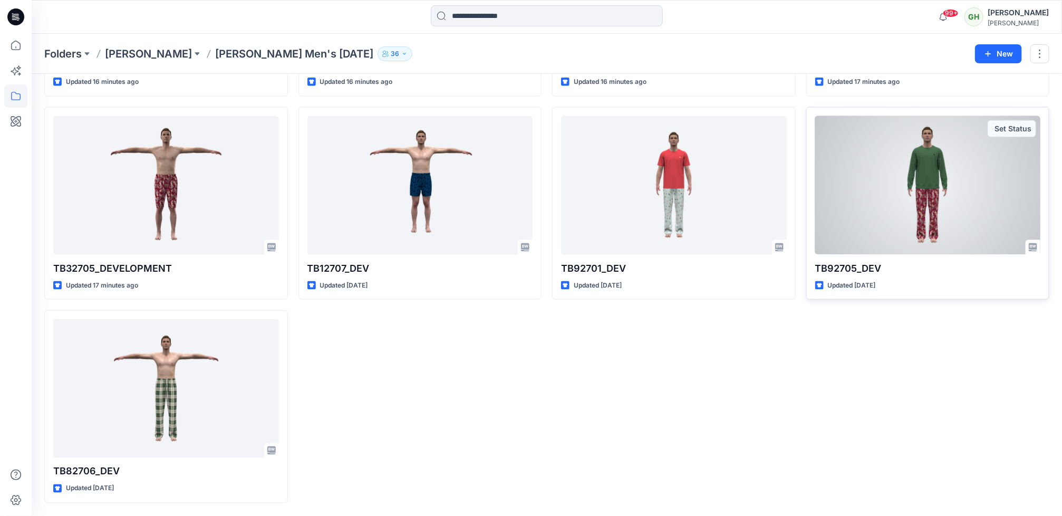
click at [899, 218] on div at bounding box center [928, 185] width 226 height 139
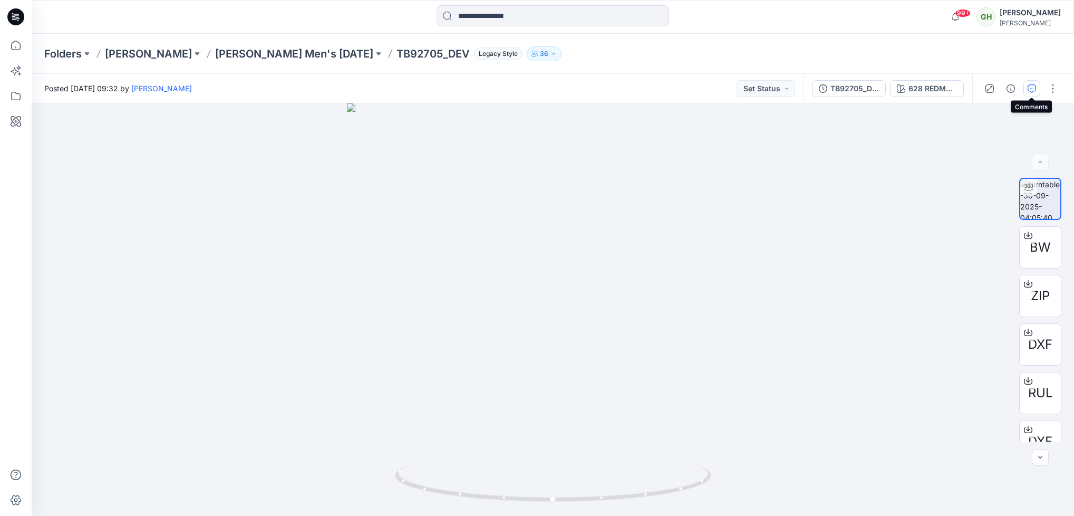
click at [1032, 88] on icon "button" at bounding box center [1032, 88] width 8 height 8
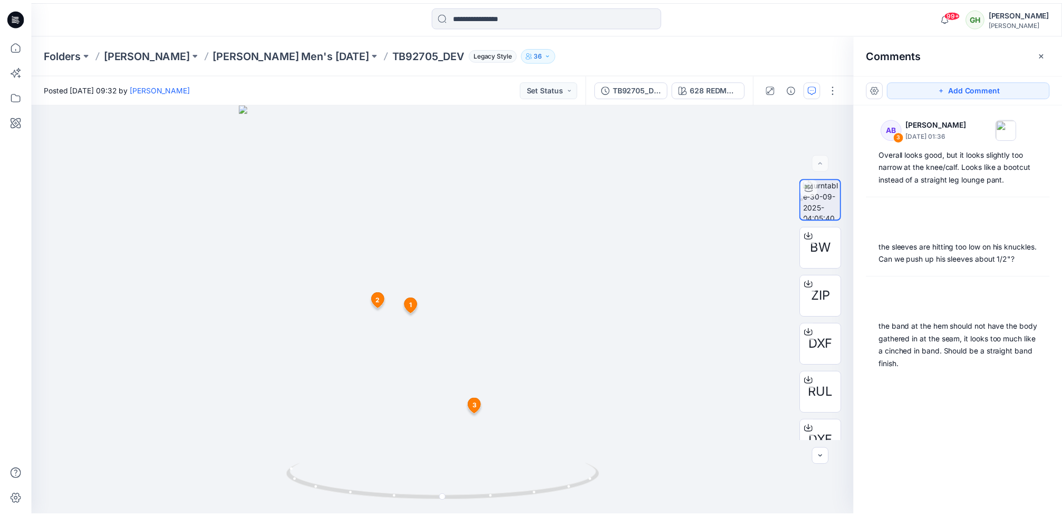
scroll to position [622, 0]
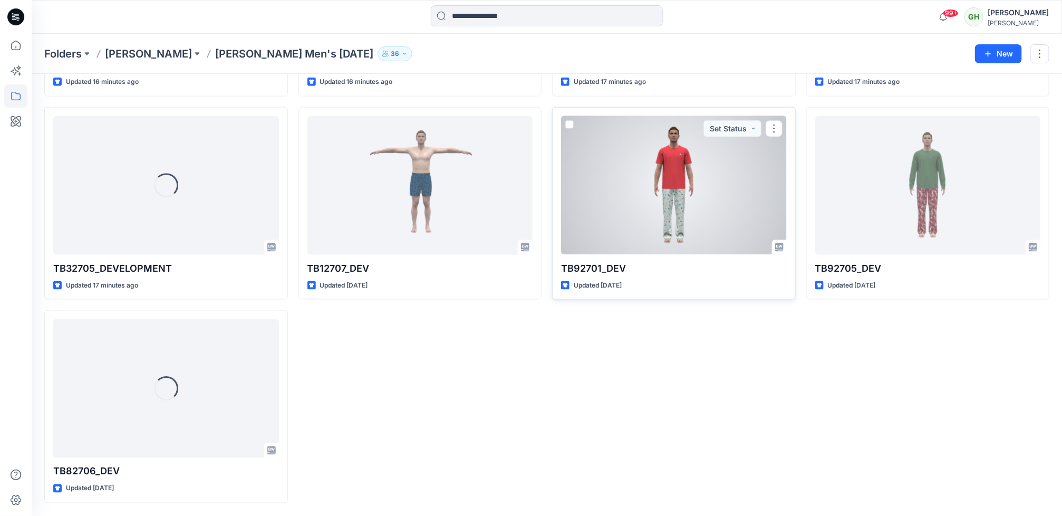
click at [733, 239] on div at bounding box center [674, 185] width 226 height 139
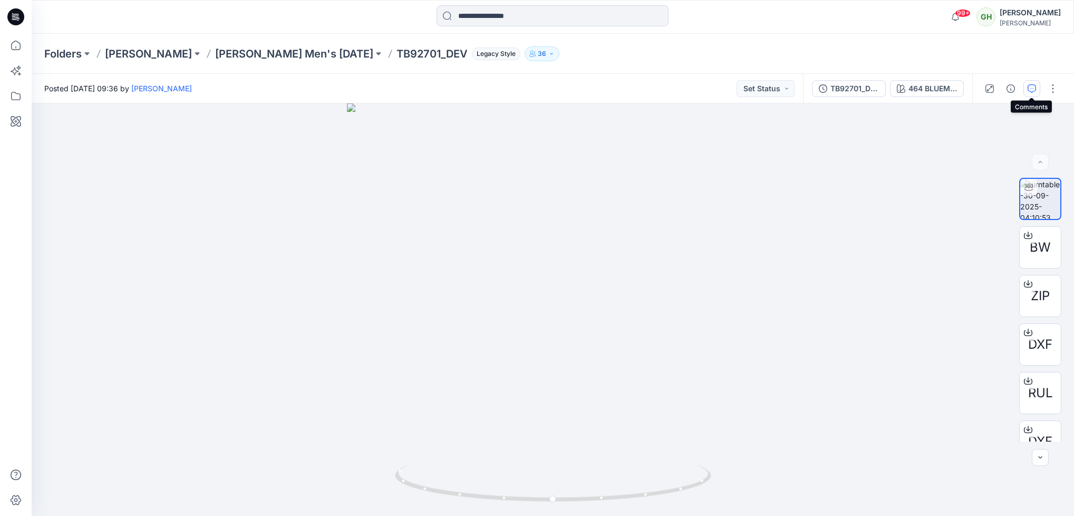
click at [1032, 92] on button "button" at bounding box center [1032, 88] width 17 height 17
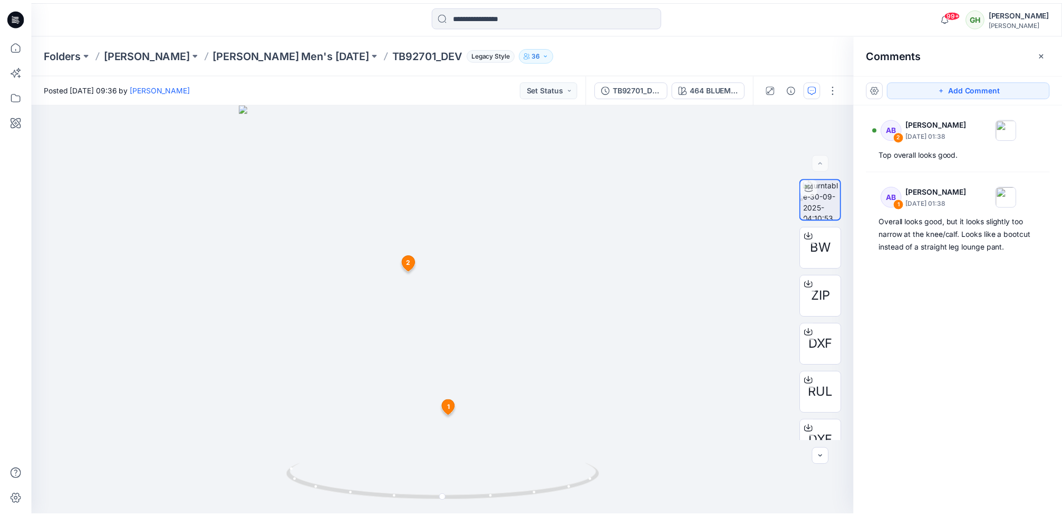
scroll to position [622, 0]
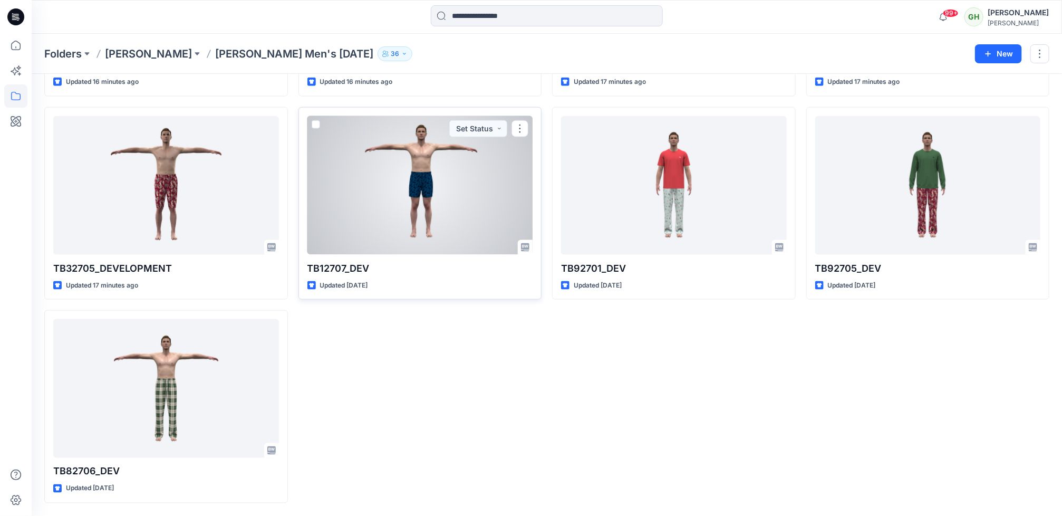
click at [410, 171] on div at bounding box center [420, 185] width 226 height 139
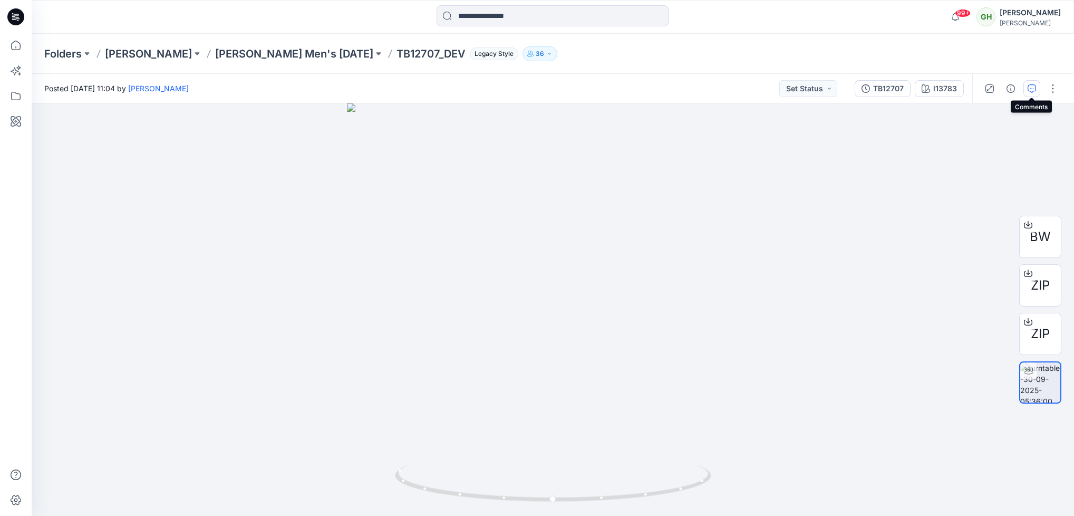
click at [1028, 93] on button "button" at bounding box center [1032, 88] width 17 height 17
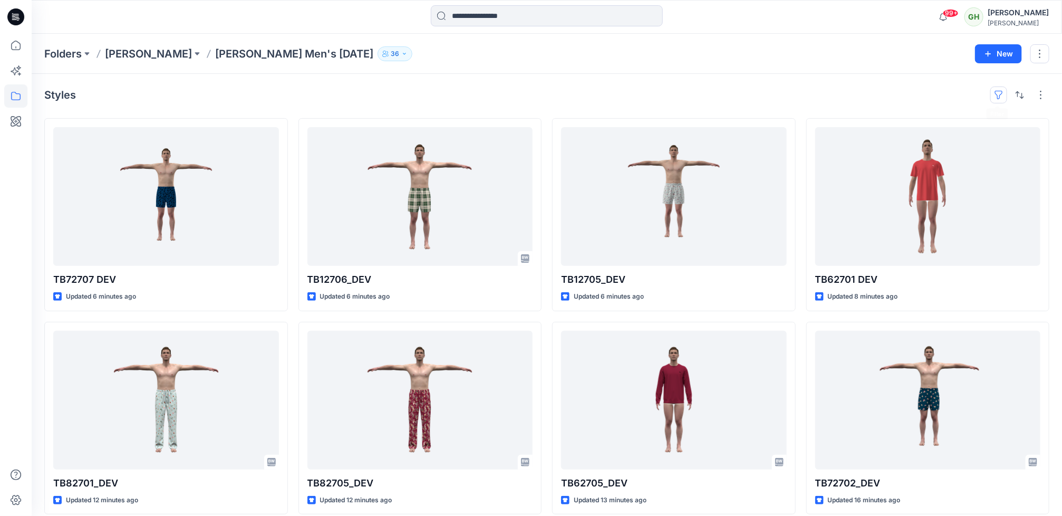
click at [997, 95] on button "button" at bounding box center [998, 94] width 17 height 17
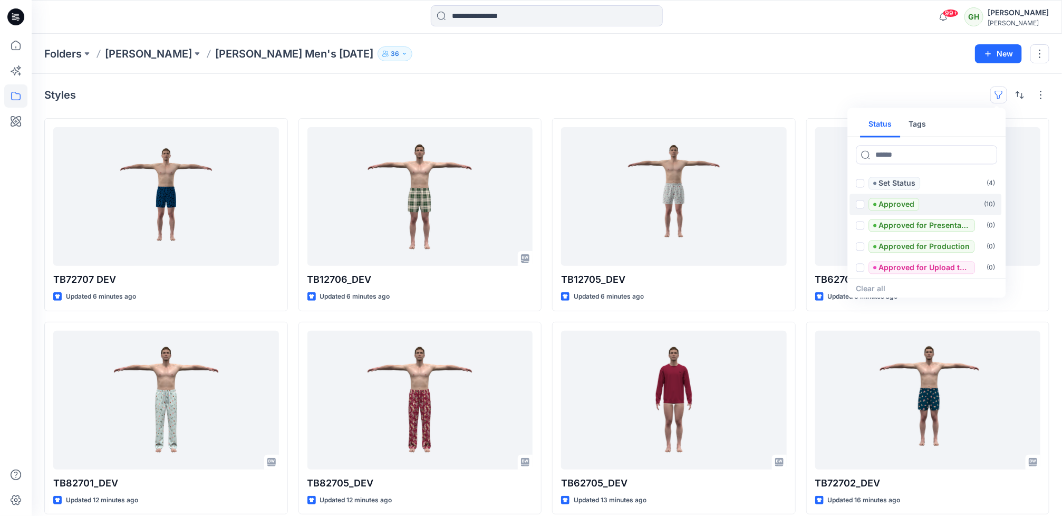
click at [888, 203] on p "Approved" at bounding box center [897, 204] width 36 height 13
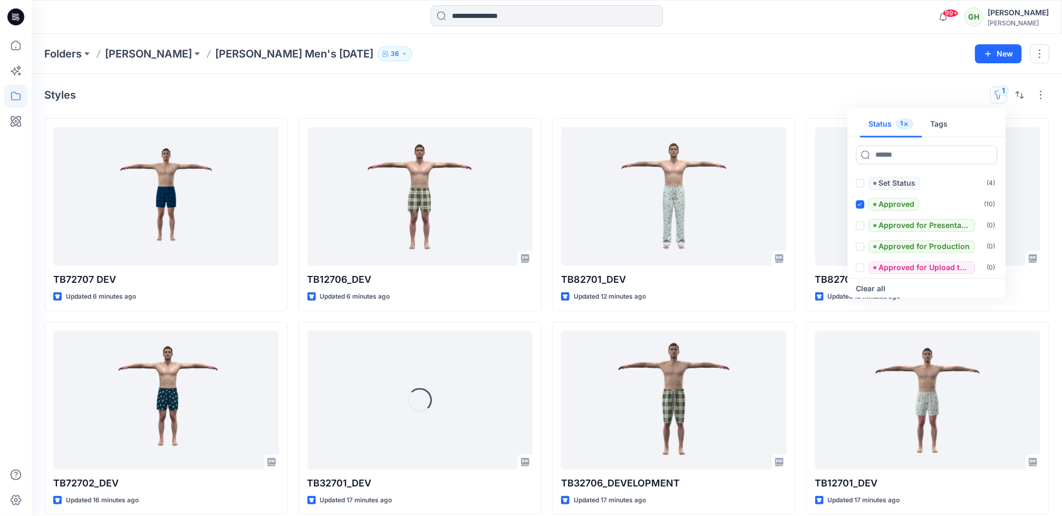
click at [676, 78] on div "Styles 1 Status 1 Tags Set Status ( 4 ) Approved ( 10 ) Approved for Presentati…" at bounding box center [547, 402] width 1030 height 657
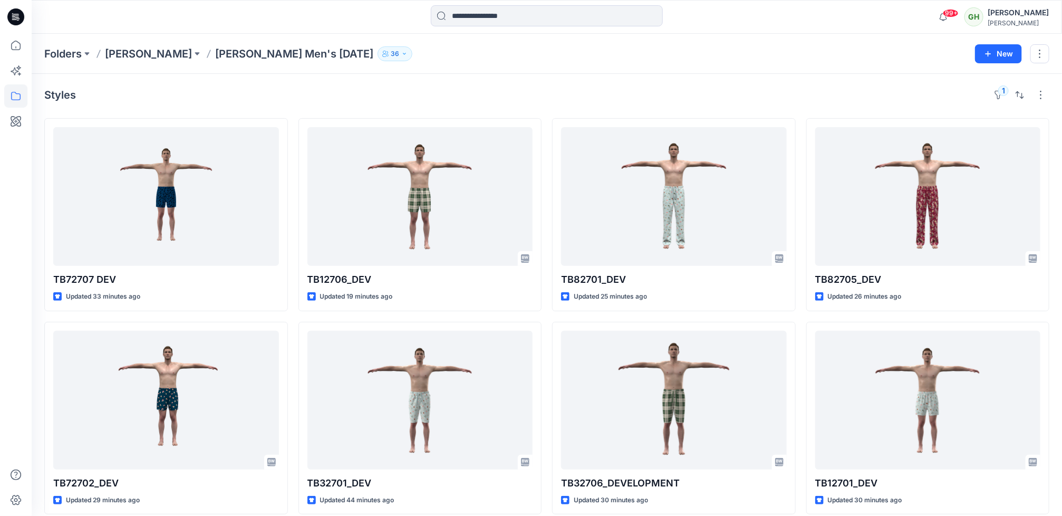
click at [9, 16] on icon at bounding box center [15, 16] width 17 height 17
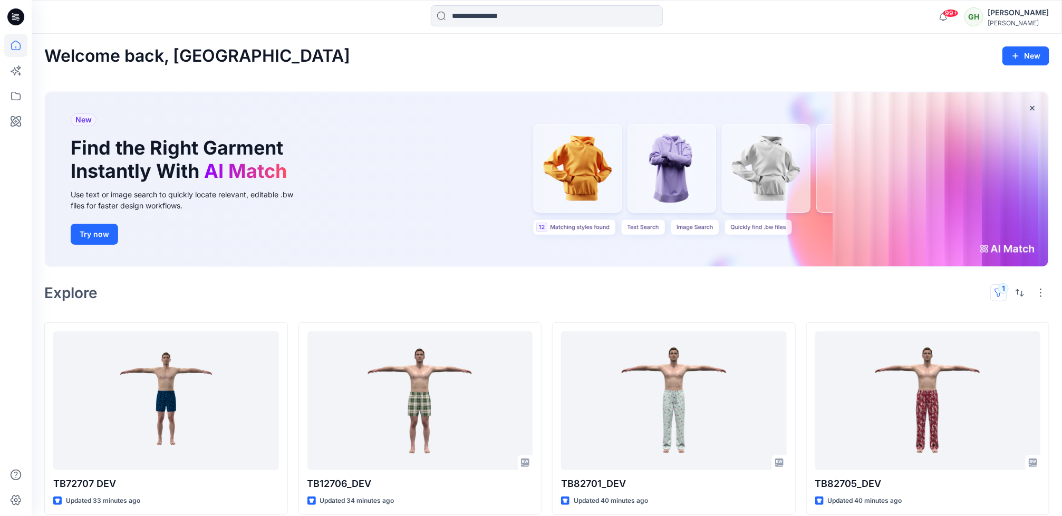
click at [997, 293] on button "1" at bounding box center [998, 292] width 17 height 17
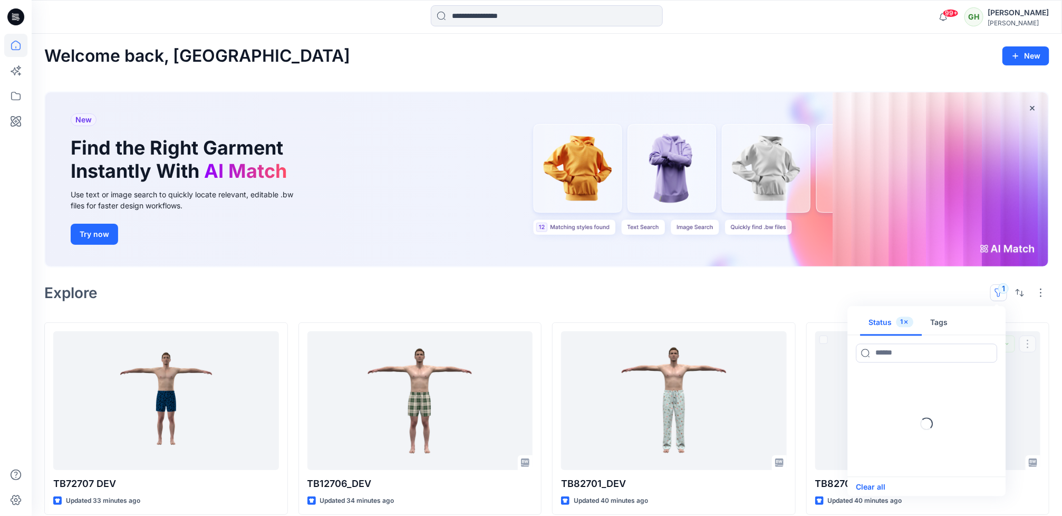
click at [873, 481] on button "Clear all" at bounding box center [871, 486] width 30 height 13
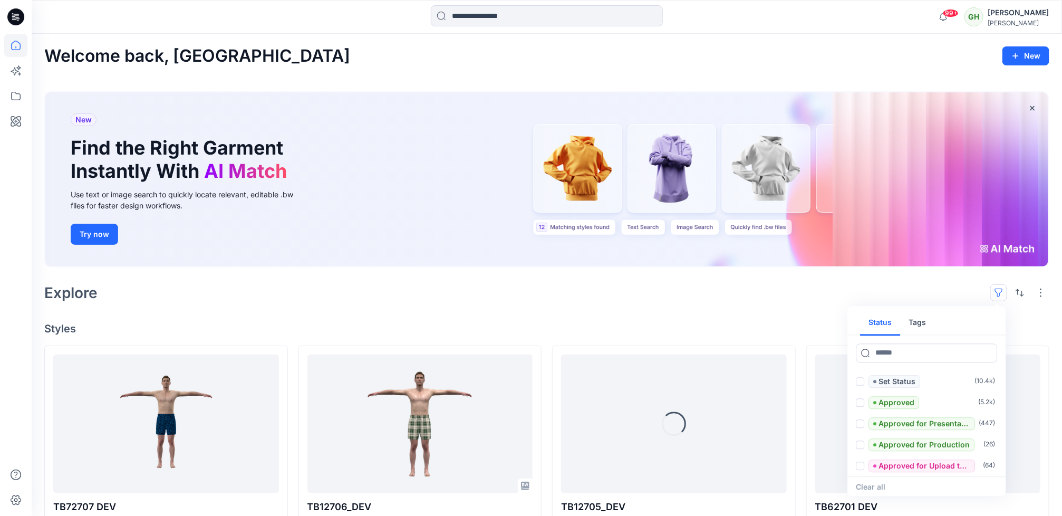
click at [883, 478] on div "Clear all" at bounding box center [927, 486] width 158 height 21
click at [883, 486] on div "Clear all" at bounding box center [927, 486] width 158 height 21
click at [664, 300] on div "Explore Status Tags Set Status ( 10.4k ) Approved ( 5.2k ) Approved for Present…" at bounding box center [546, 292] width 1005 height 25
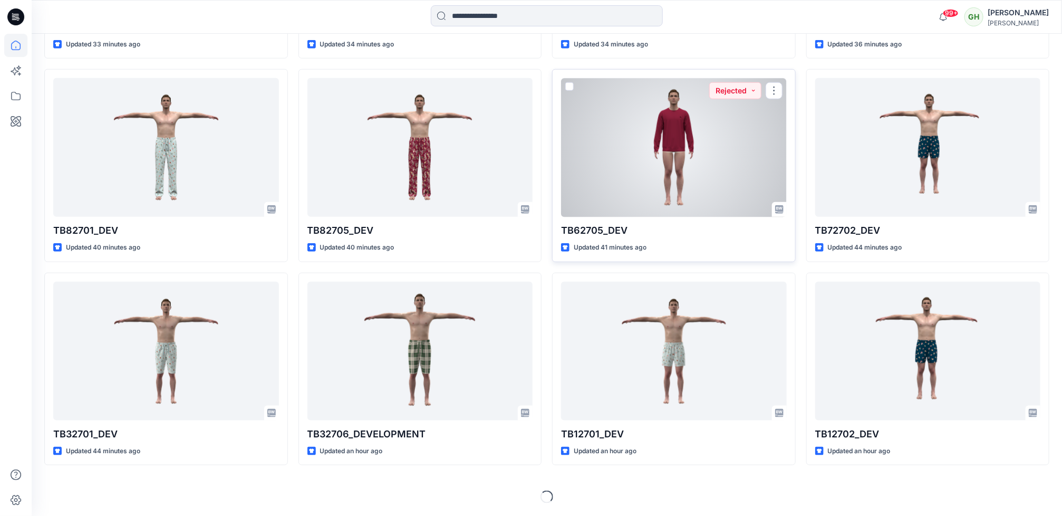
scroll to position [480, 0]
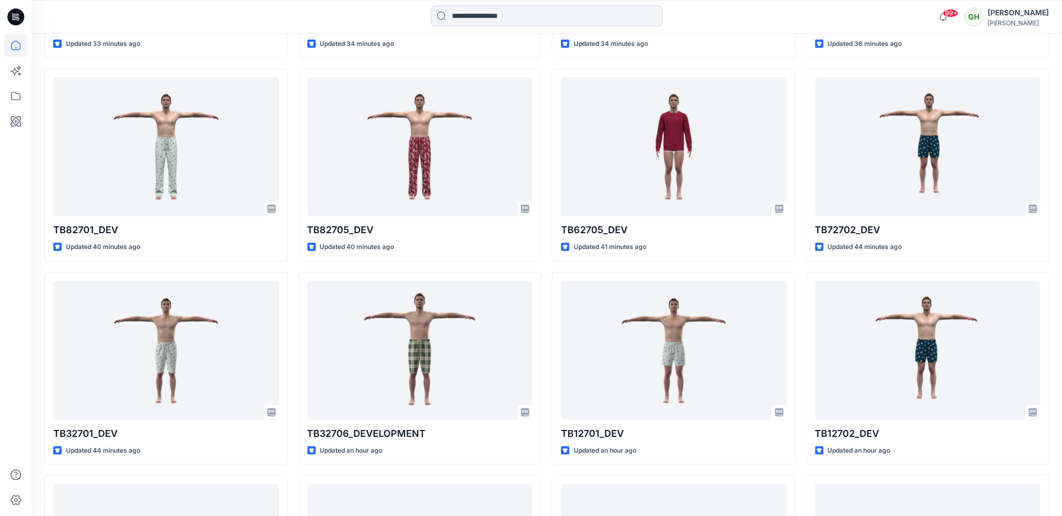
click at [2, 281] on div at bounding box center [16, 258] width 32 height 516
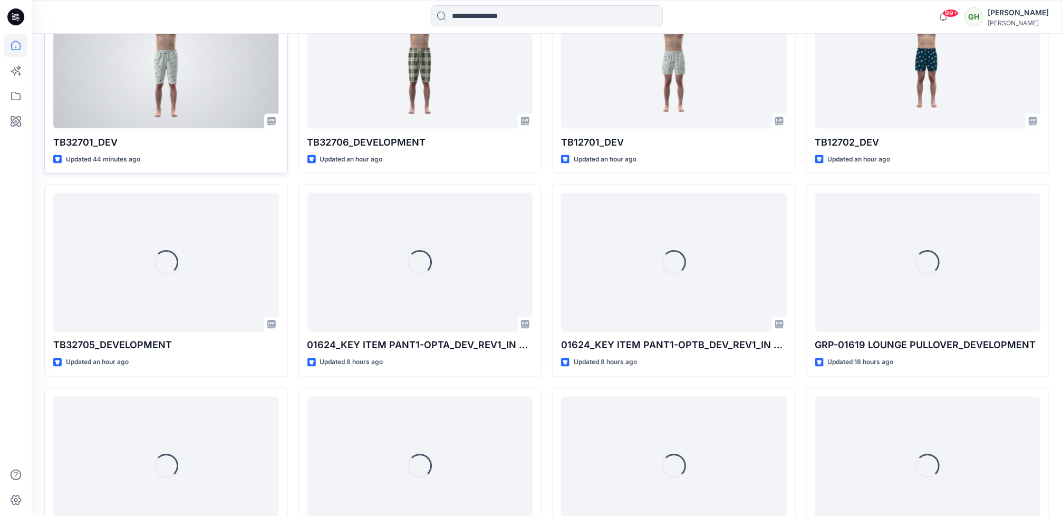
scroll to position [796, 0]
